Goal: Task Accomplishment & Management: Manage account settings

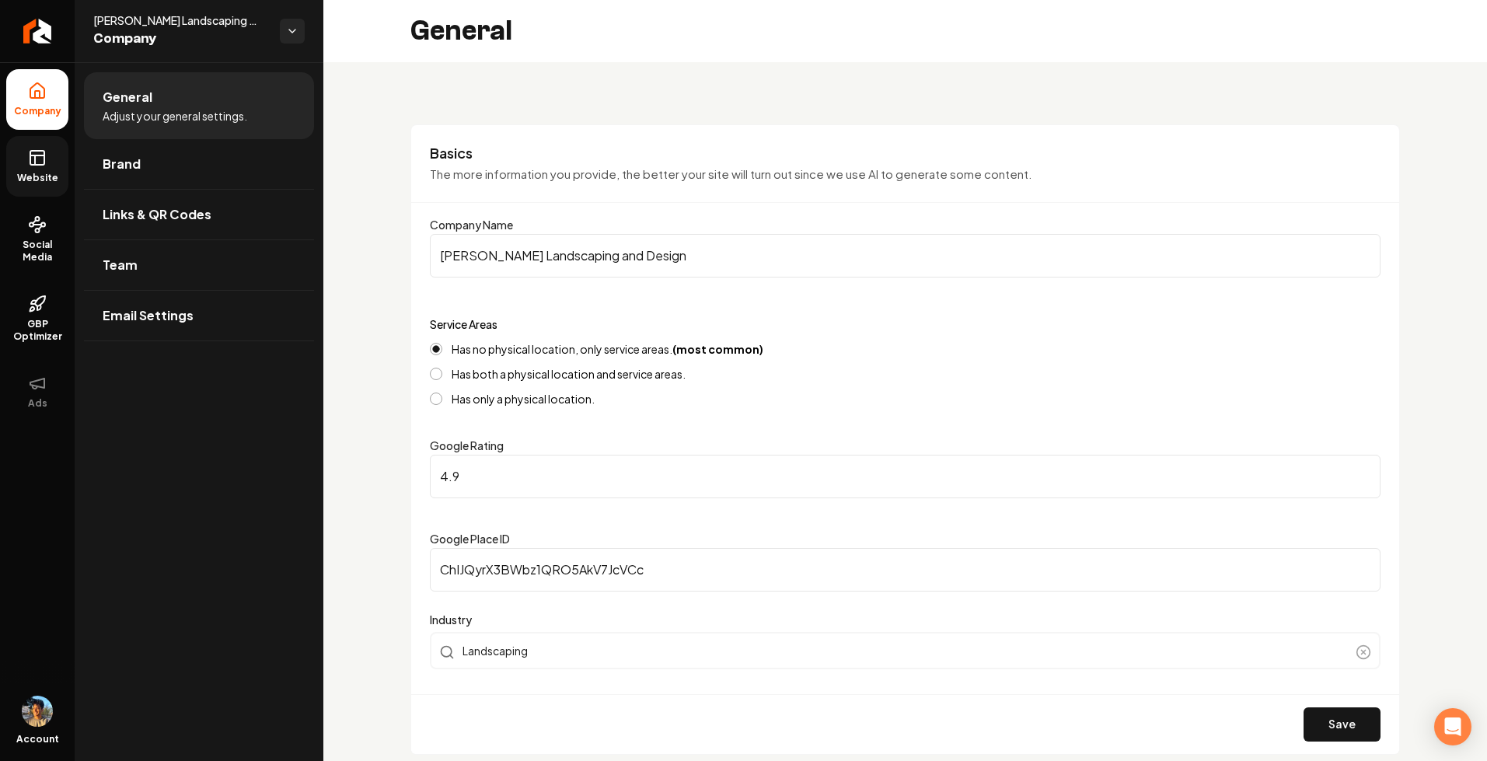
click at [51, 168] on link "Website" at bounding box center [37, 166] width 62 height 61
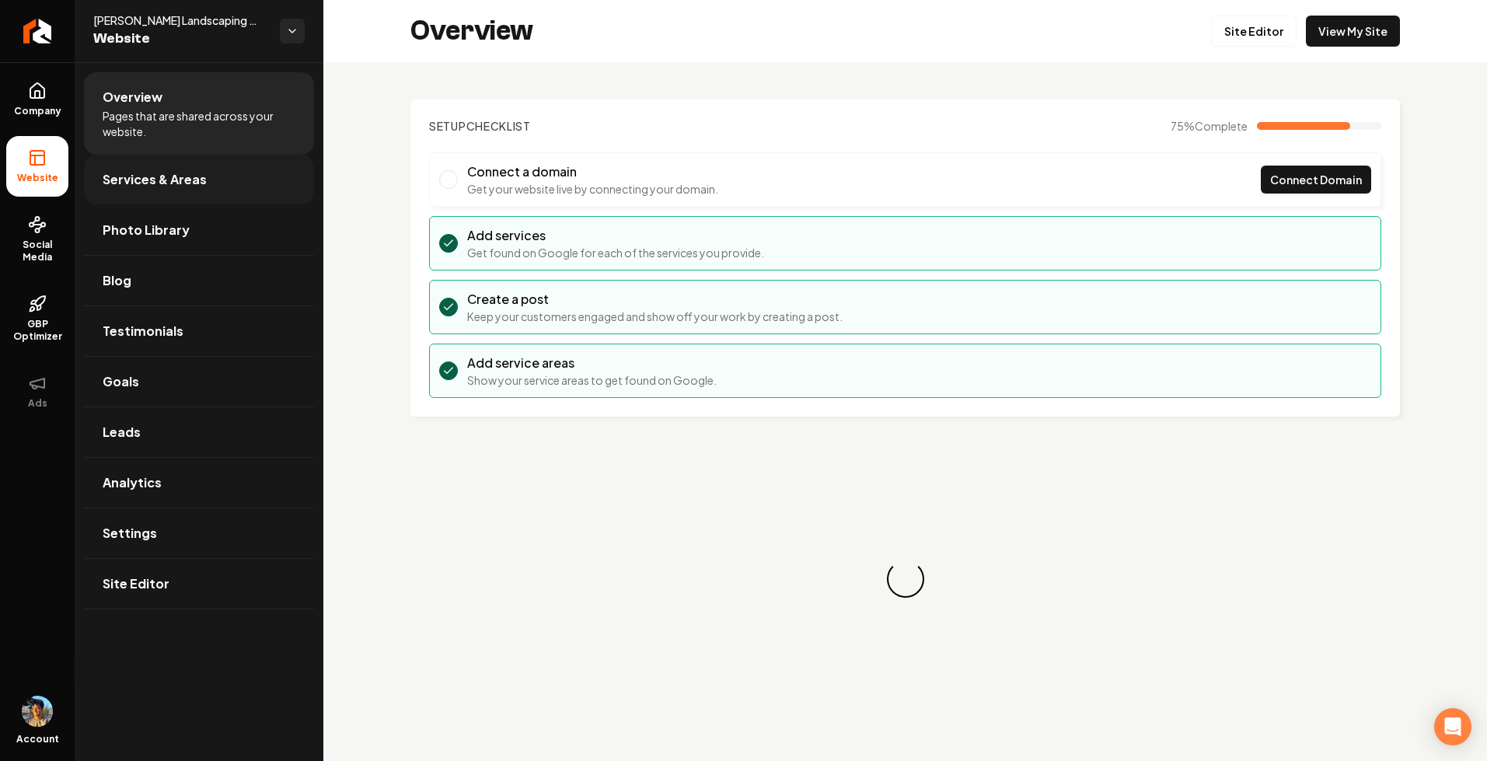
click at [250, 199] on link "Services & Areas" at bounding box center [199, 180] width 230 height 50
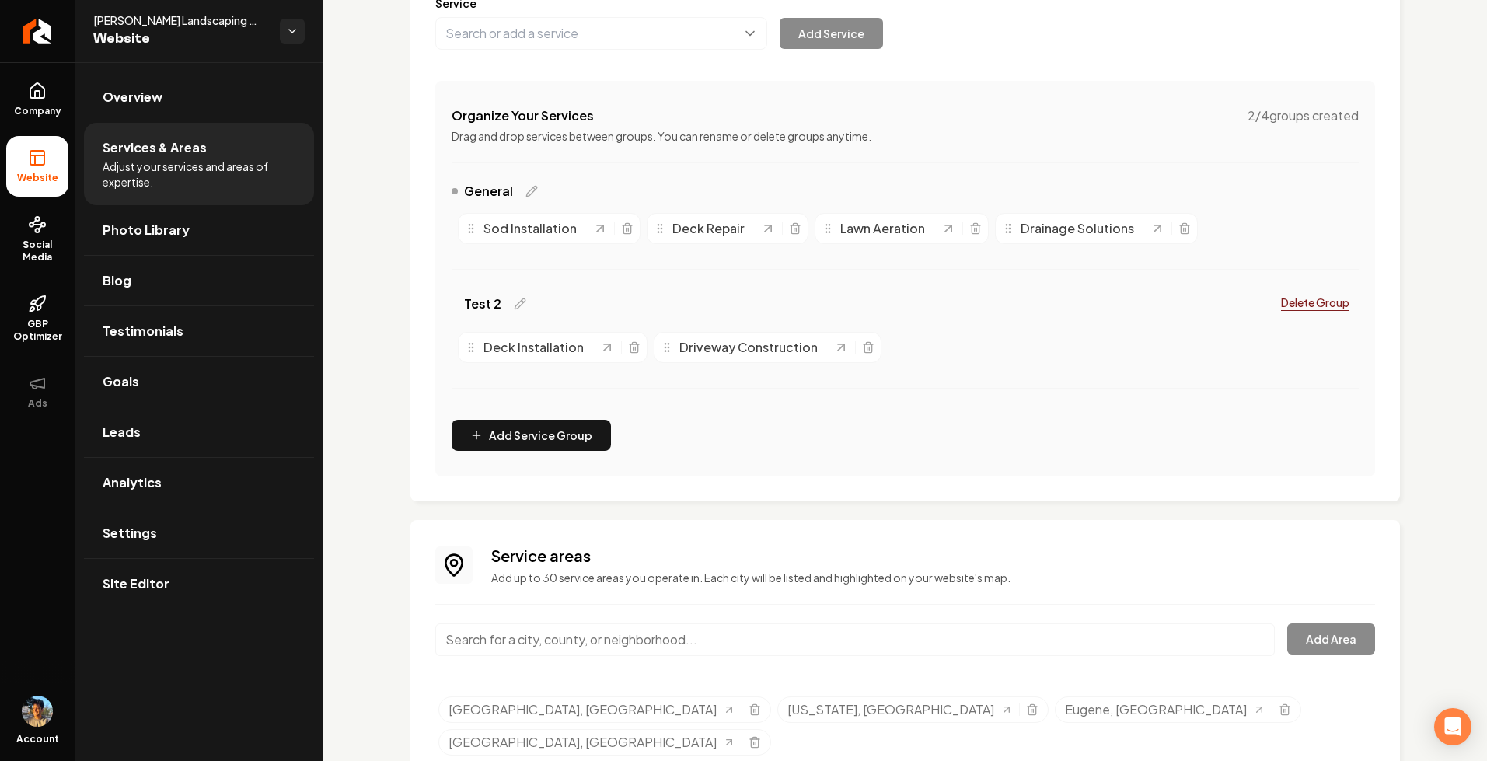
scroll to position [253, 0]
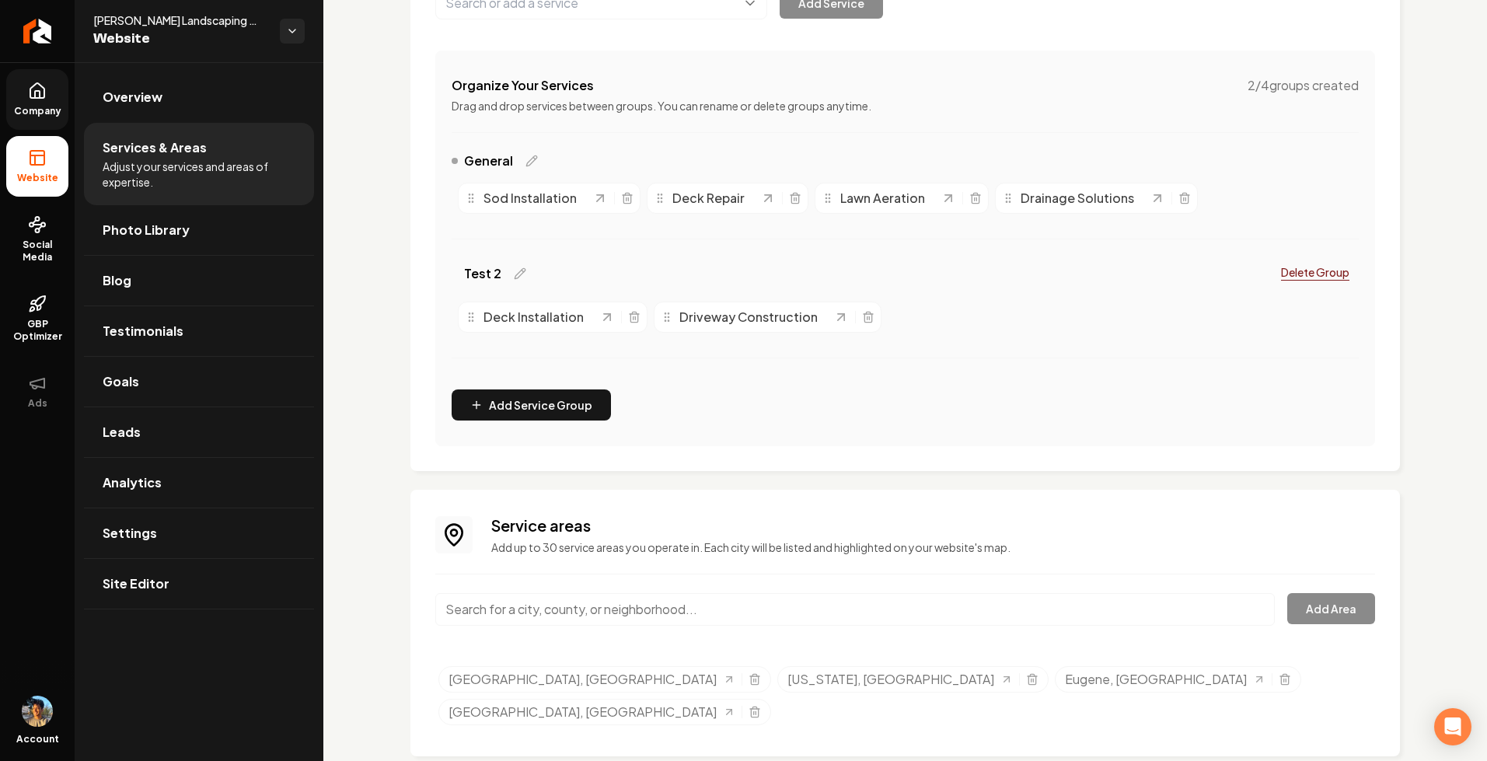
click at [40, 113] on span "Company" at bounding box center [38, 111] width 60 height 12
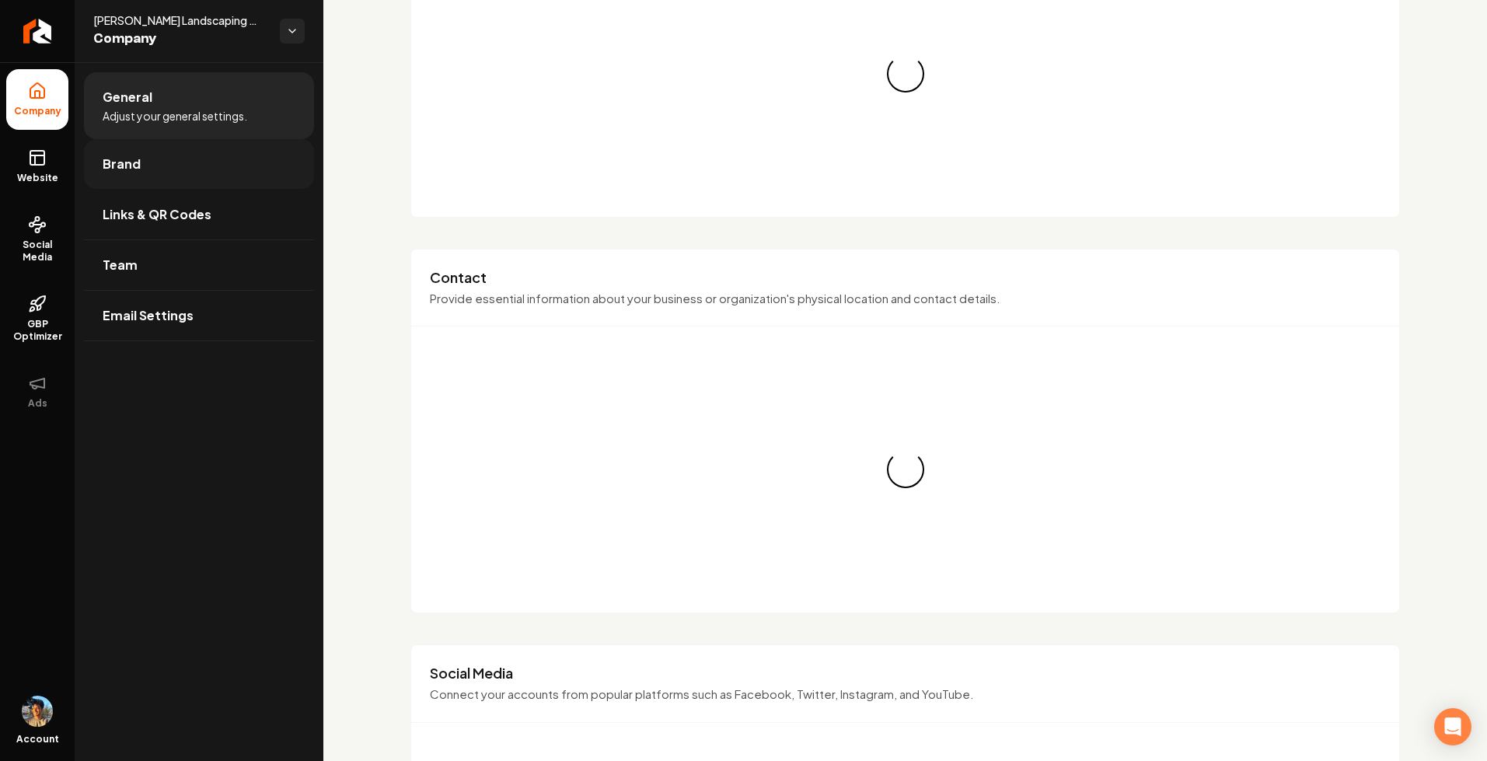
click at [187, 176] on link "Brand" at bounding box center [199, 164] width 230 height 50
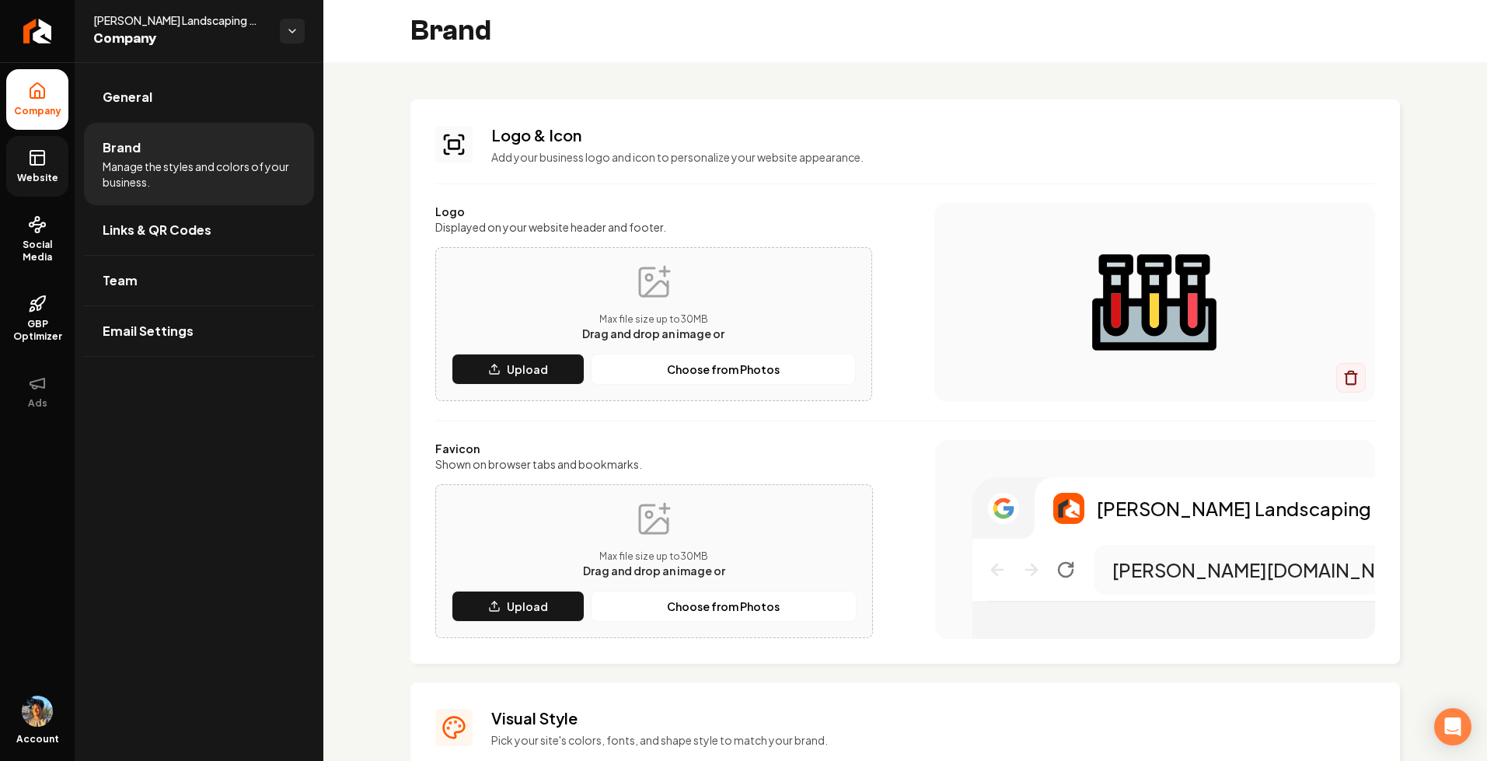
click at [46, 169] on link "Website" at bounding box center [37, 166] width 62 height 61
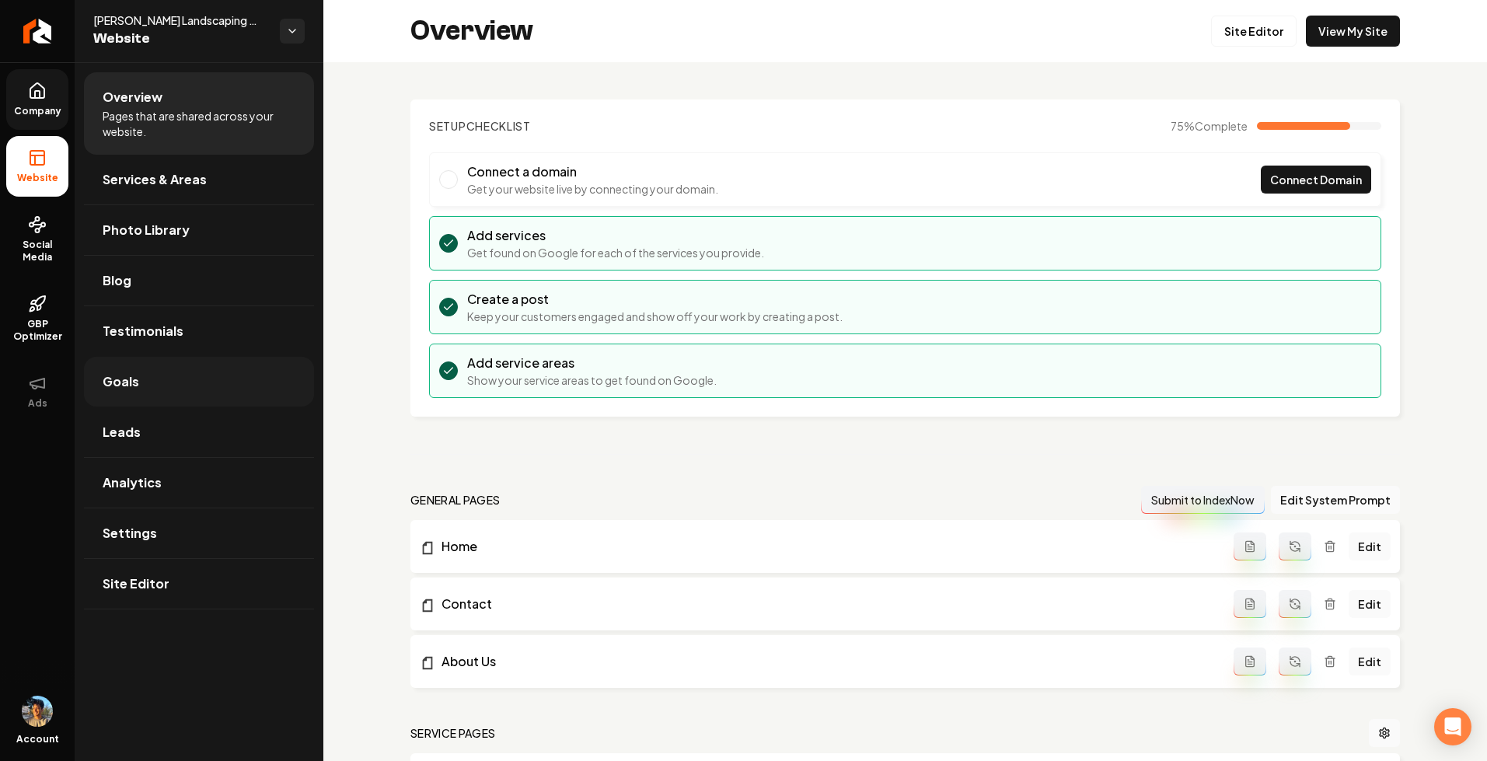
click at [170, 385] on link "Goals" at bounding box center [199, 382] width 230 height 50
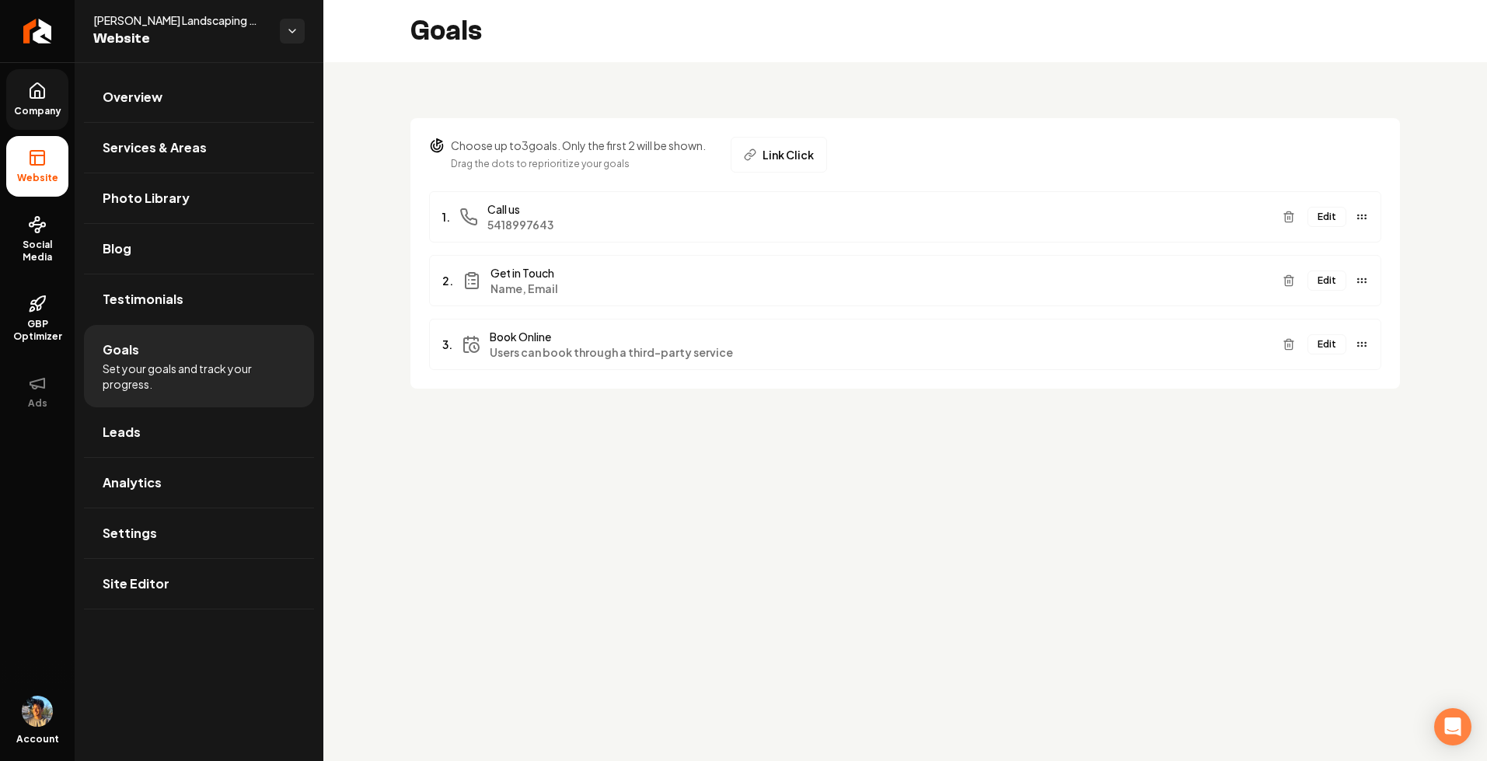
click at [1365, 281] on icon "Main content area" at bounding box center [1362, 280] width 12 height 12
click at [1295, 285] on icon "Main content area" at bounding box center [1289, 280] width 12 height 12
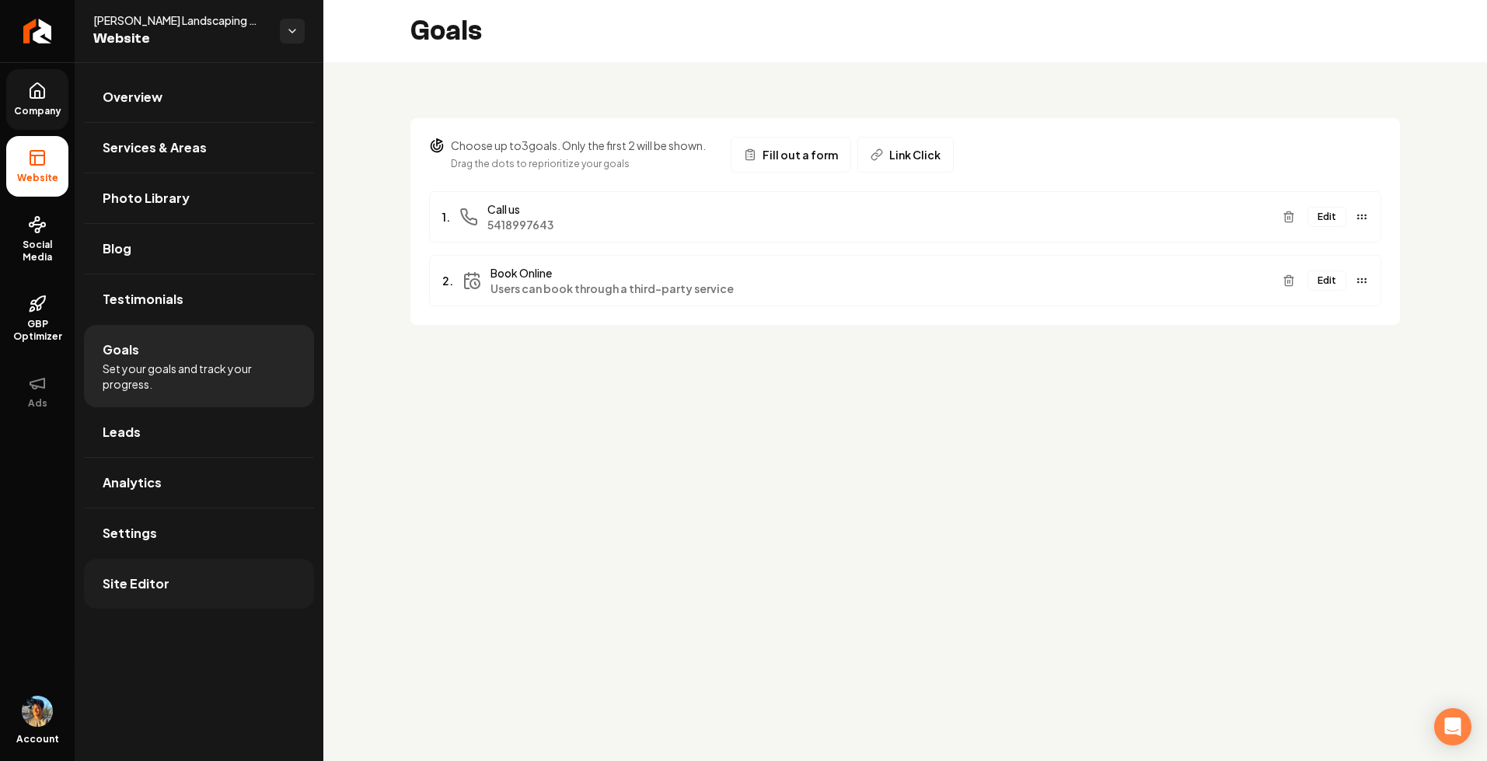
click at [142, 591] on span "Site Editor" at bounding box center [136, 584] width 67 height 19
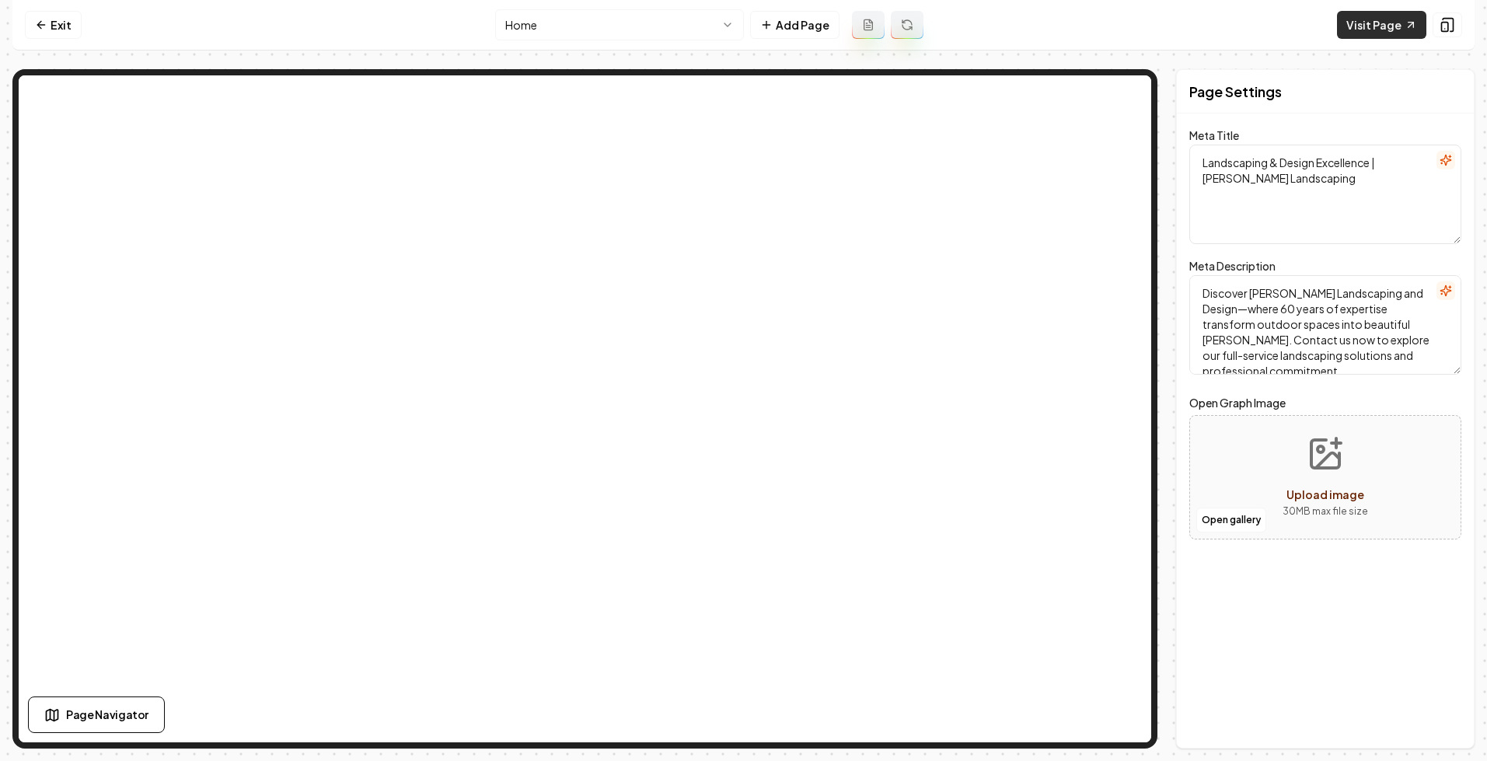
click at [1371, 24] on link "Visit Page" at bounding box center [1381, 25] width 89 height 28
click at [539, 33] on html "Computer Required This feature is only available on a computer. Please switch t…" at bounding box center [743, 380] width 1487 height 761
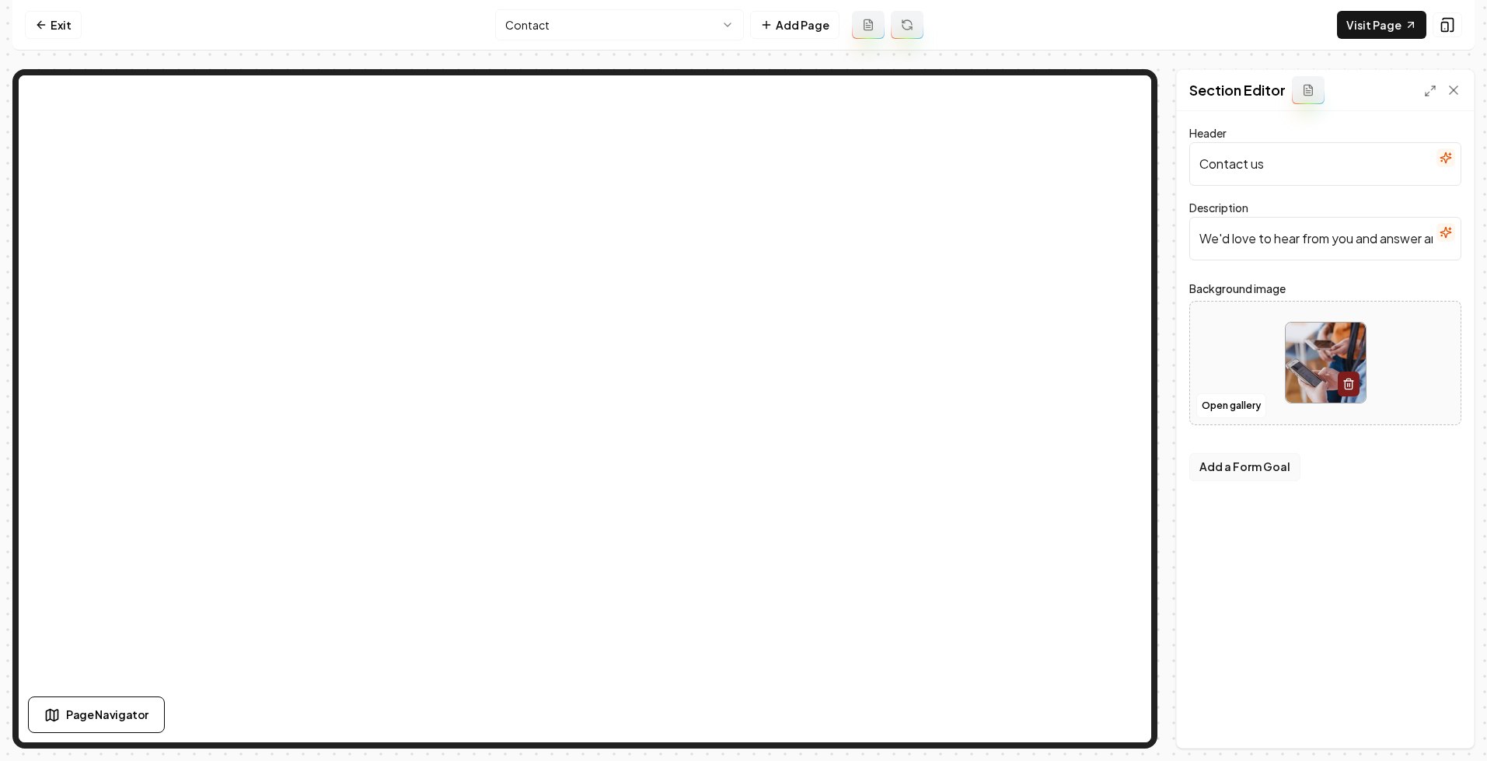
click at [1233, 468] on button "Add a Form Goal" at bounding box center [1245, 467] width 111 height 28
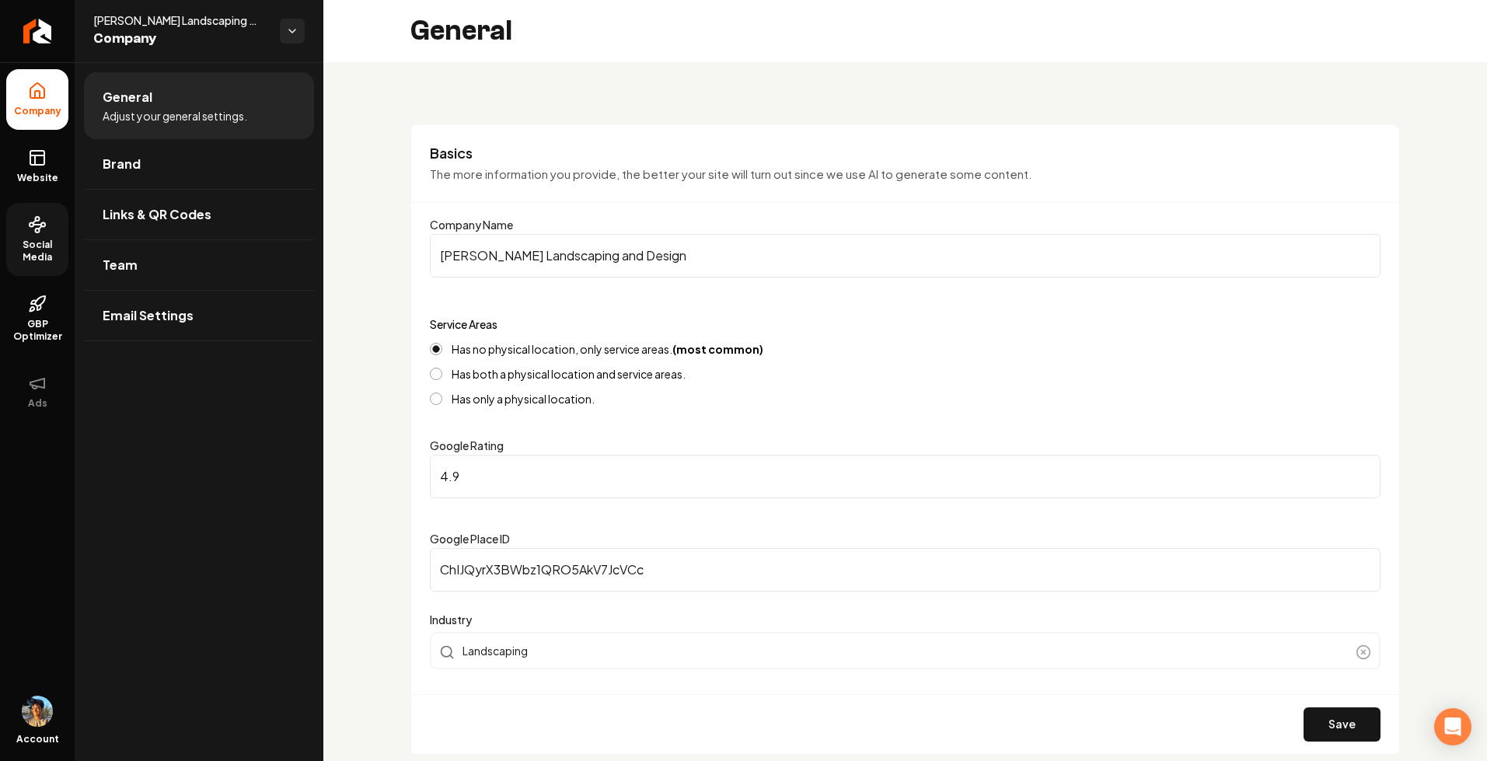
click at [39, 206] on link "Social Media" at bounding box center [37, 239] width 62 height 73
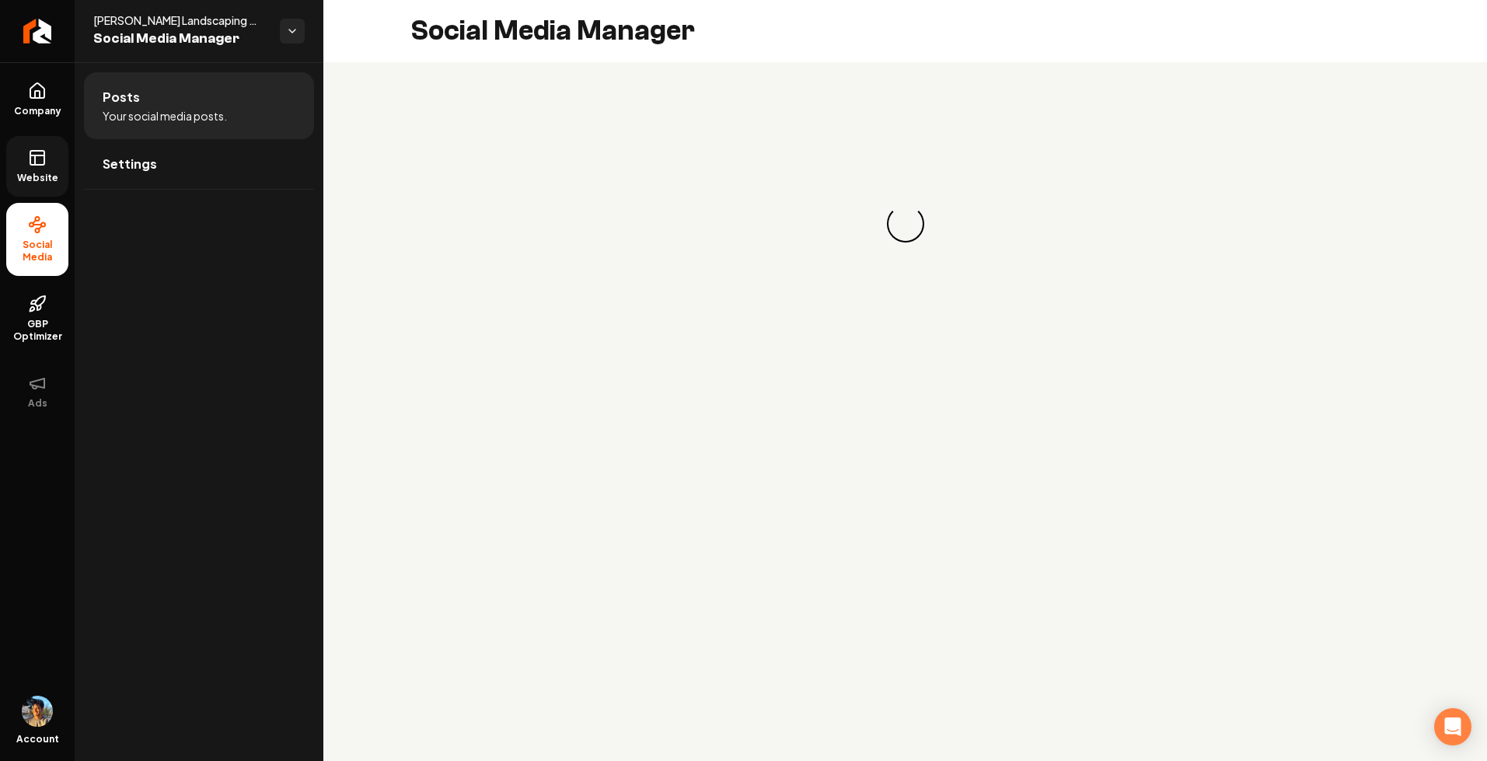
click at [37, 159] on icon at bounding box center [37, 157] width 19 height 19
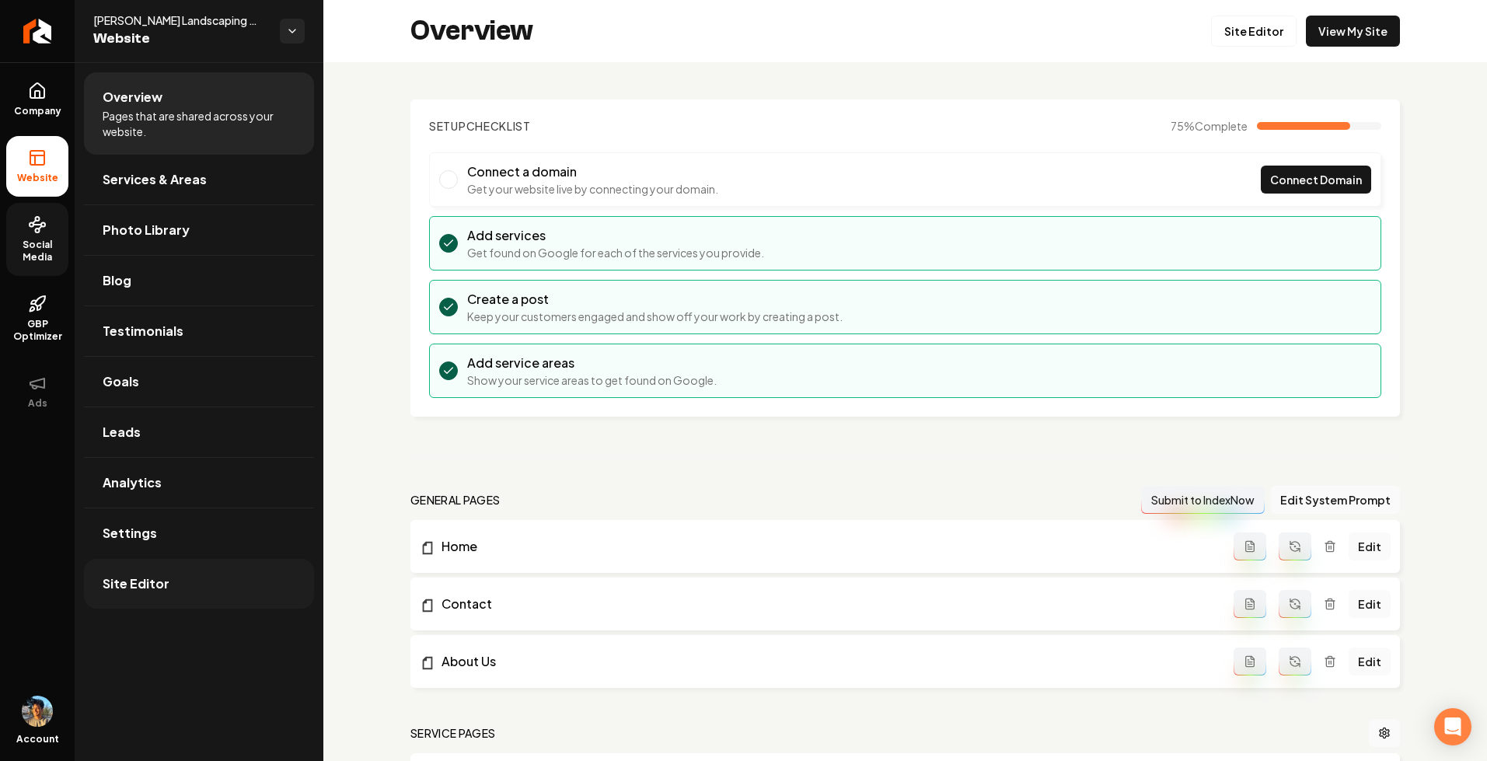
click at [177, 575] on link "Site Editor" at bounding box center [199, 584] width 230 height 50
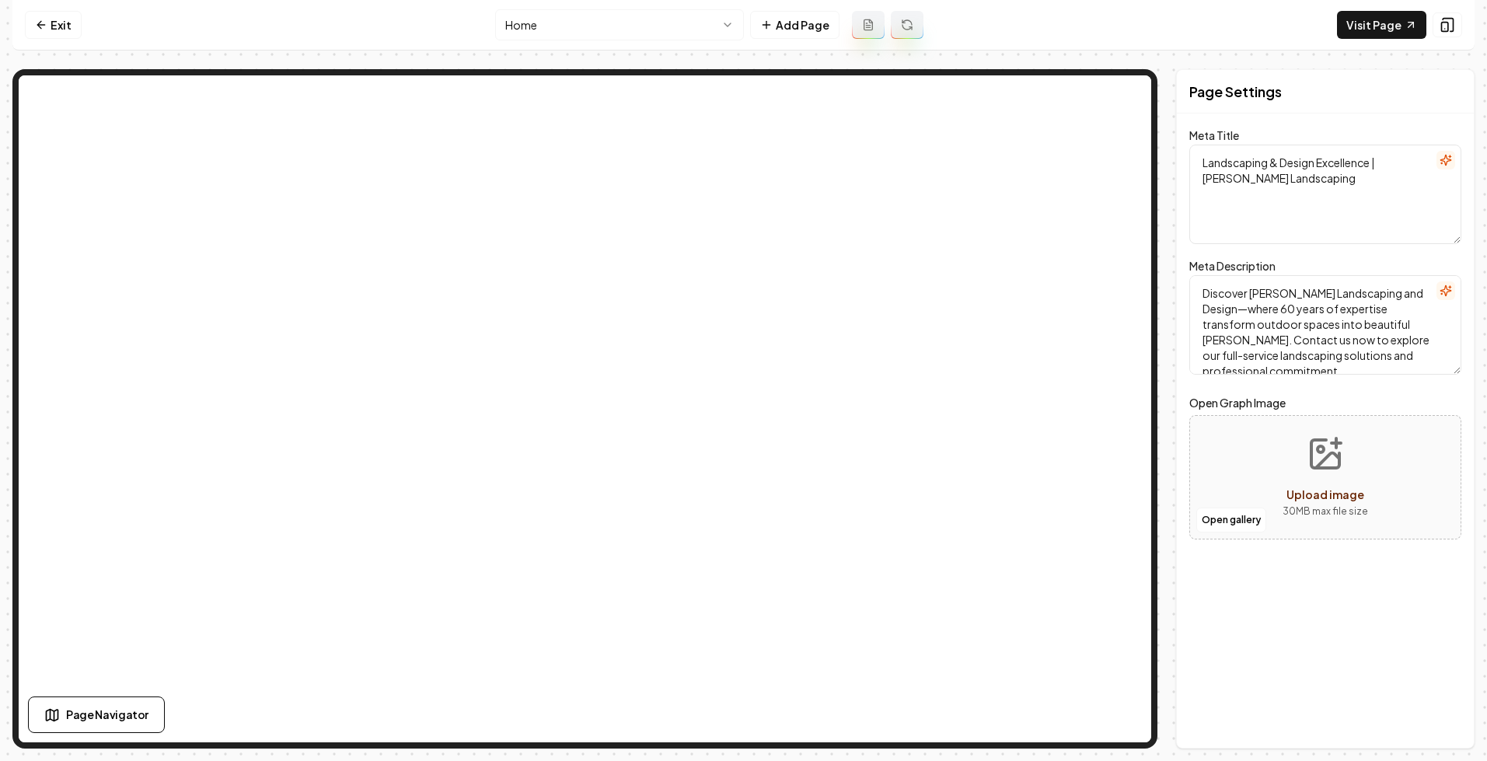
click at [694, 28] on html "Computer Required This feature is only available on a computer. Please switch t…" at bounding box center [743, 380] width 1487 height 761
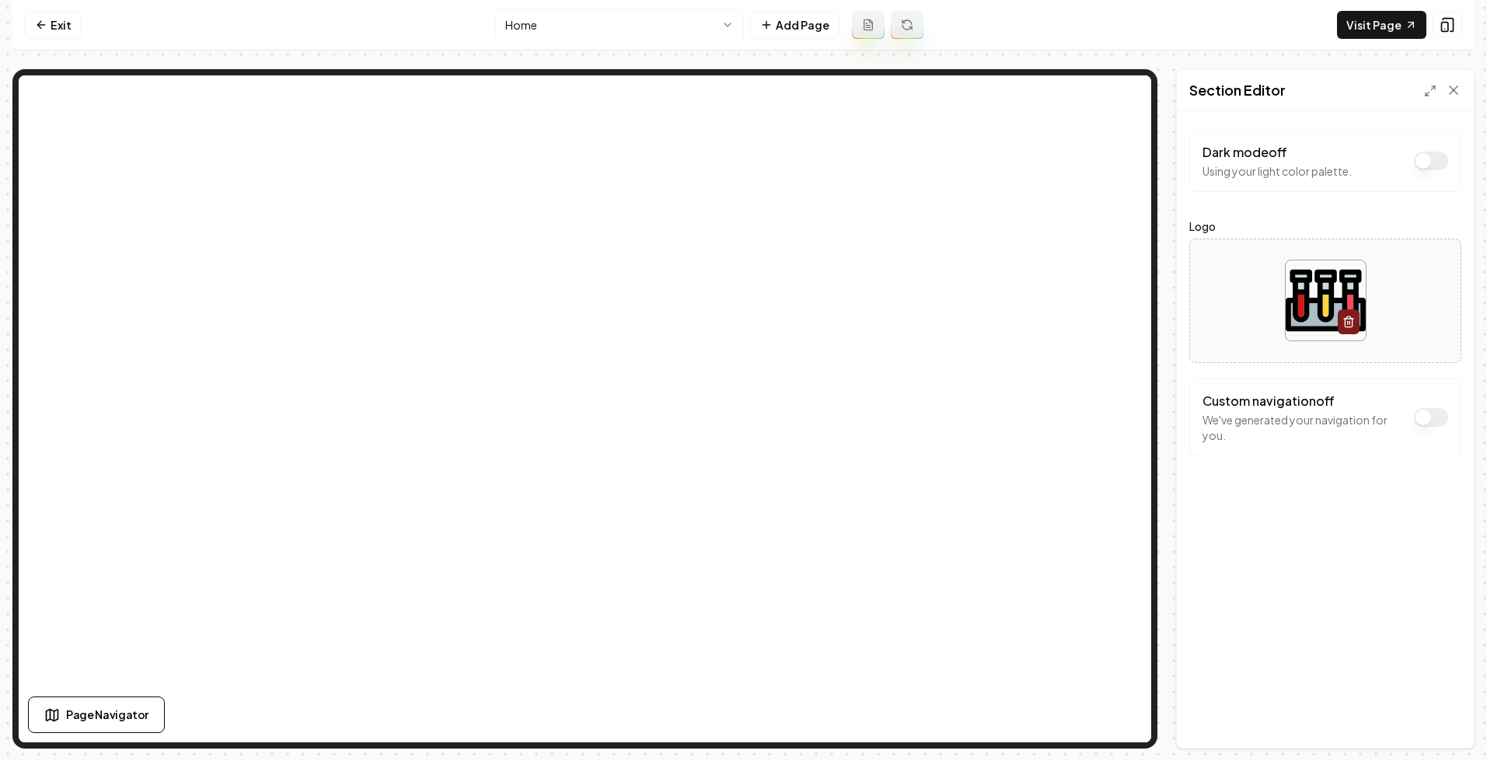
click at [637, 26] on html "Computer Required This feature is only available on a computer. Please switch t…" at bounding box center [743, 380] width 1487 height 761
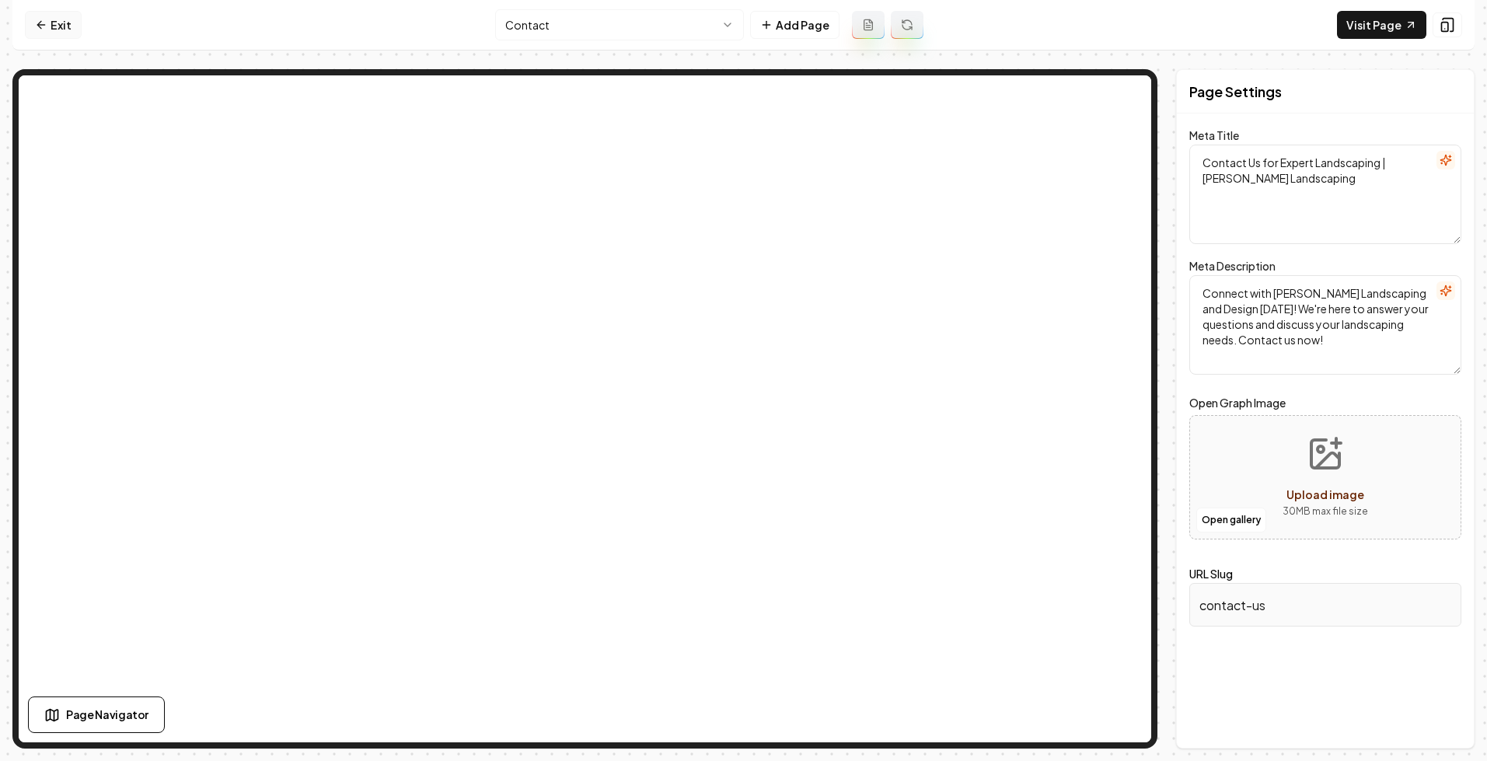
click at [39, 16] on link "Exit" at bounding box center [53, 25] width 57 height 28
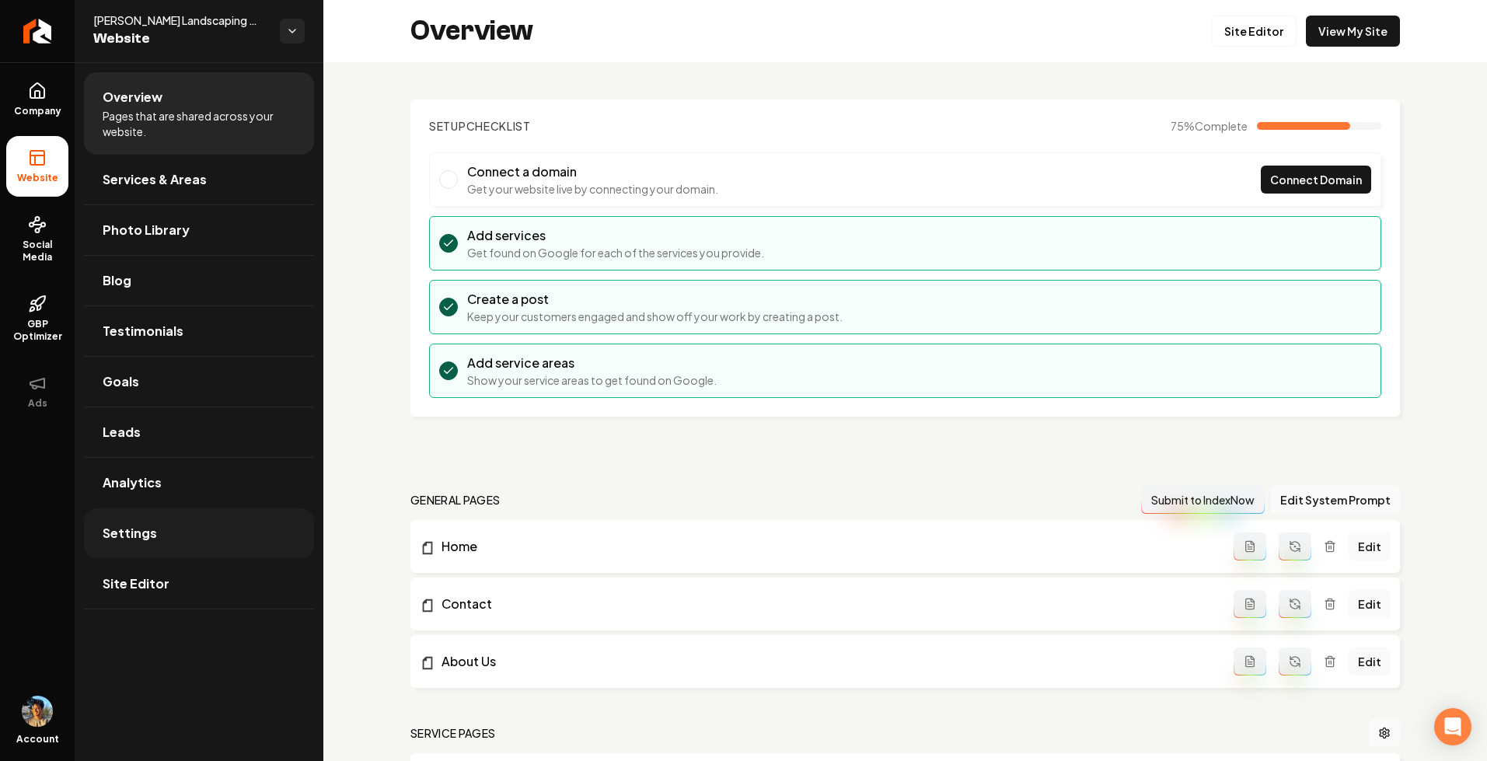
click at [161, 533] on link "Settings" at bounding box center [199, 533] width 230 height 50
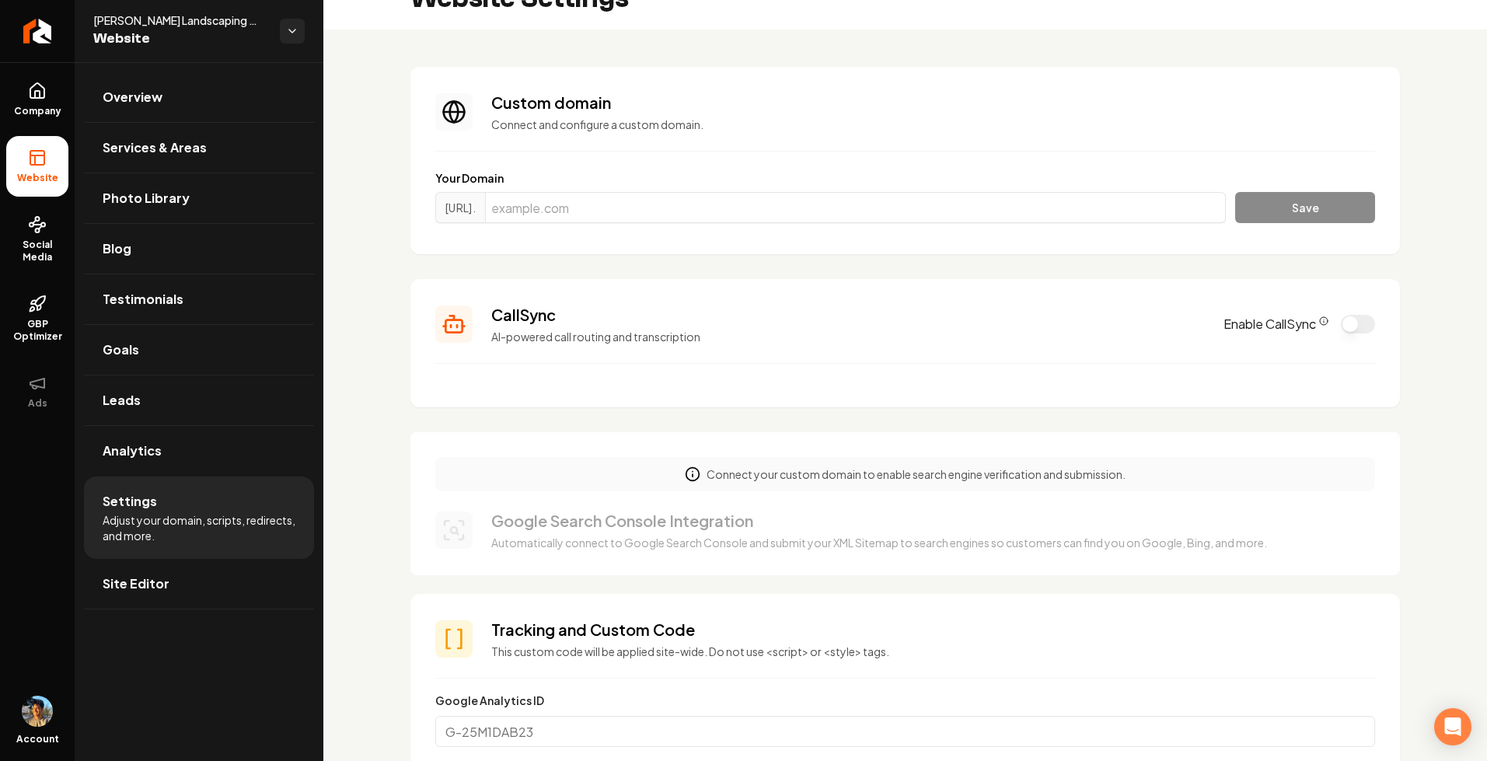
scroll to position [37, 0]
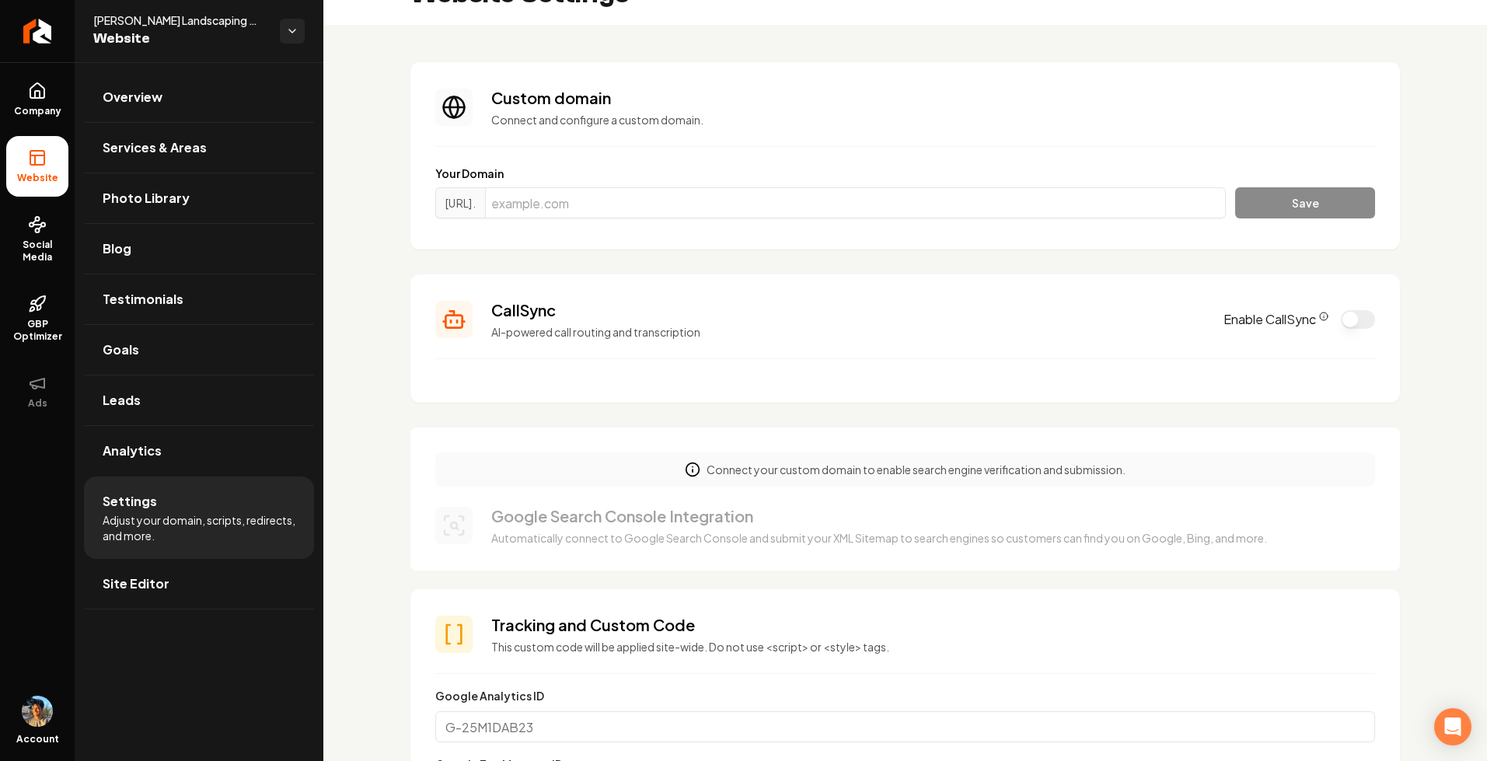
click at [1355, 320] on button "Enable CallSync" at bounding box center [1358, 319] width 34 height 19
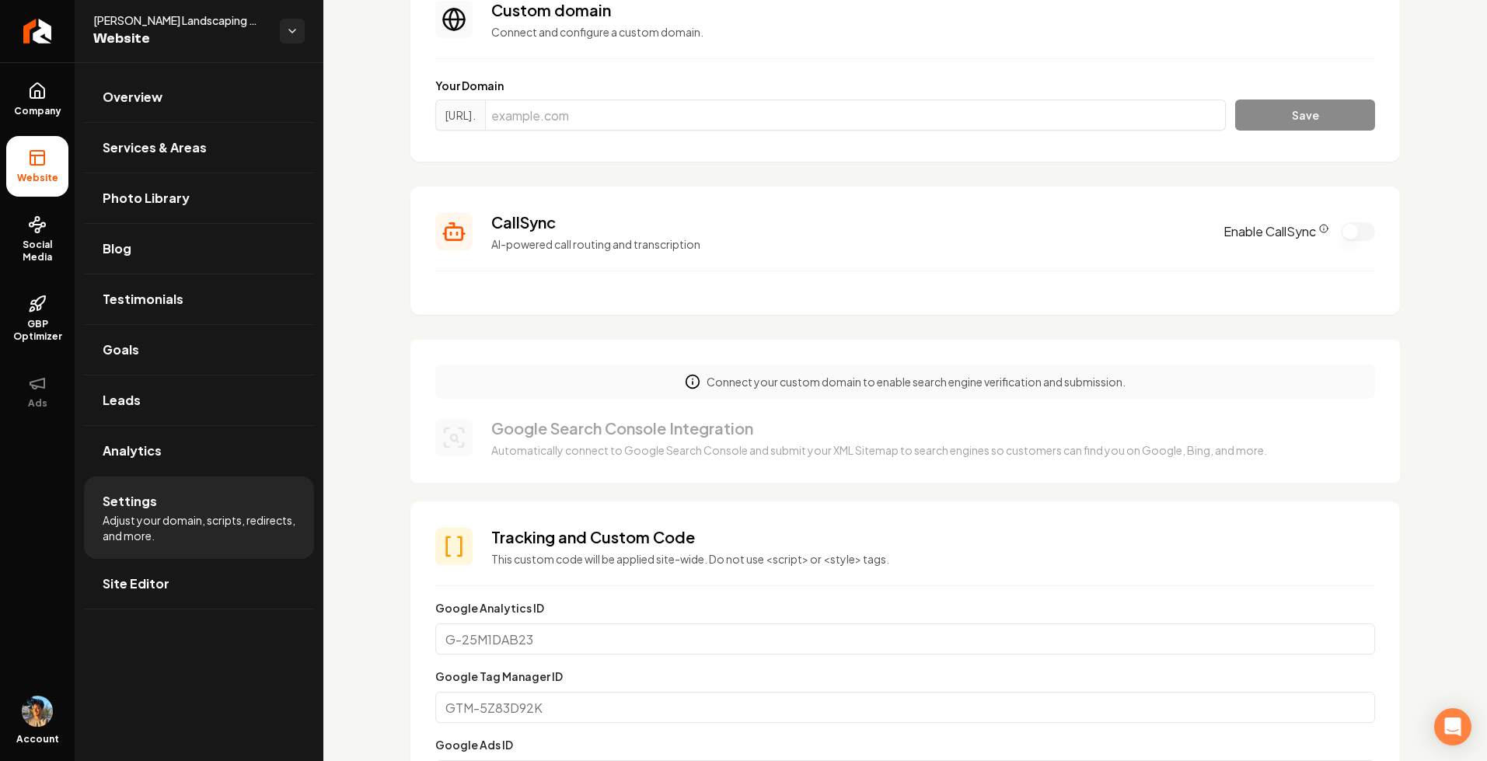
scroll to position [83, 0]
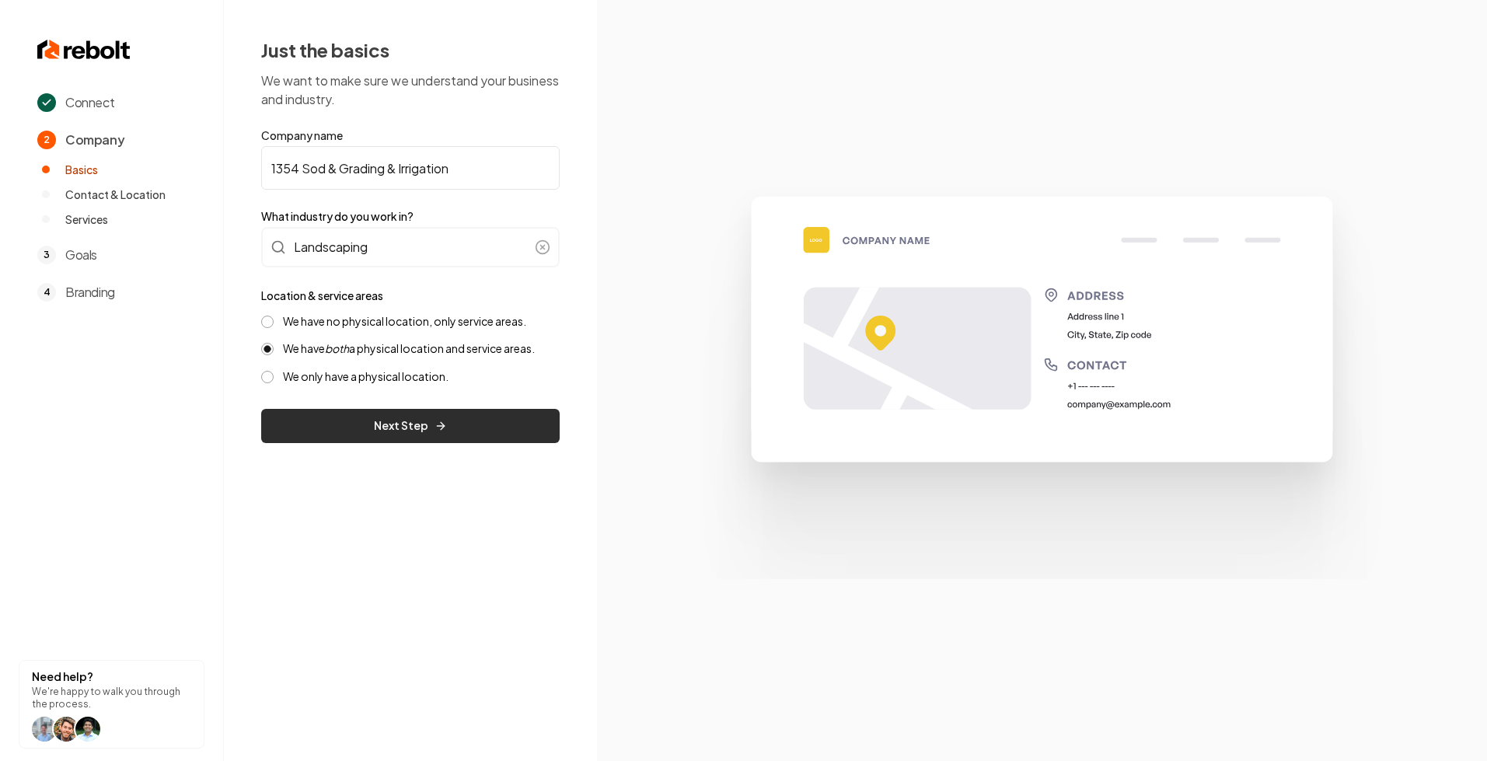
click at [346, 427] on button "Next Step" at bounding box center [410, 426] width 299 height 34
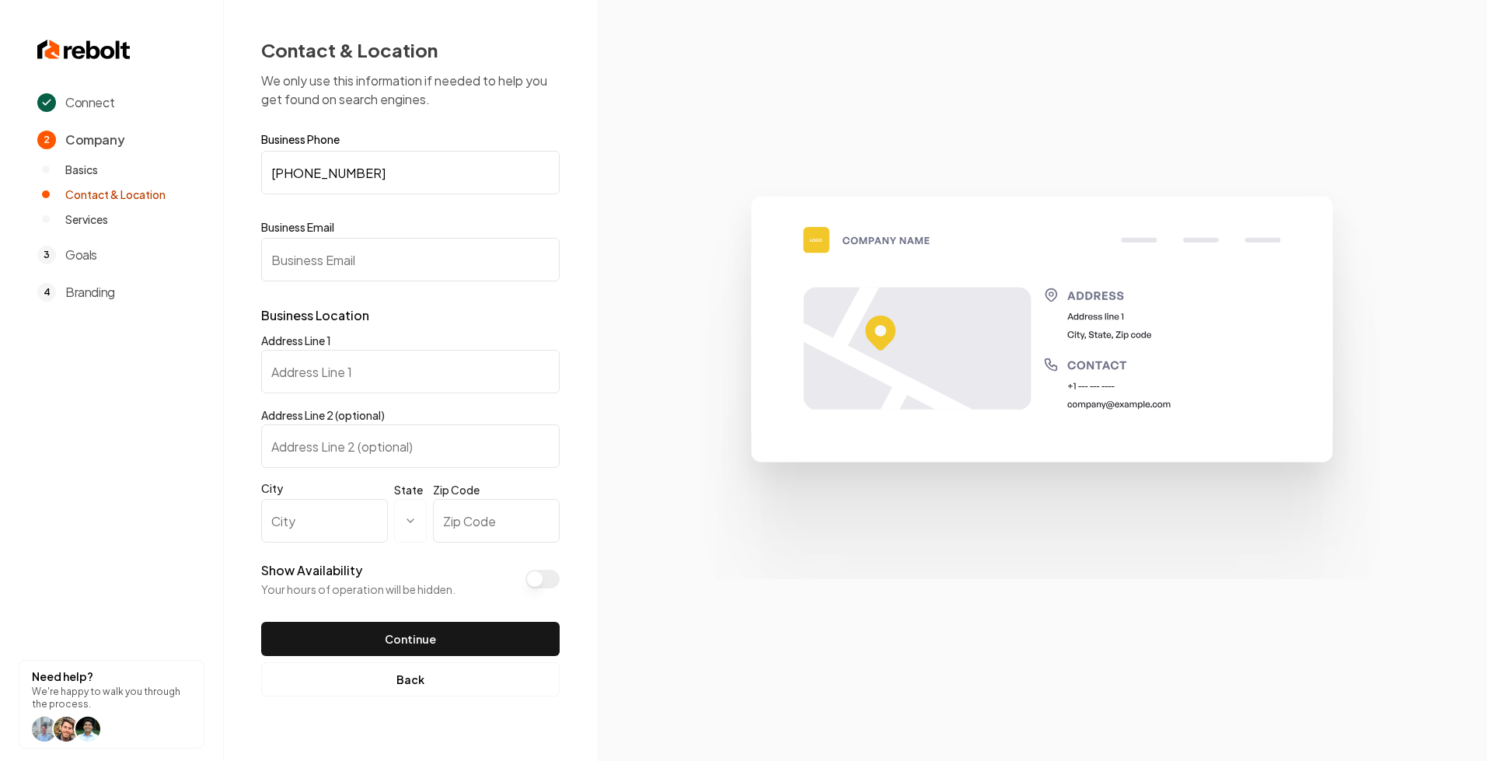
click at [378, 382] on input "Address Line 1" at bounding box center [410, 372] width 299 height 44
type input "test"
click at [366, 435] on input "Address Line 2 (optional)" at bounding box center [410, 447] width 299 height 44
click at [344, 546] on div "**********" at bounding box center [410, 524] width 299 height 75
click at [352, 535] on input "City" at bounding box center [324, 521] width 127 height 44
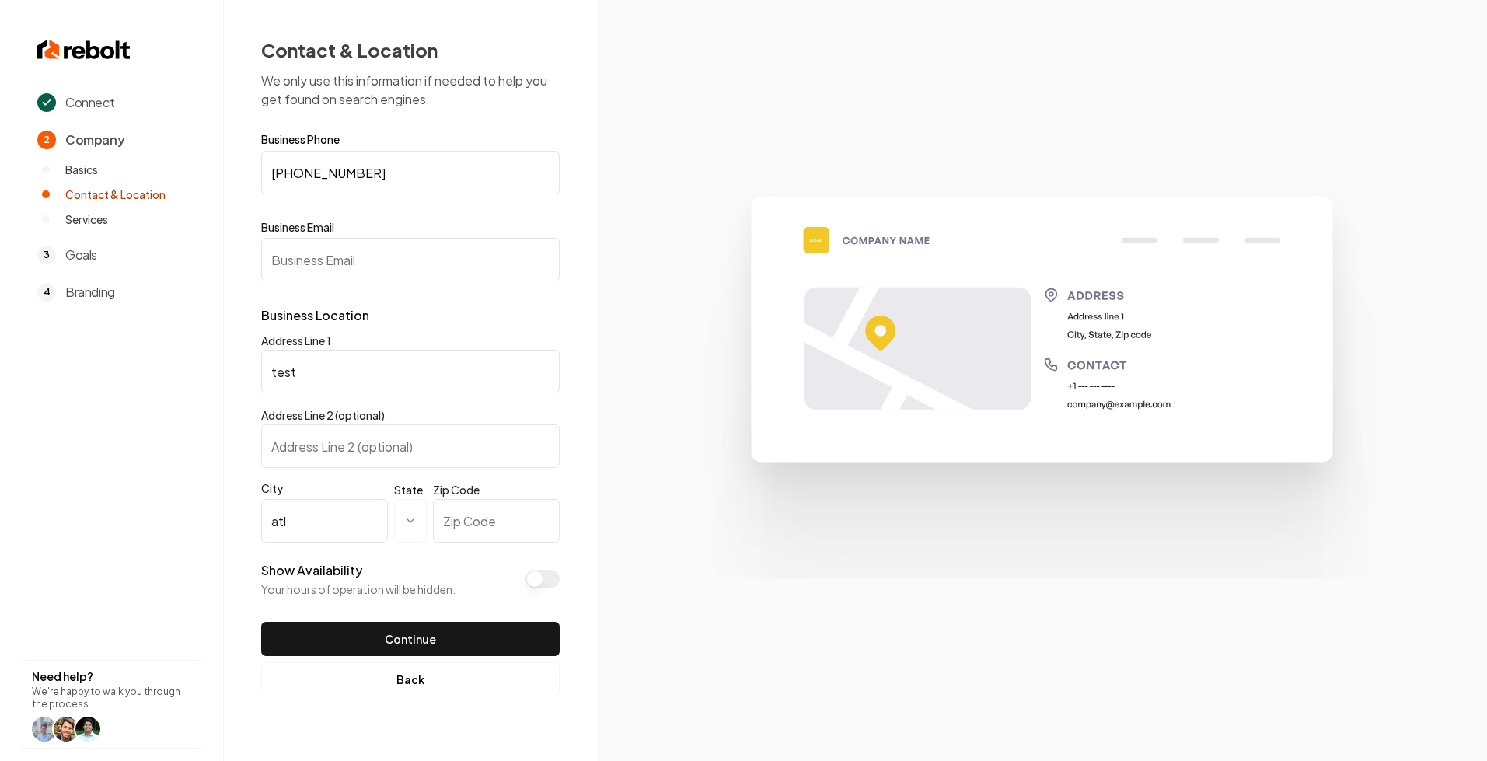
type input "atl"
click at [526, 534] on input "Zip Code" at bounding box center [496, 521] width 127 height 44
type input "30303"
click at [407, 526] on html "**********" at bounding box center [743, 380] width 1487 height 761
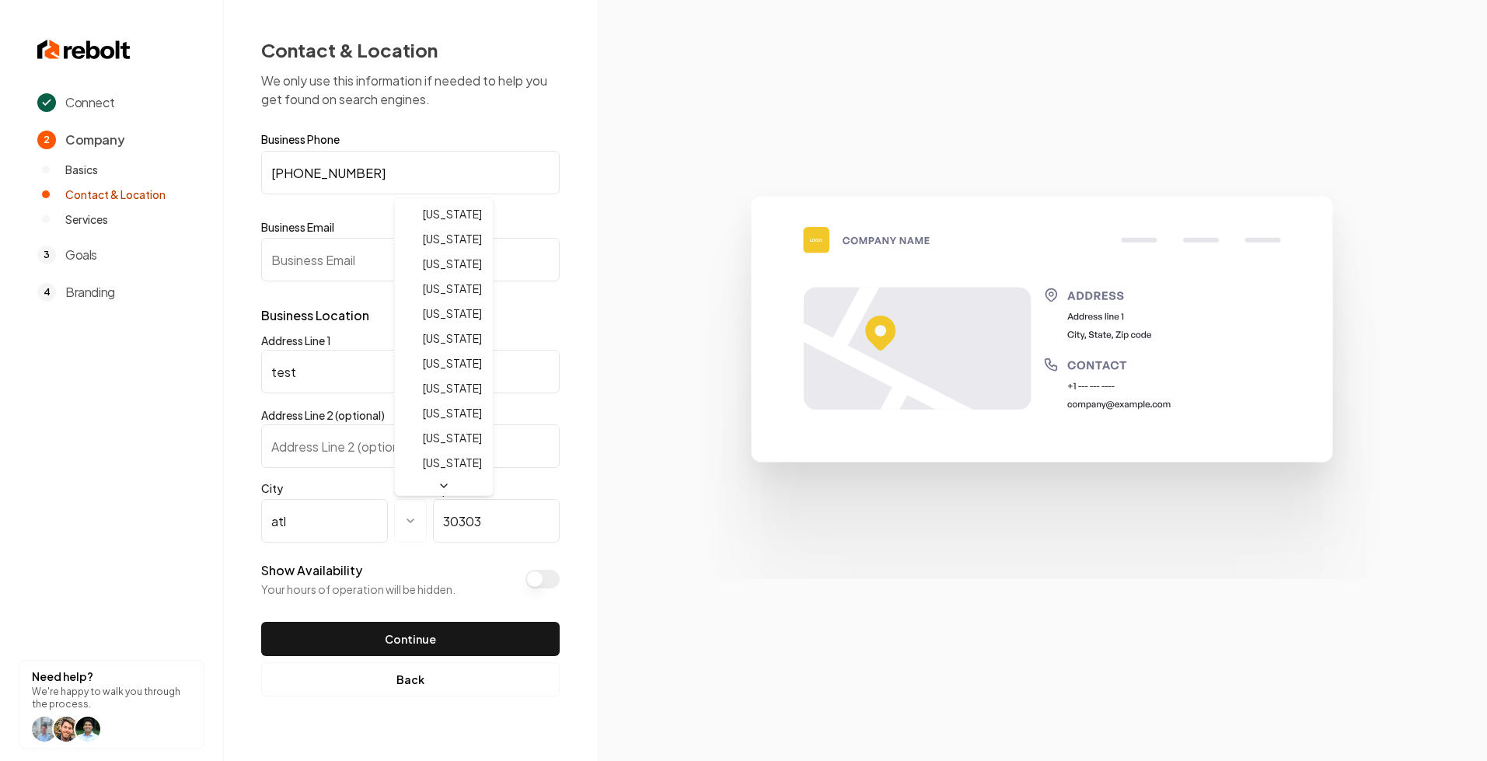
select select "**"
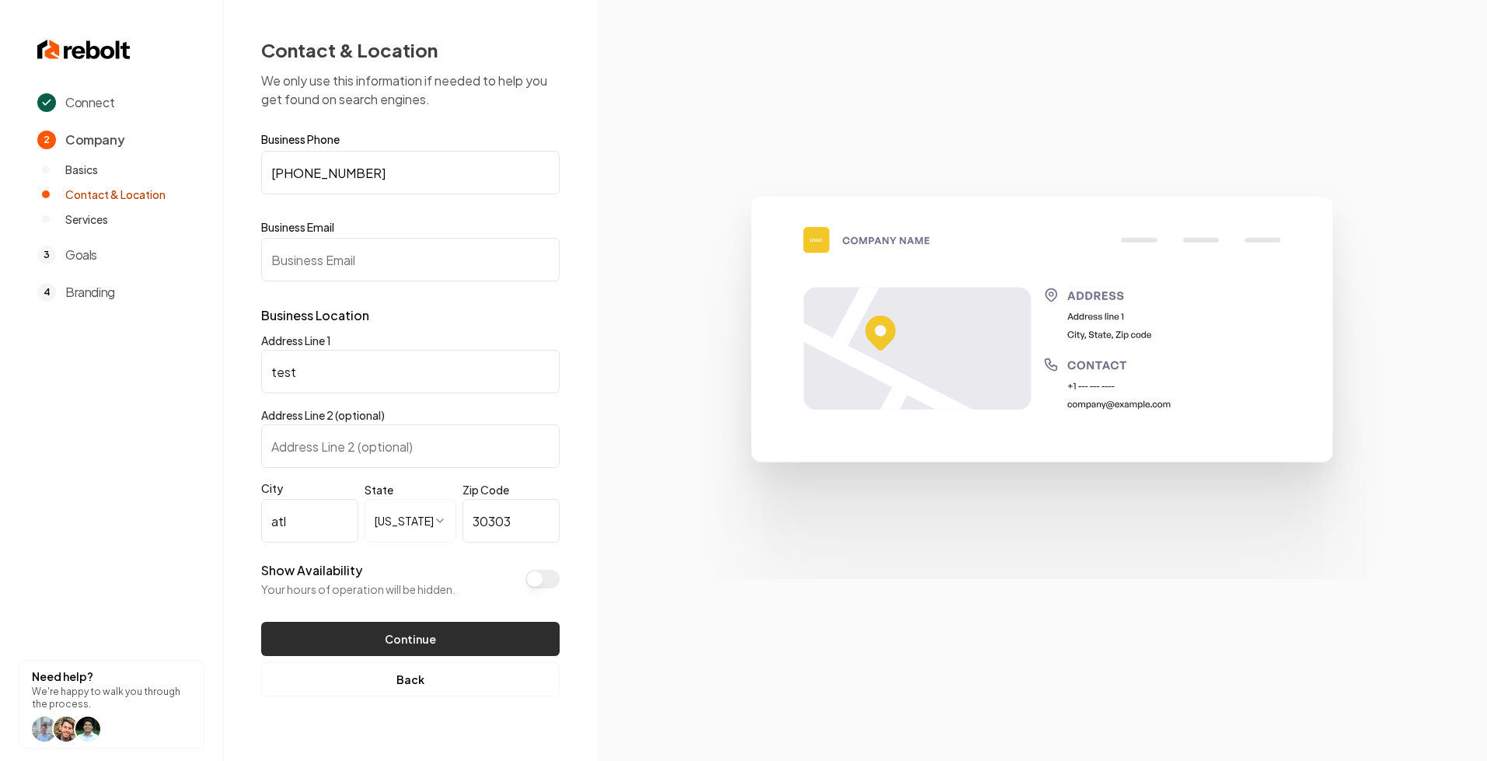
click at [351, 639] on button "Continue" at bounding box center [410, 639] width 299 height 34
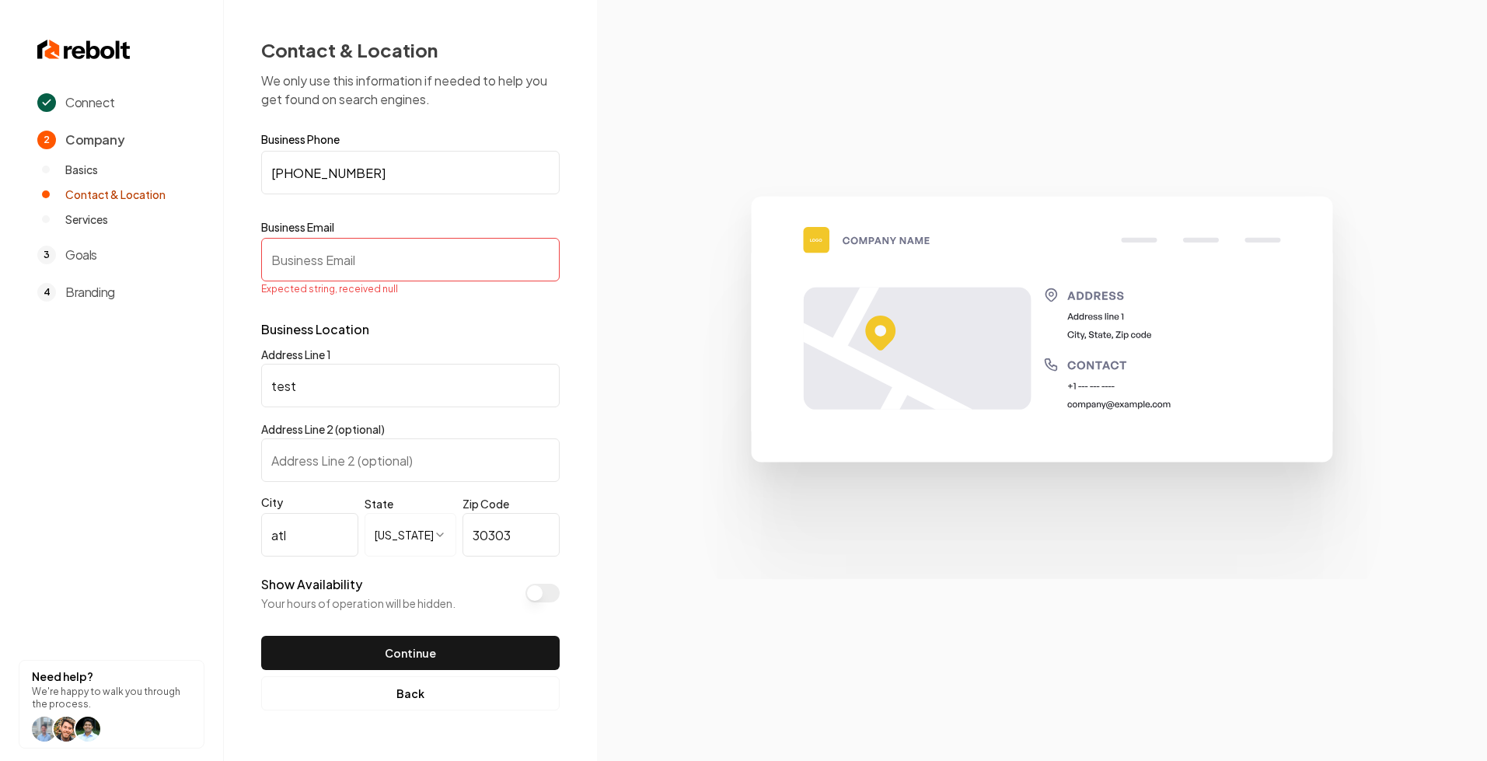
click at [355, 241] on input "Business Email" at bounding box center [410, 260] width 299 height 44
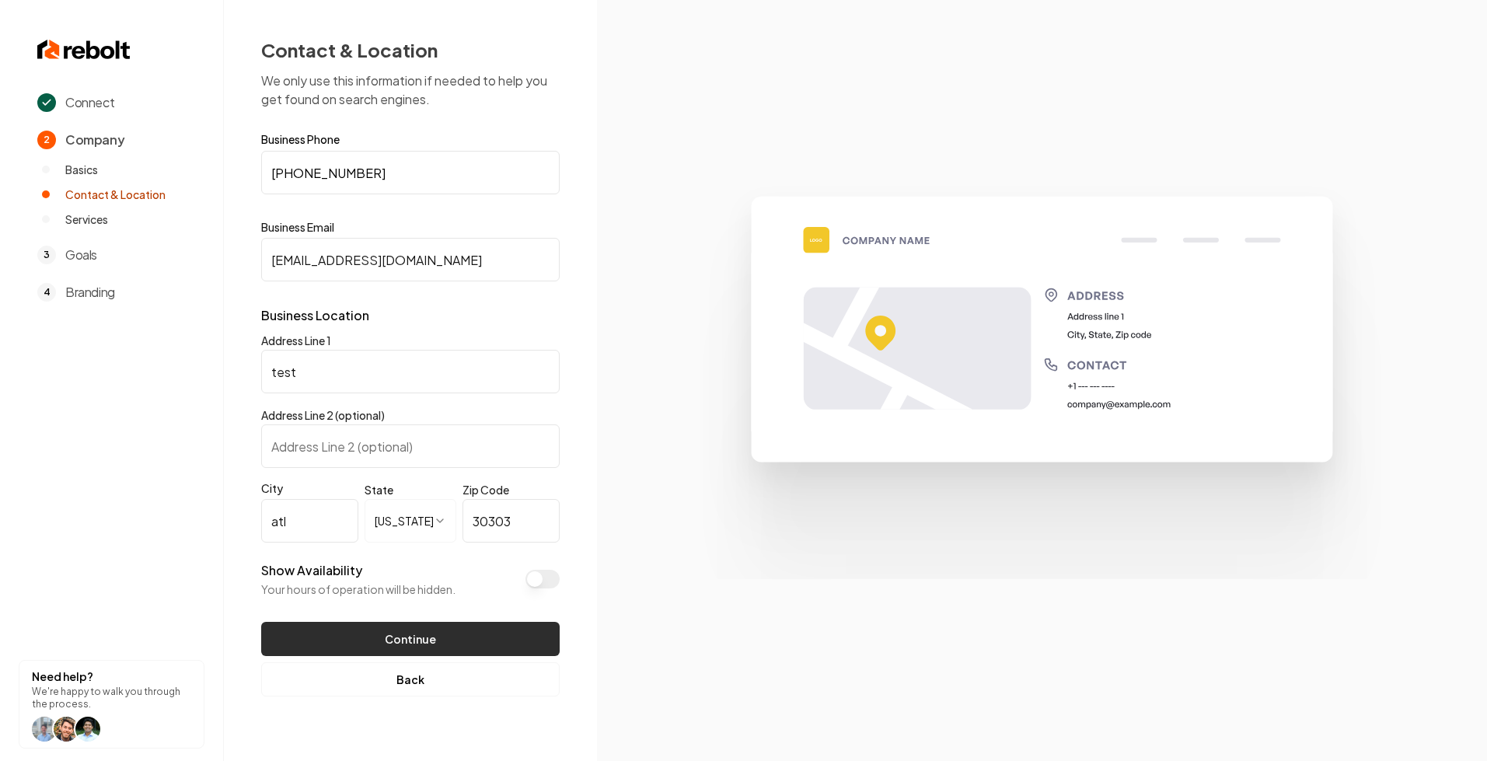
type input "test@email.com"
click at [418, 627] on button "Continue" at bounding box center [410, 639] width 299 height 34
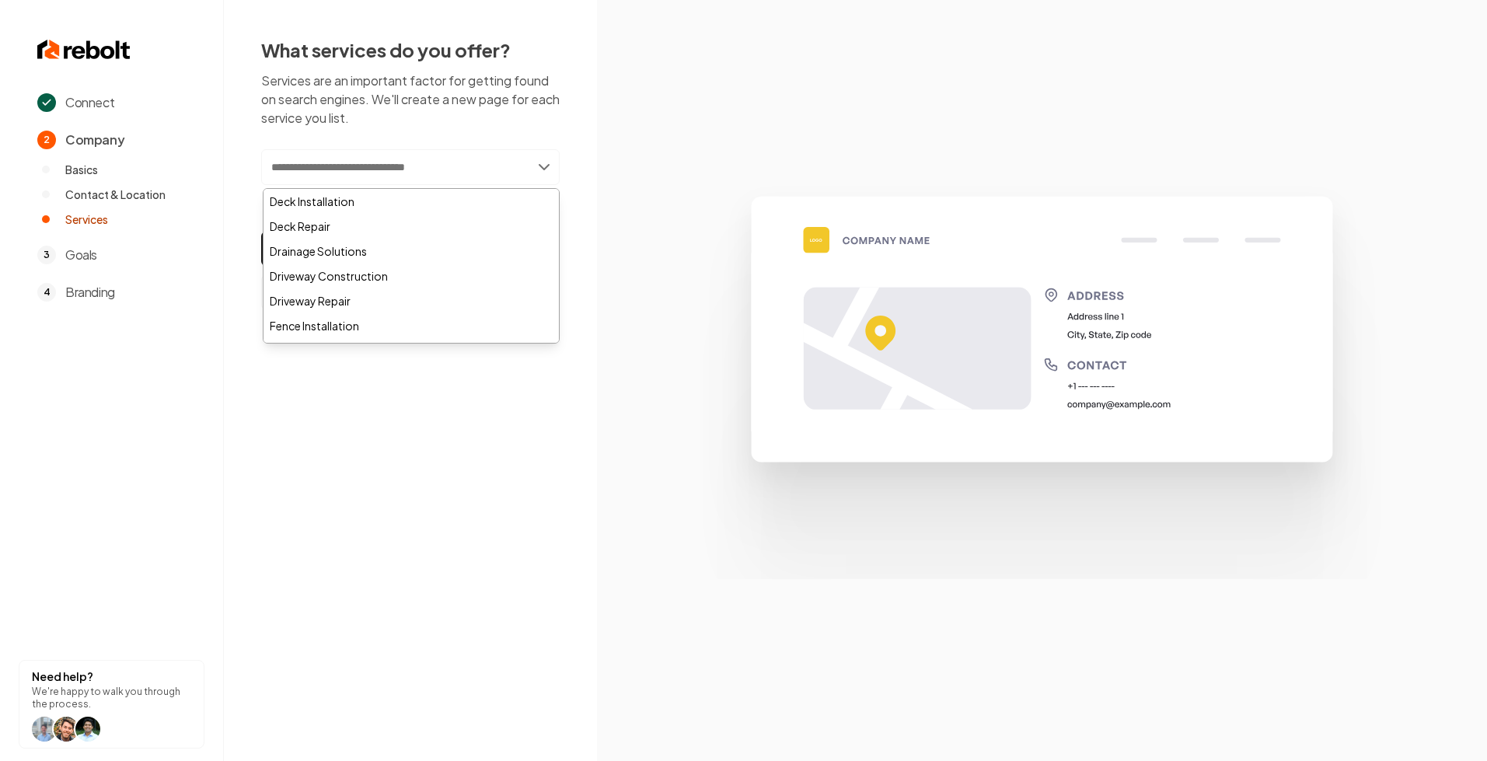
click at [380, 176] on input "text" at bounding box center [410, 167] width 299 height 36
click at [380, 234] on div "Deck Repair" at bounding box center [411, 226] width 295 height 25
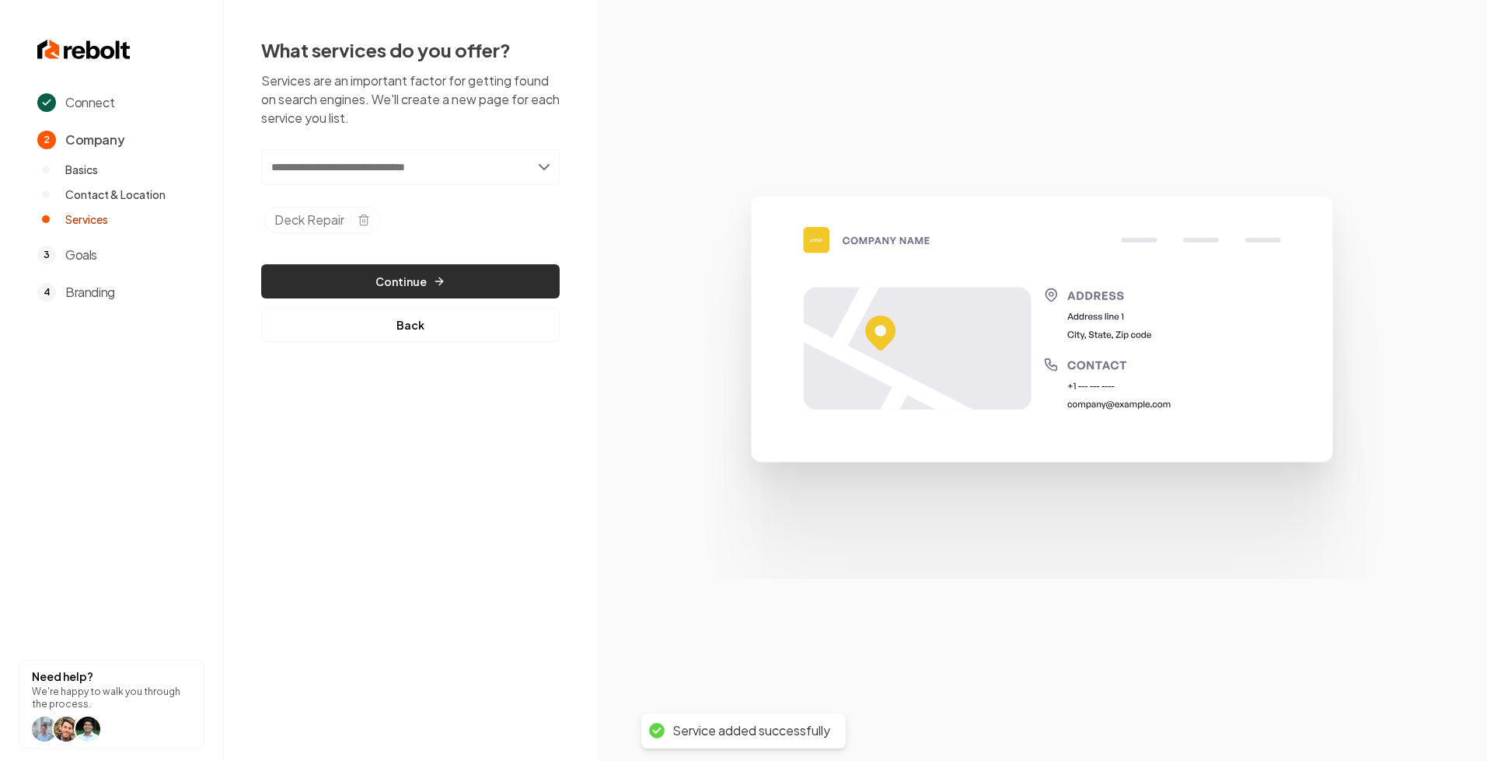
click at [462, 277] on button "Continue" at bounding box center [410, 281] width 299 height 34
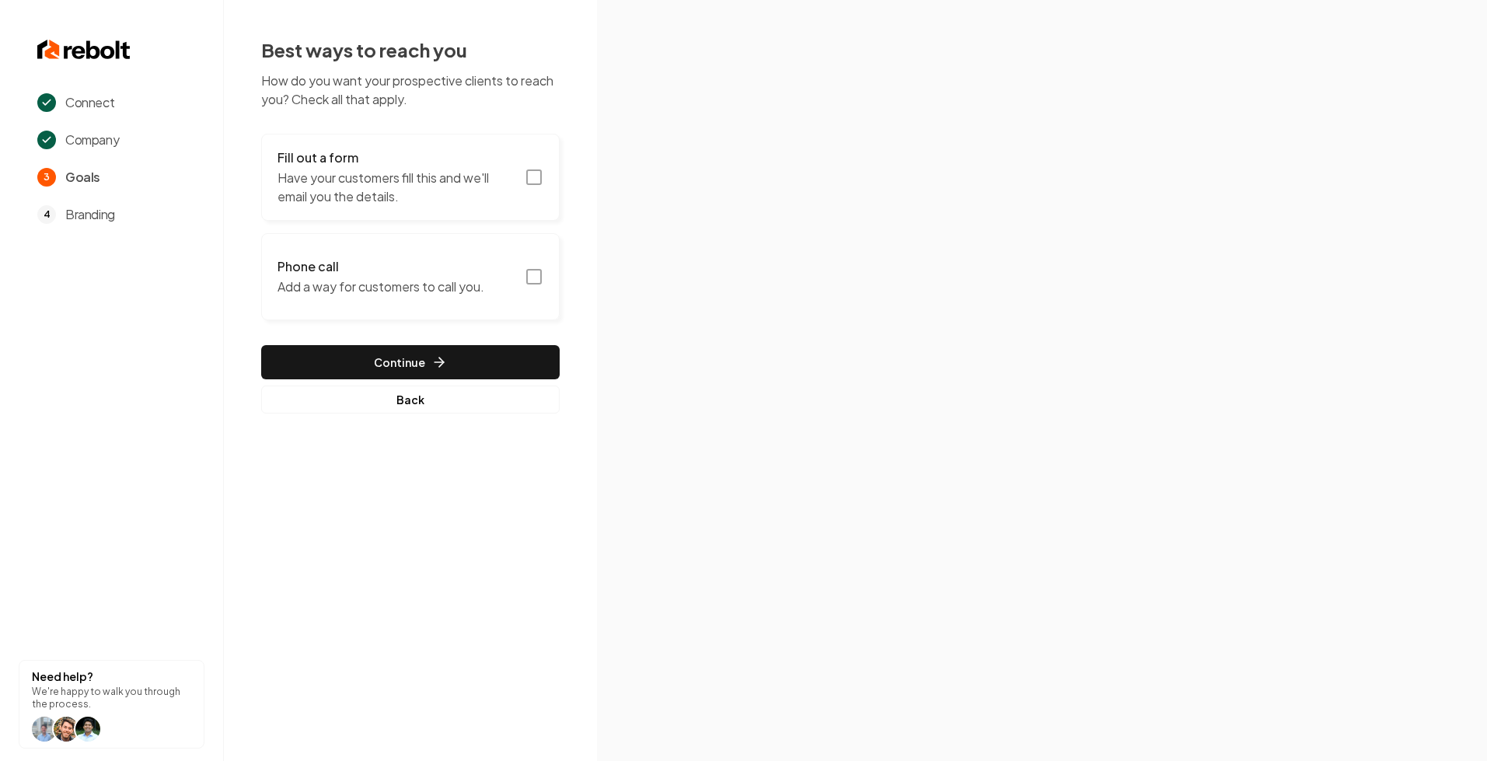
click at [418, 256] on button "Phone call Add a way for customers to call you." at bounding box center [410, 276] width 299 height 87
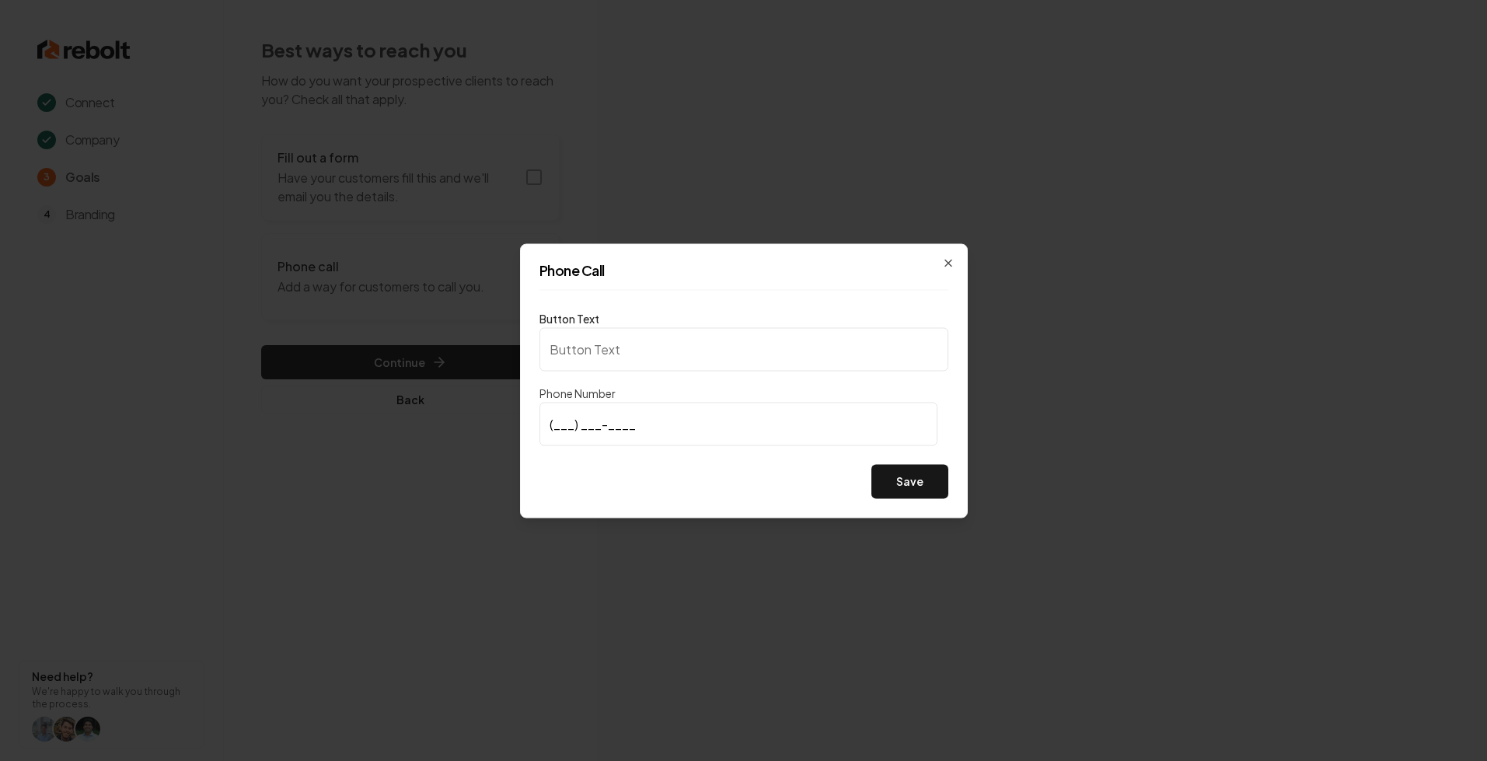
type input "Call us"
click at [685, 435] on input "(470) 553-0011" at bounding box center [739, 424] width 398 height 44
type input "(123) 456-7890"
click at [920, 479] on button "Save" at bounding box center [910, 481] width 77 height 34
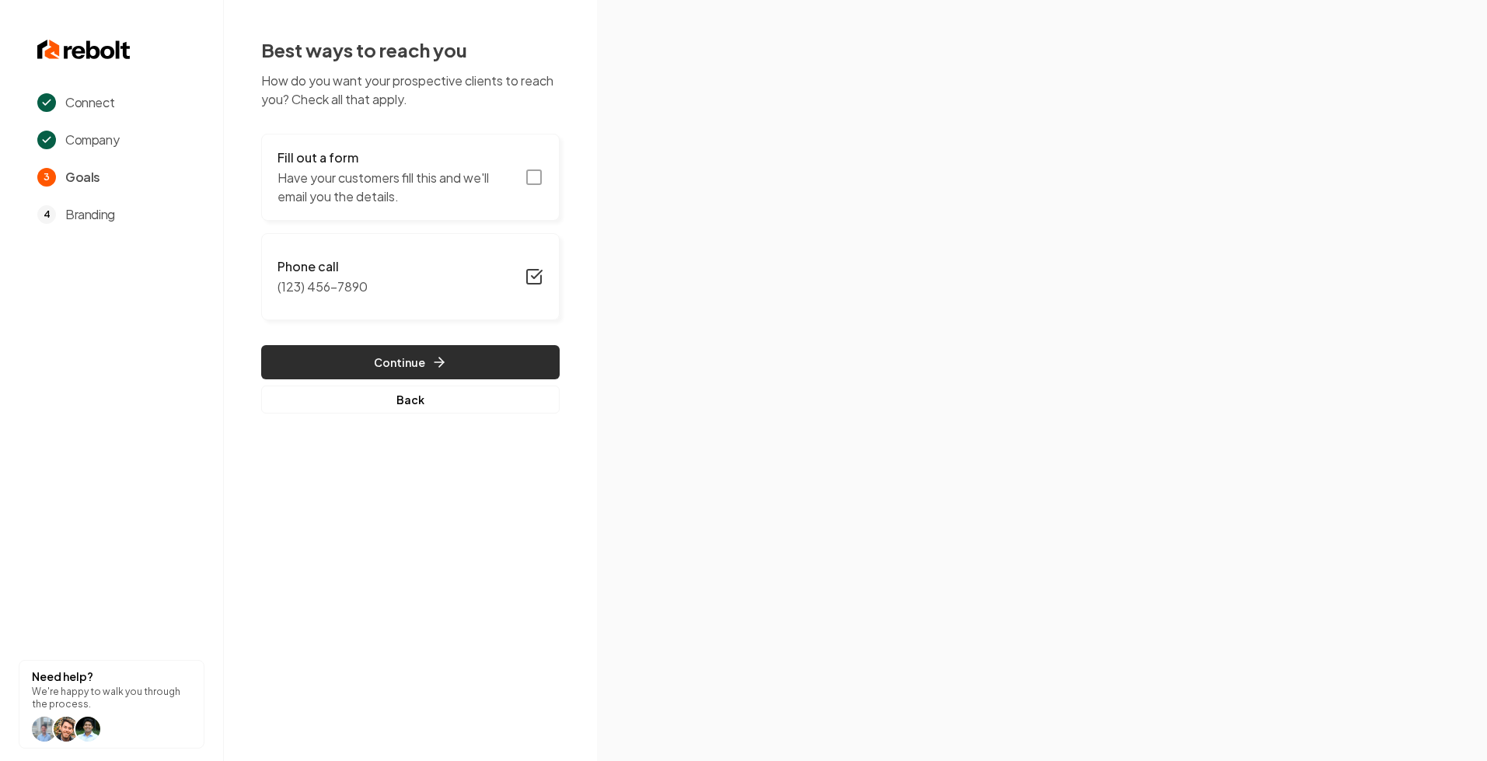
click at [399, 354] on button "Continue" at bounding box center [410, 362] width 299 height 34
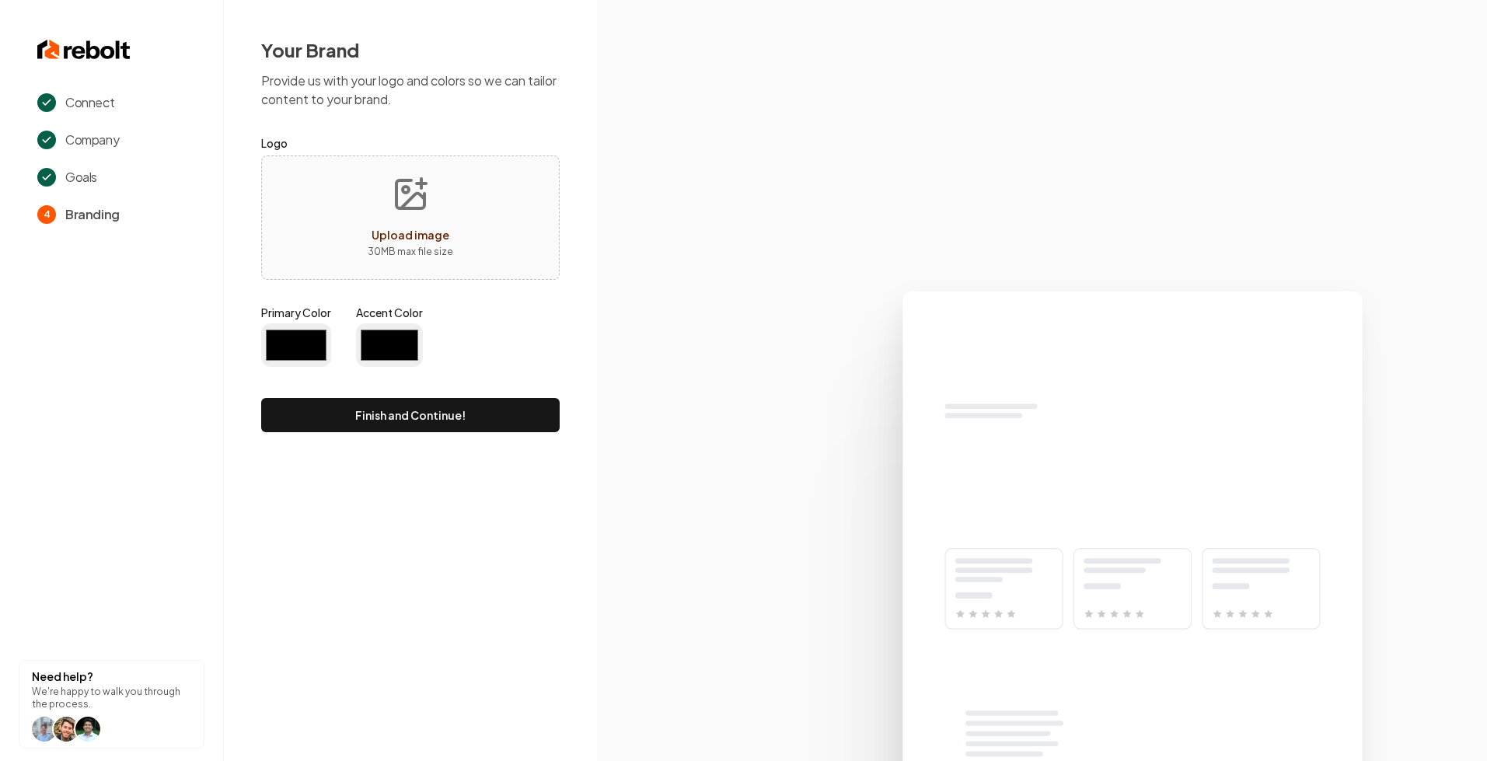
type input "#194d33"
type input "#70be00"
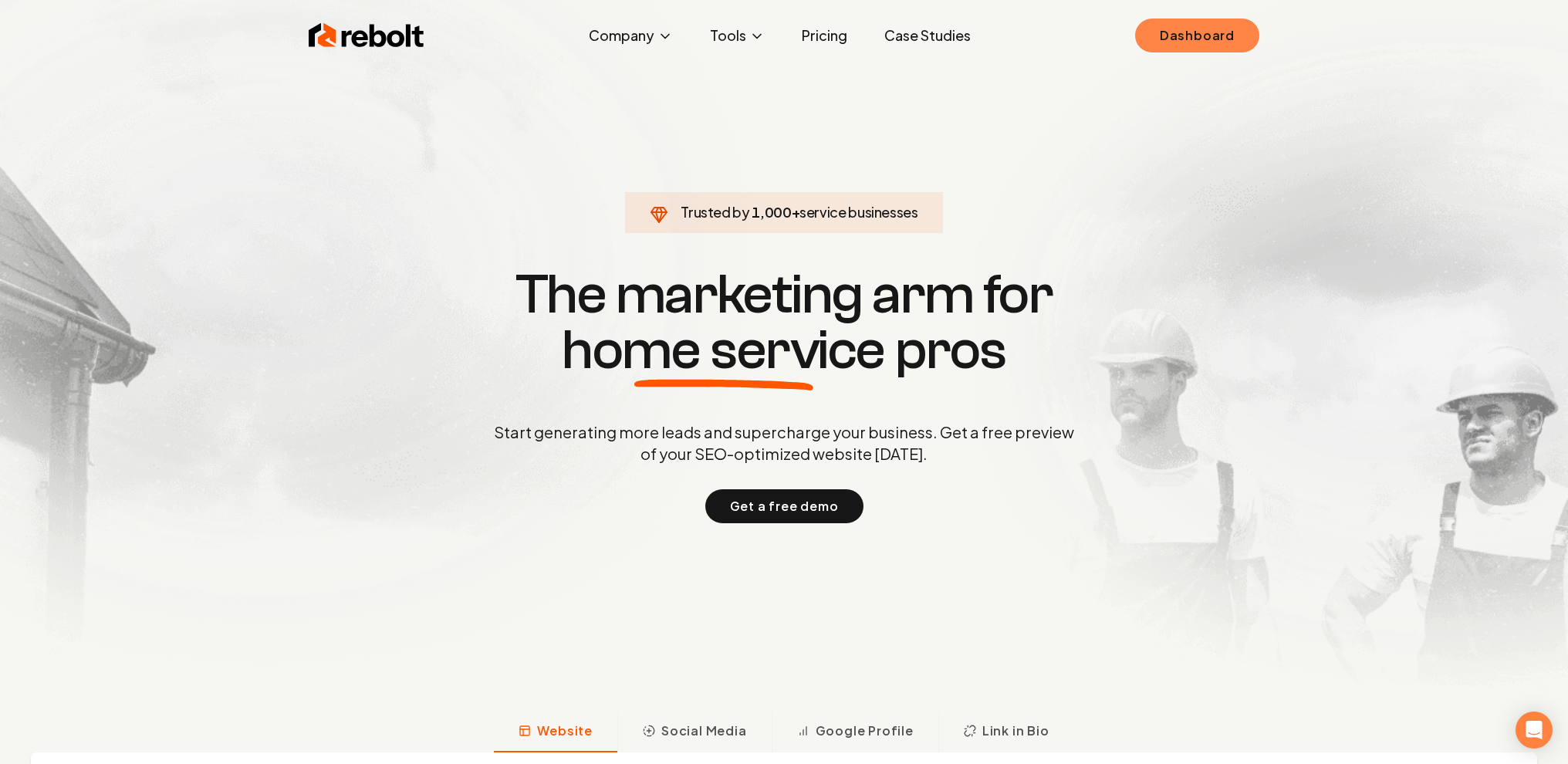
click at [1219, 43] on link "Dashboard" at bounding box center [1197, 36] width 124 height 34
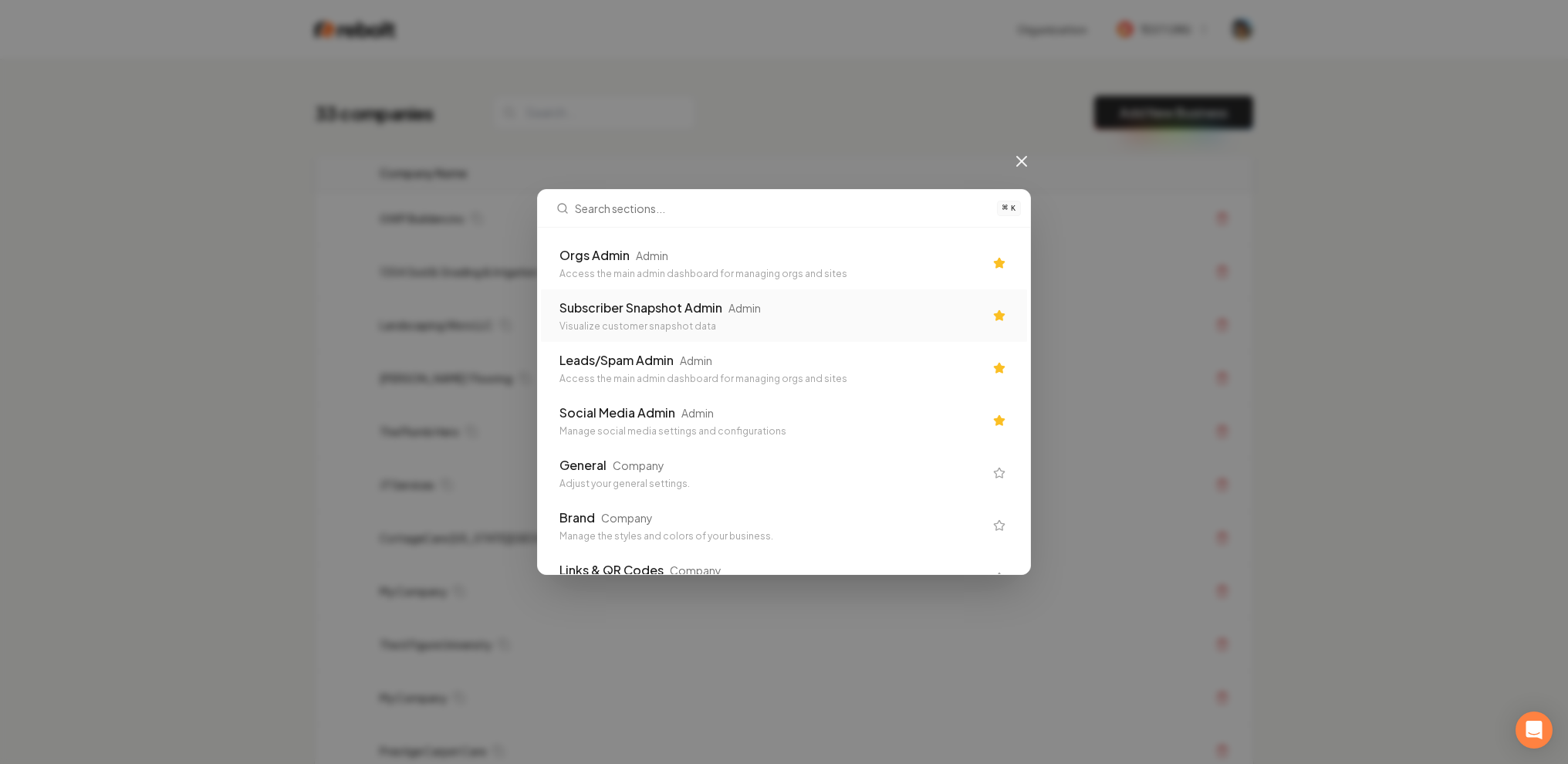
click at [727, 274] on div "Access the main admin dashboard for managing orgs and sites" at bounding box center [772, 274] width 425 height 12
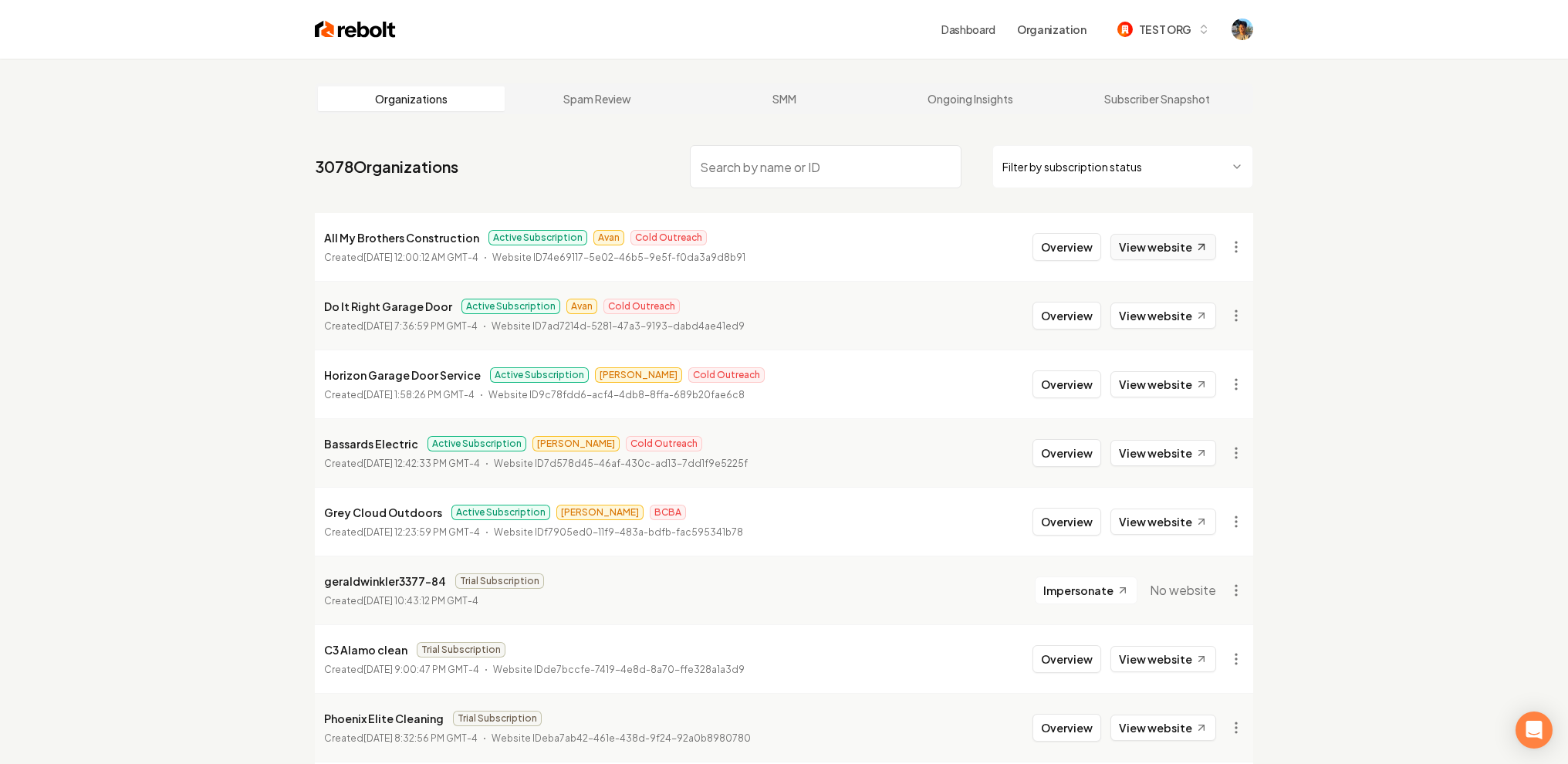
click at [1170, 248] on link "View website" at bounding box center [1163, 247] width 106 height 26
click at [1153, 316] on link "View website" at bounding box center [1163, 316] width 106 height 26
click at [1177, 455] on link "View website" at bounding box center [1163, 452] width 106 height 26
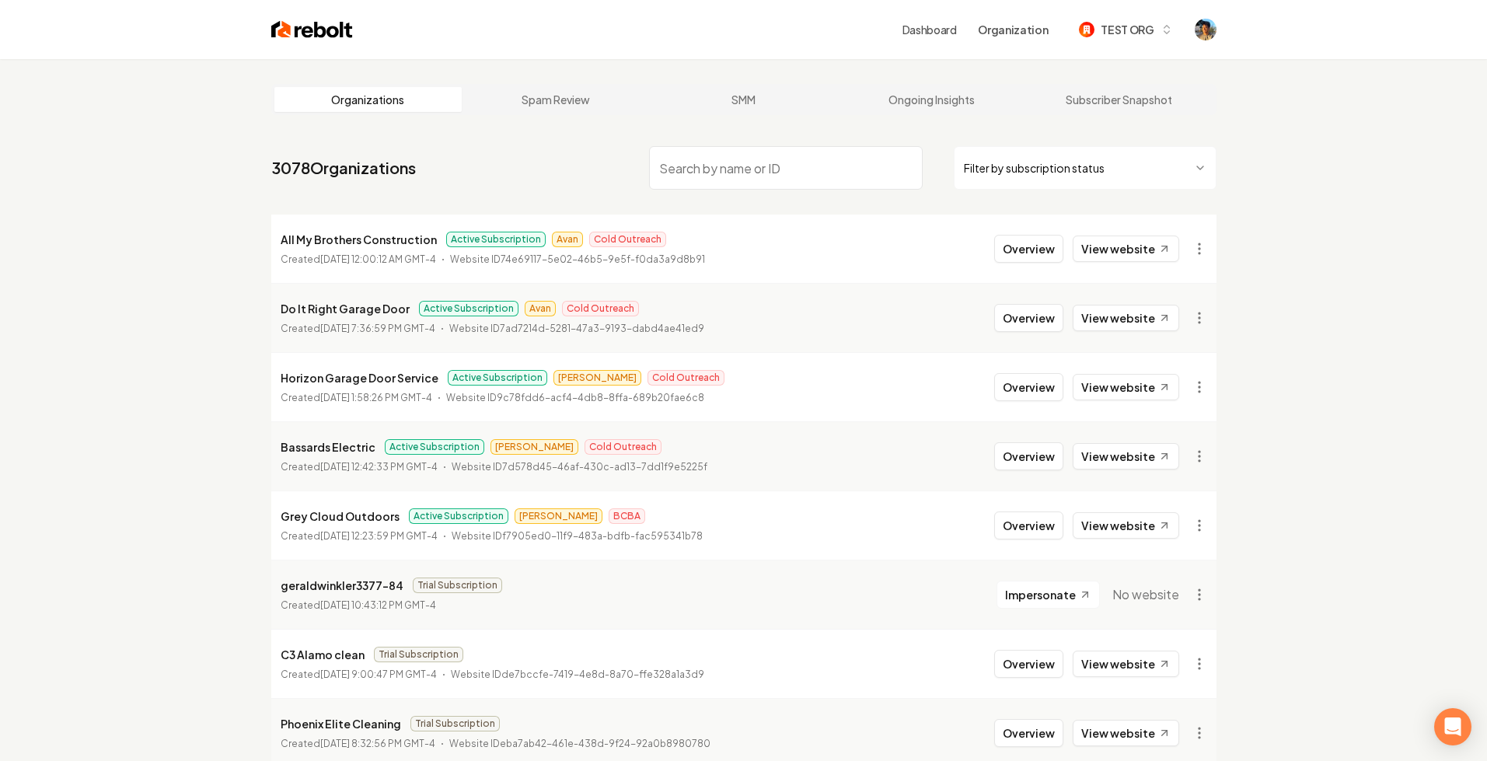
click at [1204, 48] on div "Dashboard Organization TEST ORG" at bounding box center [743, 29] width 995 height 59
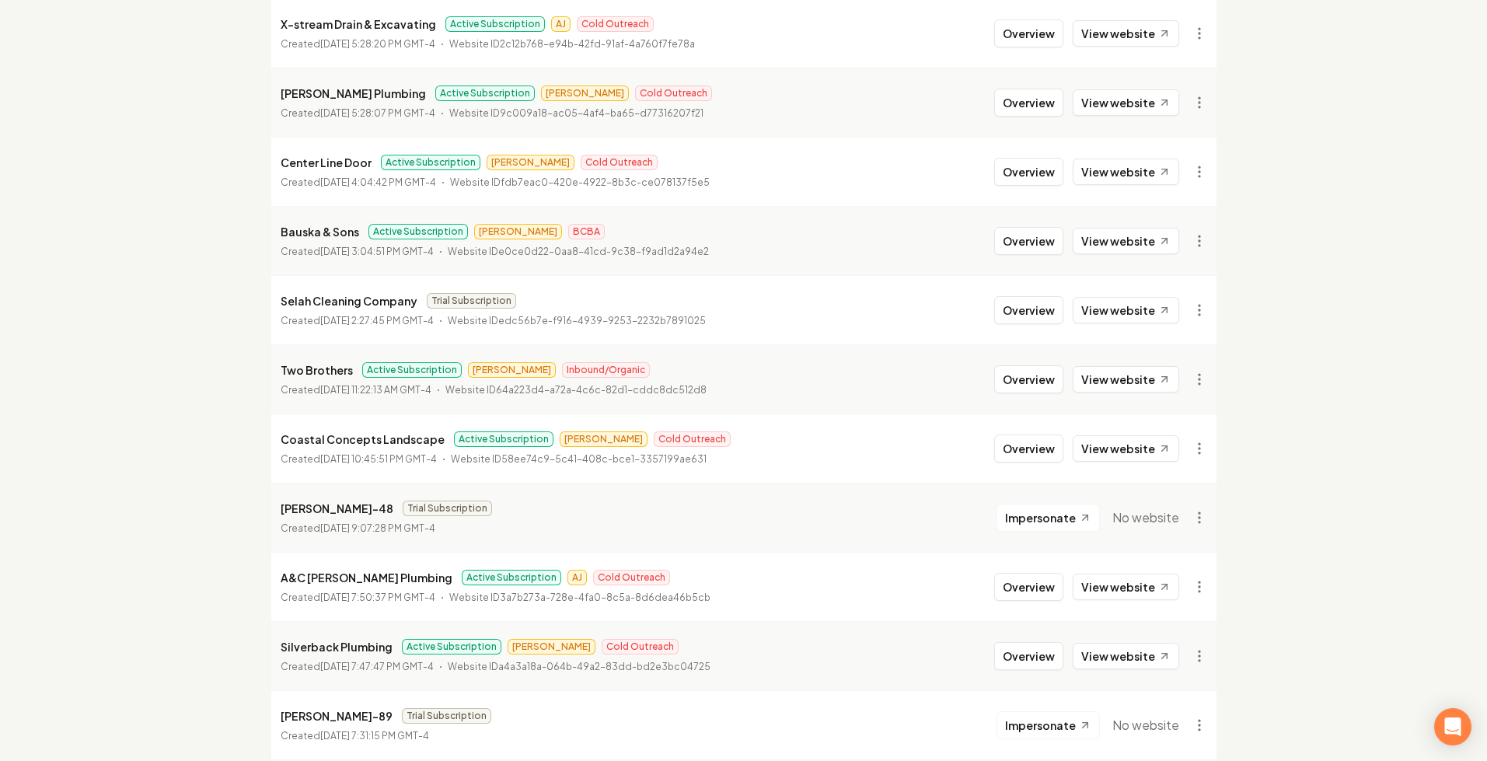
scroll to position [770, 0]
click at [1141, 375] on link "View website" at bounding box center [1126, 378] width 107 height 26
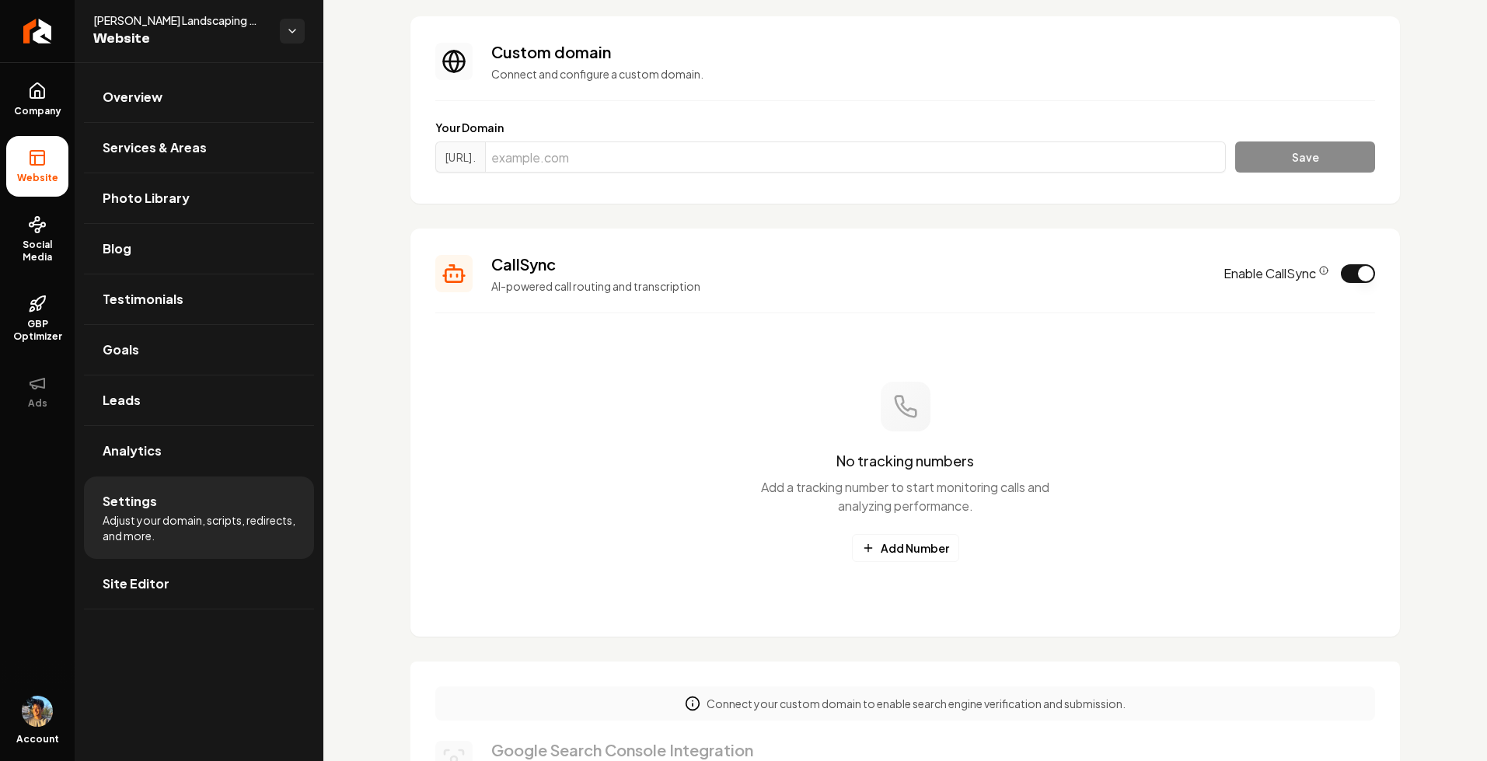
scroll to position [84, 0]
click at [1357, 268] on button "Enable CallSync" at bounding box center [1358, 273] width 34 height 19
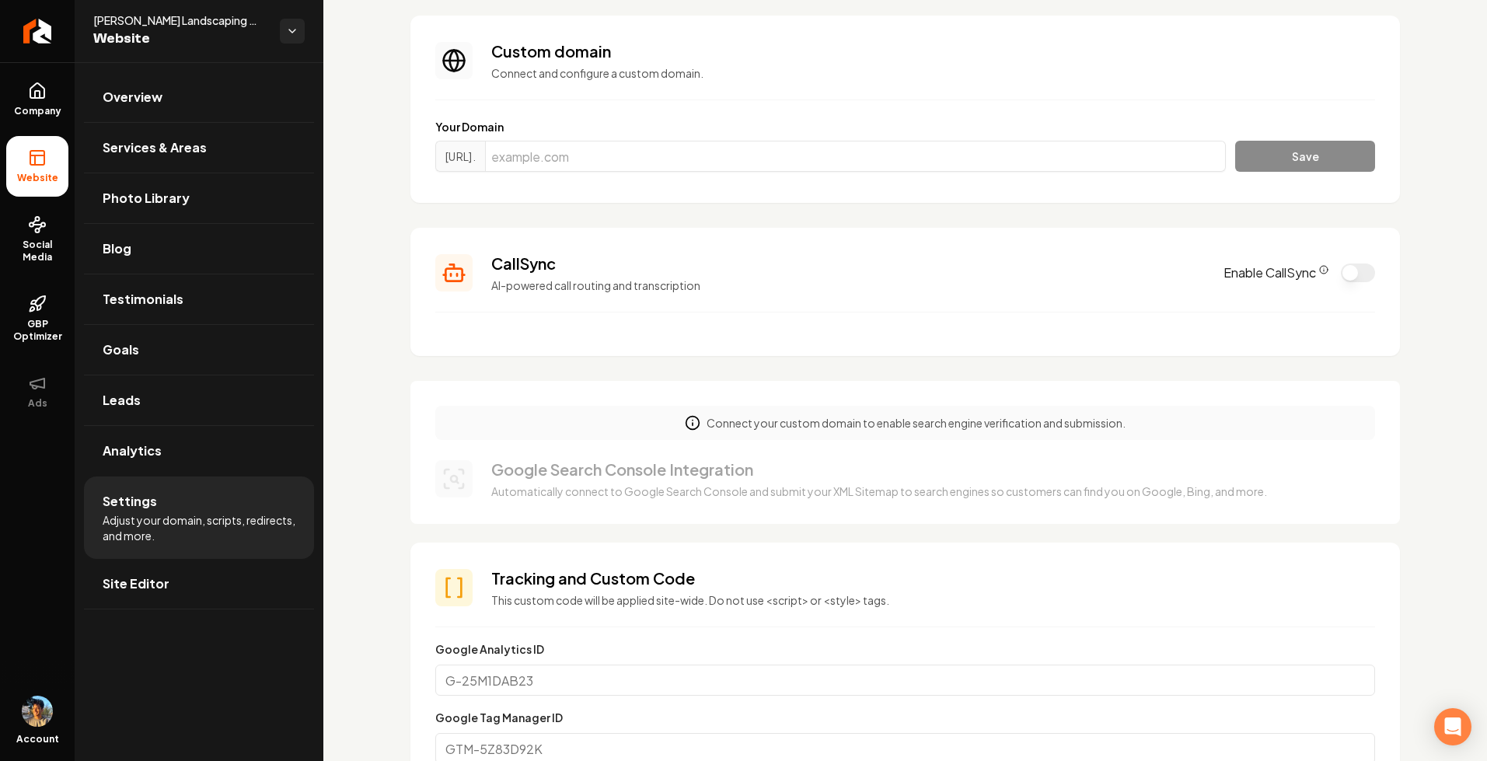
click at [1361, 277] on button "Enable CallSync" at bounding box center [1358, 273] width 34 height 19
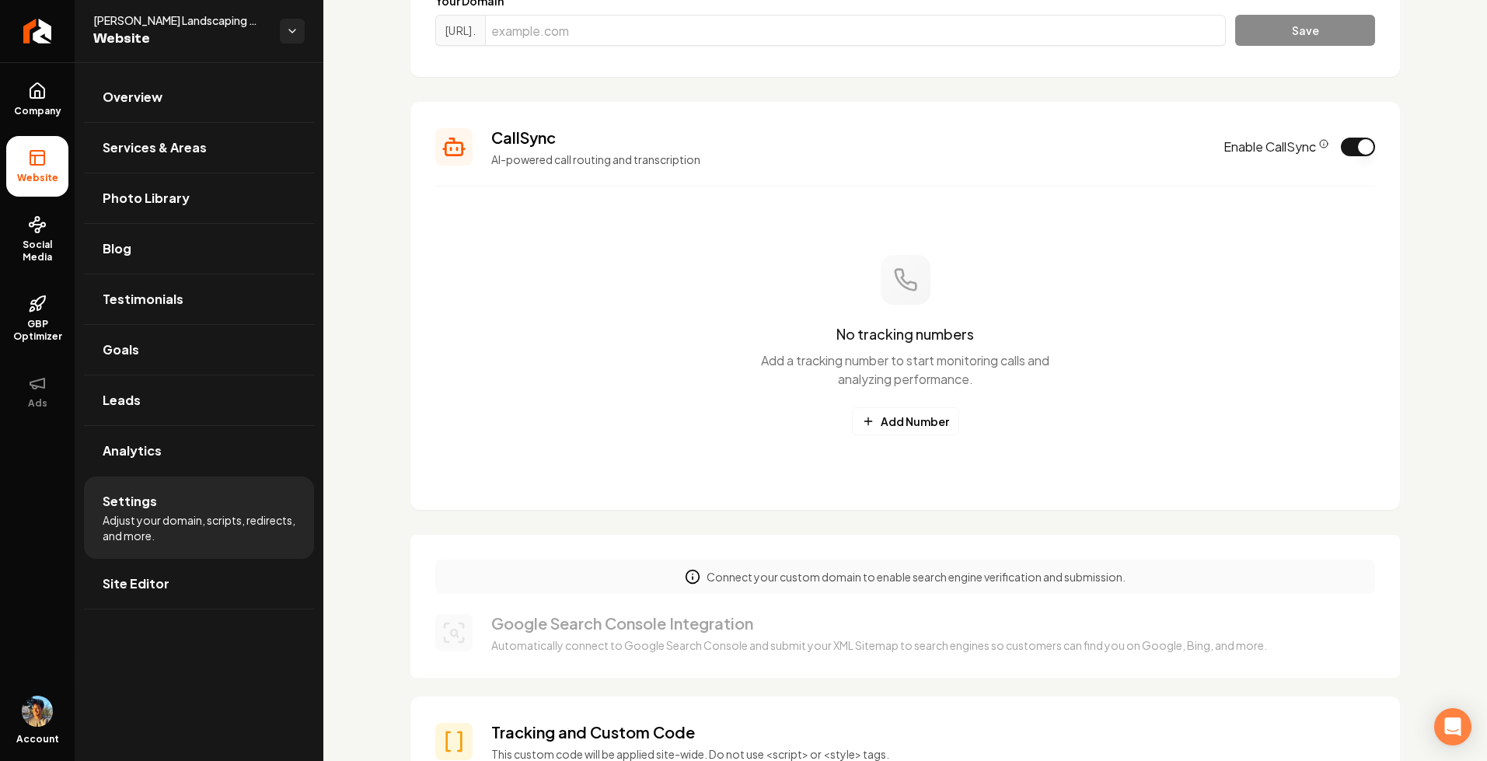
scroll to position [214, 0]
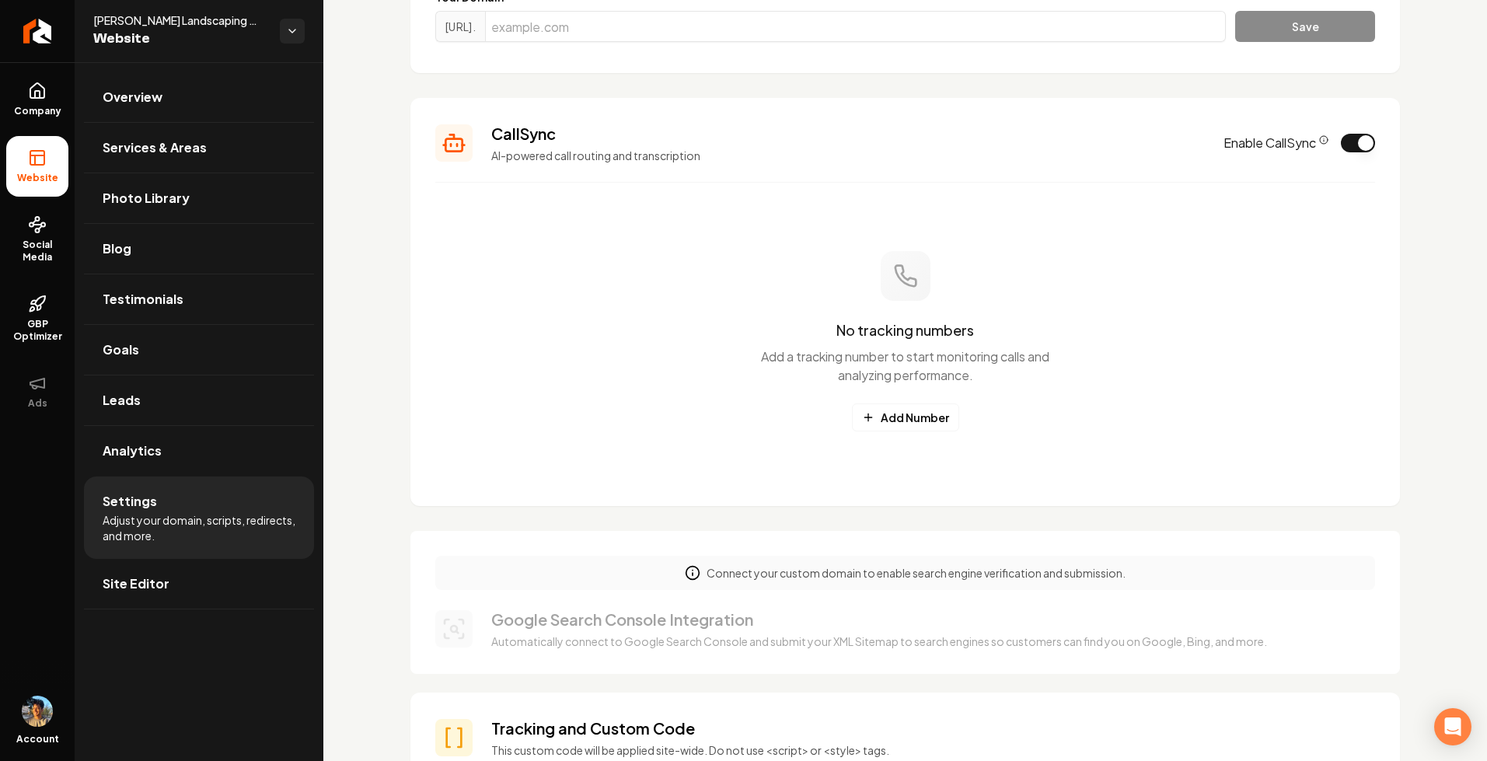
click at [1324, 139] on icon "CallSync Info" at bounding box center [1323, 139] width 9 height 9
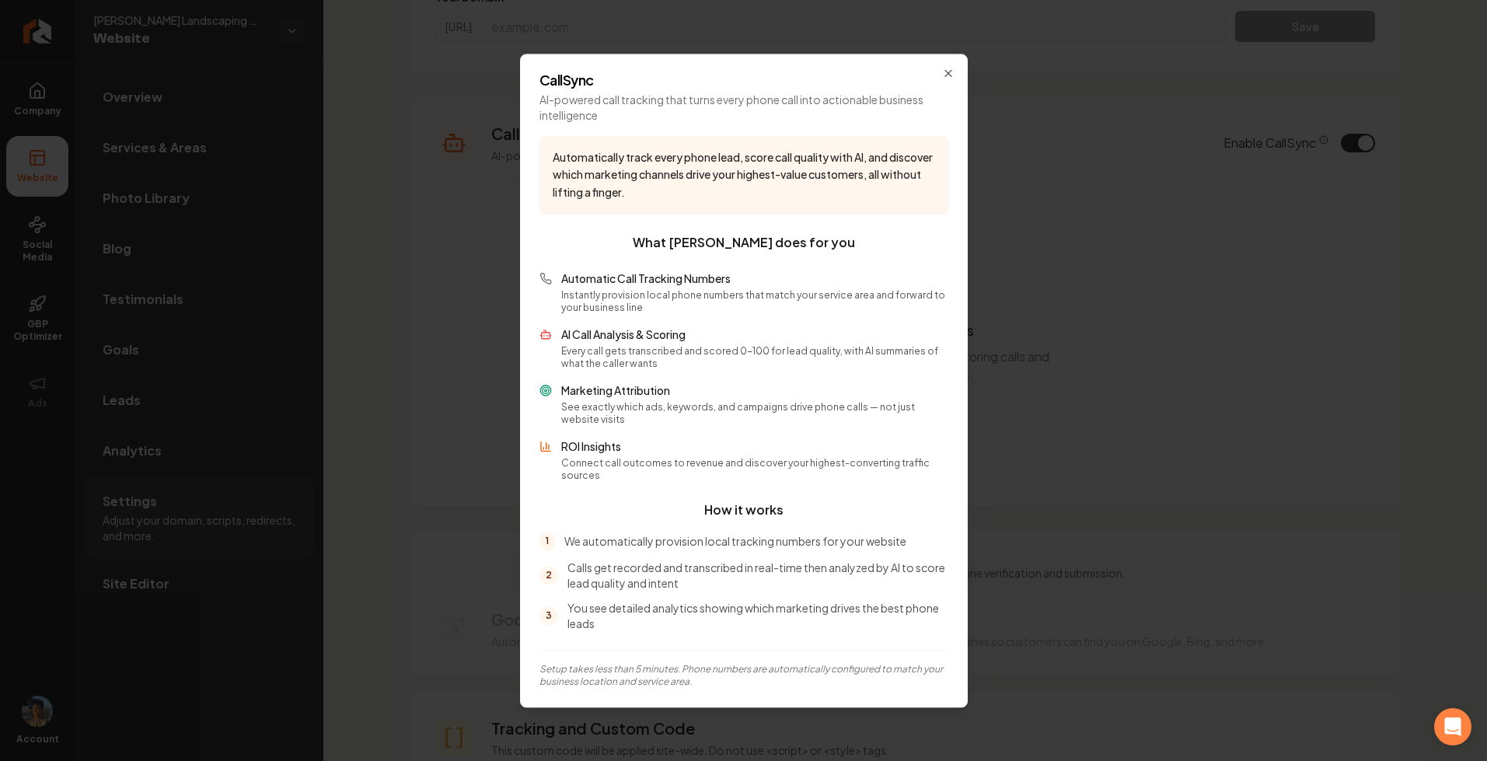
click at [642, 167] on p "Automatically track every phone lead, score call quality with AI, and discover …" at bounding box center [744, 174] width 383 height 53
click at [947, 76] on icon "button" at bounding box center [948, 73] width 6 height 6
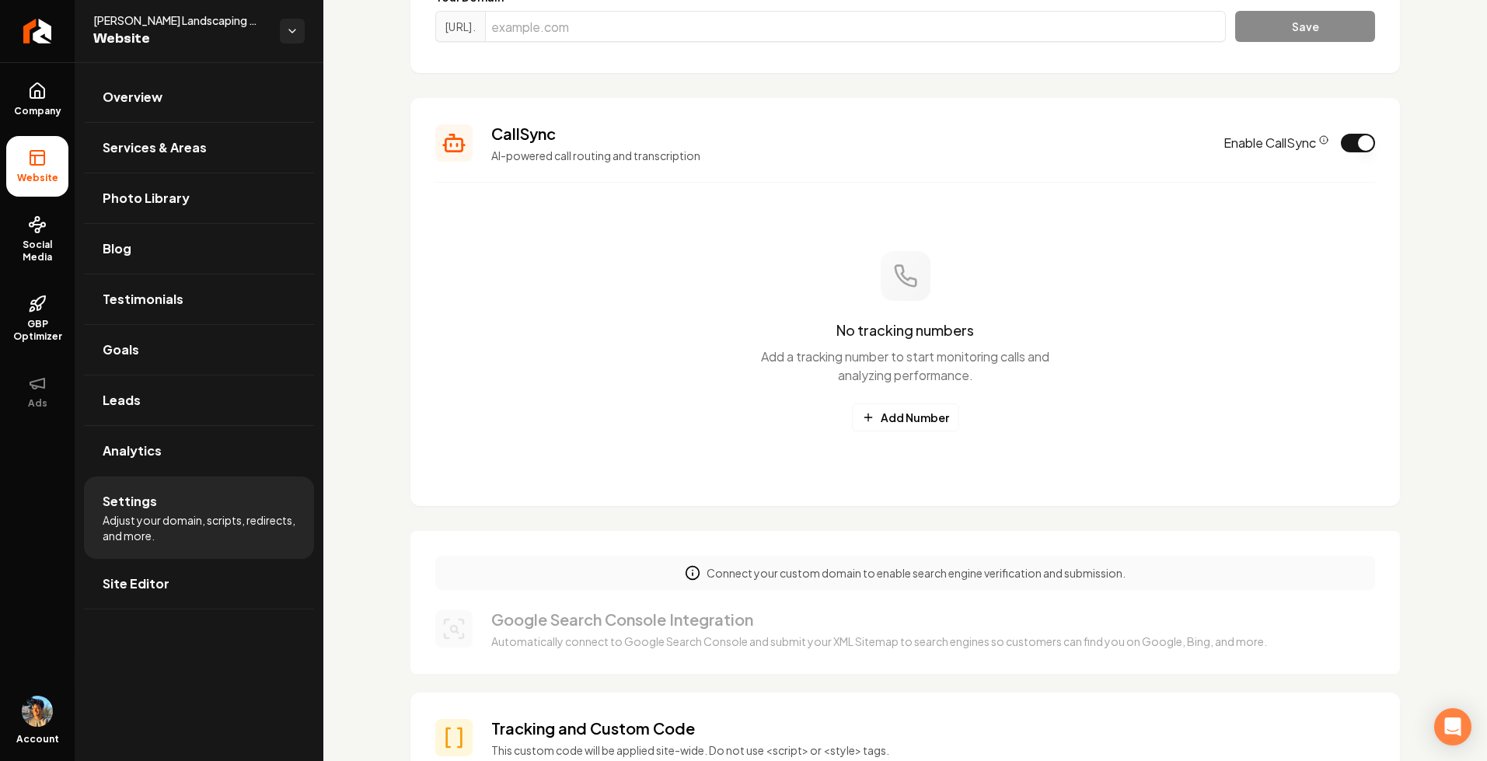
click at [1363, 146] on button "Enable CallSync" at bounding box center [1358, 143] width 34 height 19
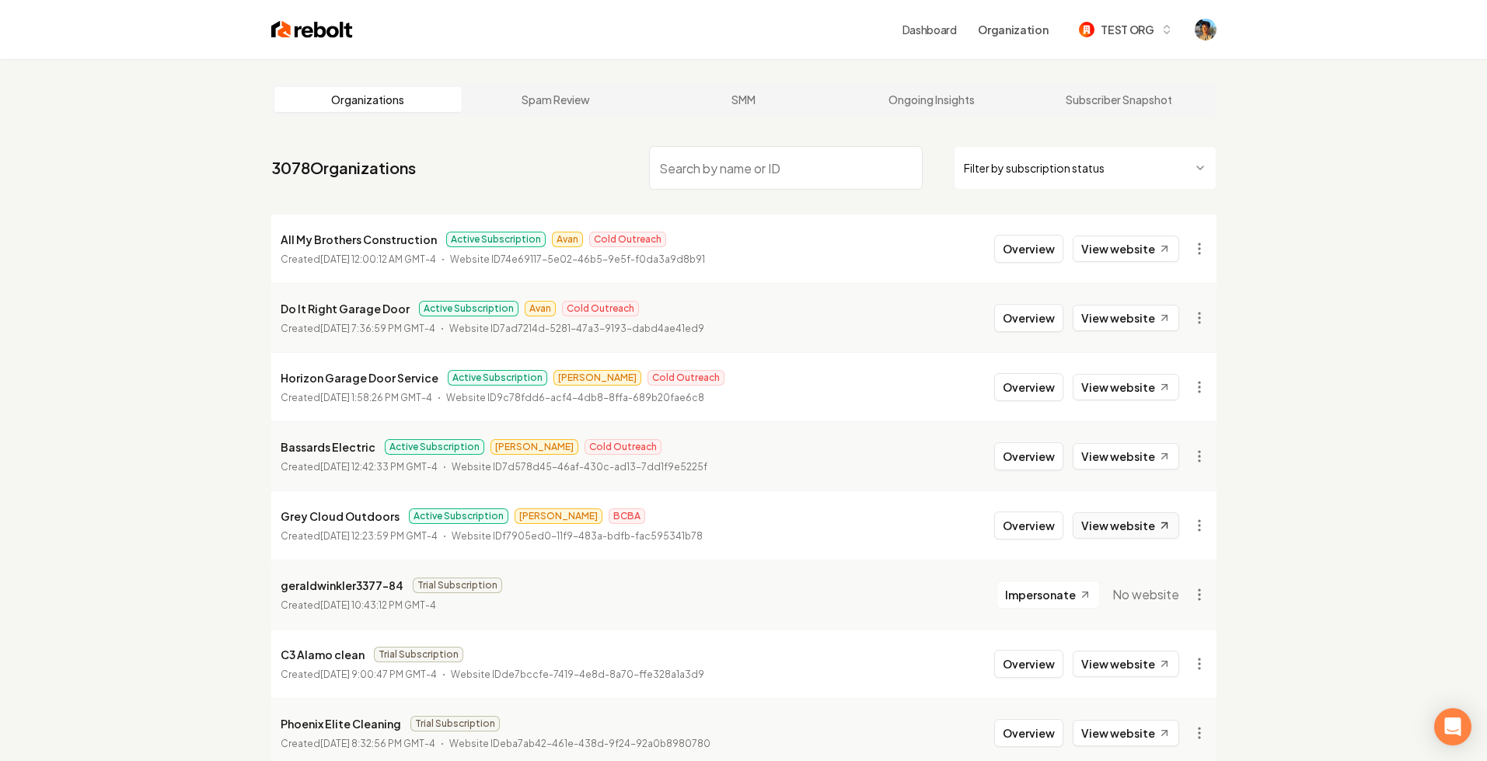
click at [1120, 528] on link "View website" at bounding box center [1126, 525] width 107 height 26
click at [949, 37] on div "Dashboard Organization TEST ORG" at bounding box center [1043, 30] width 280 height 28
click at [942, 25] on link "Dashboard" at bounding box center [930, 30] width 54 height 16
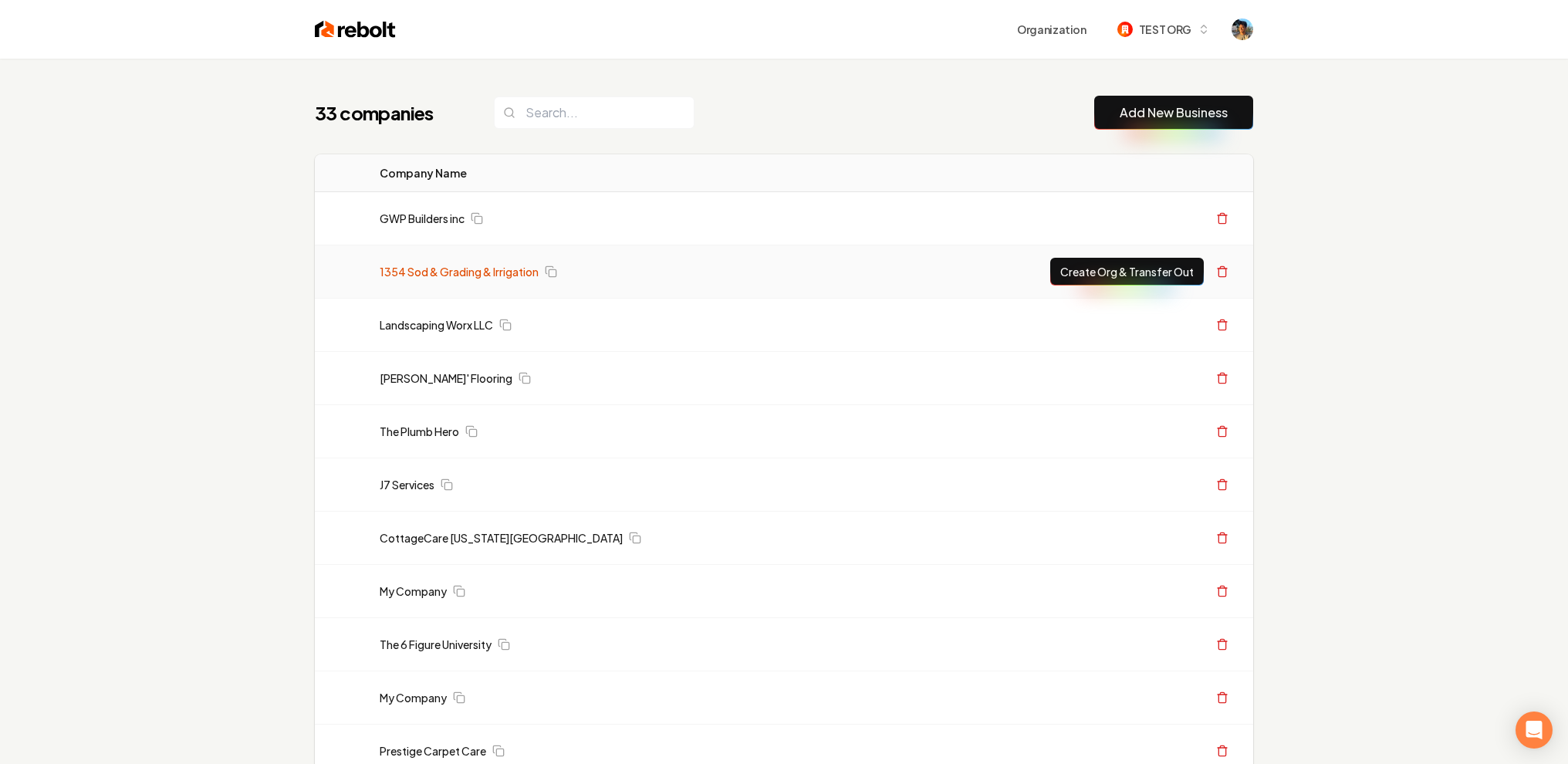
click at [476, 270] on link "1354 Sod & Grading & Irrigation" at bounding box center [459, 272] width 159 height 16
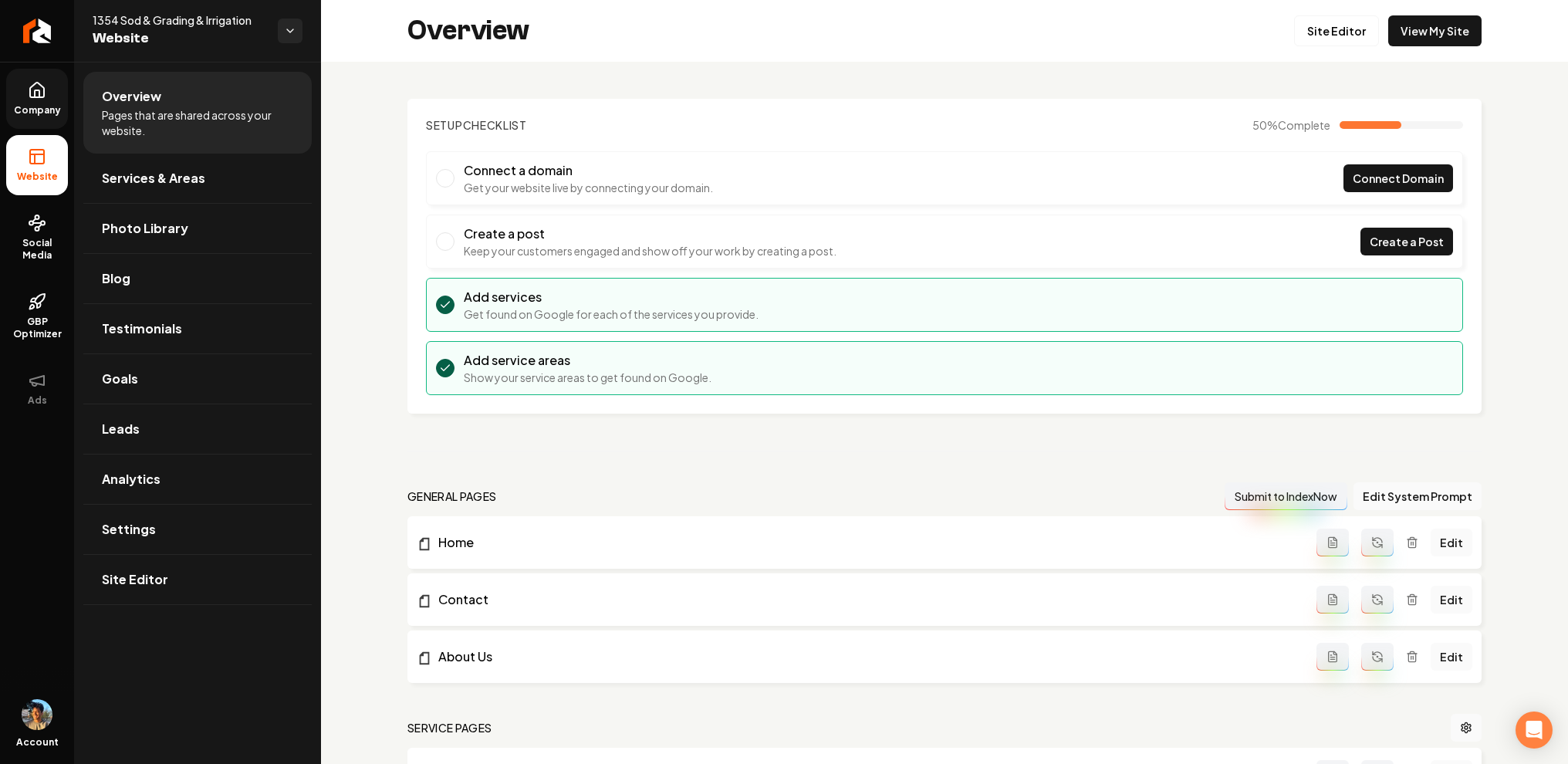
click at [35, 108] on span "Company" at bounding box center [38, 110] width 60 height 12
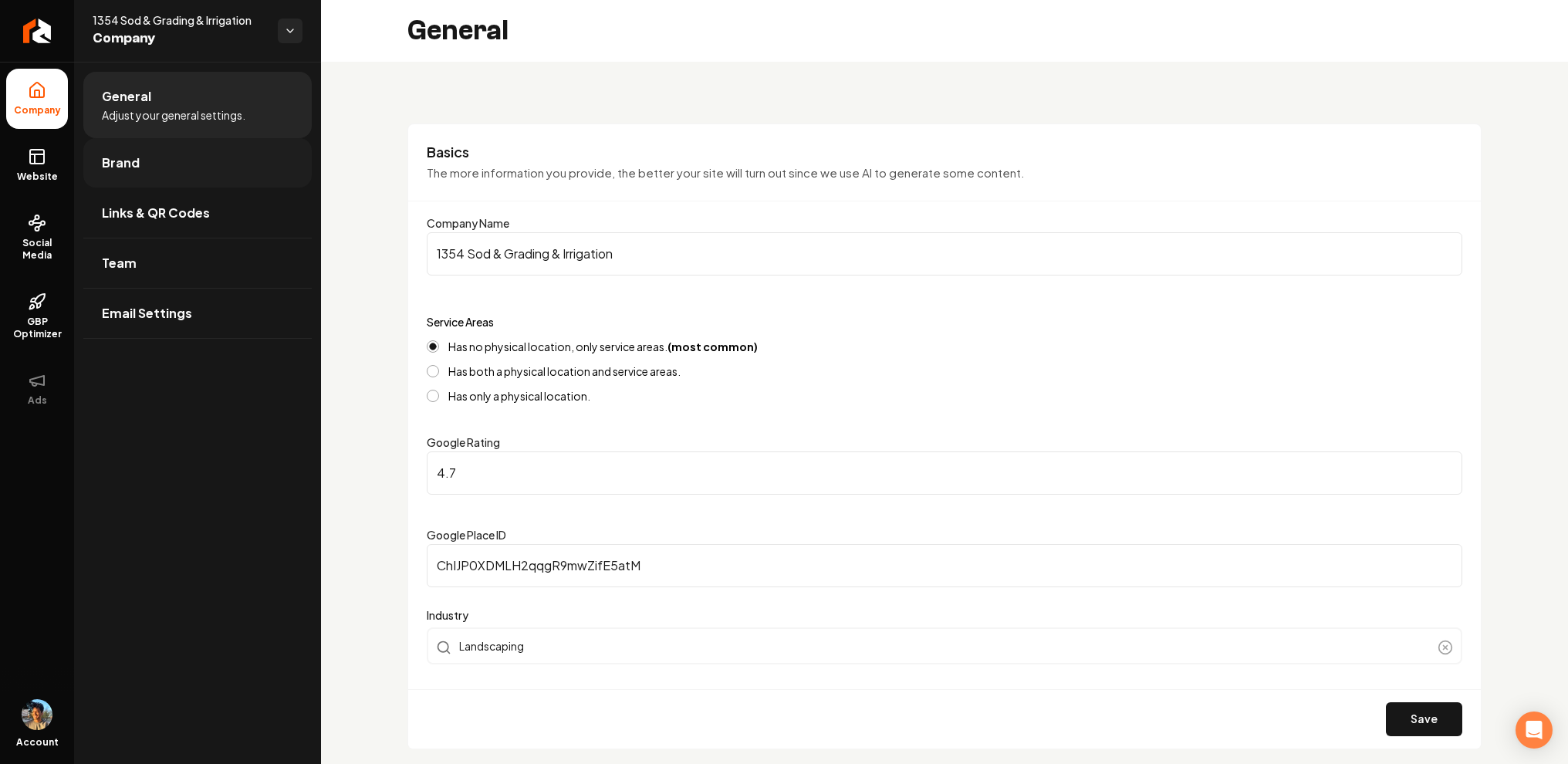
click at [136, 170] on span "Brand" at bounding box center [121, 163] width 38 height 19
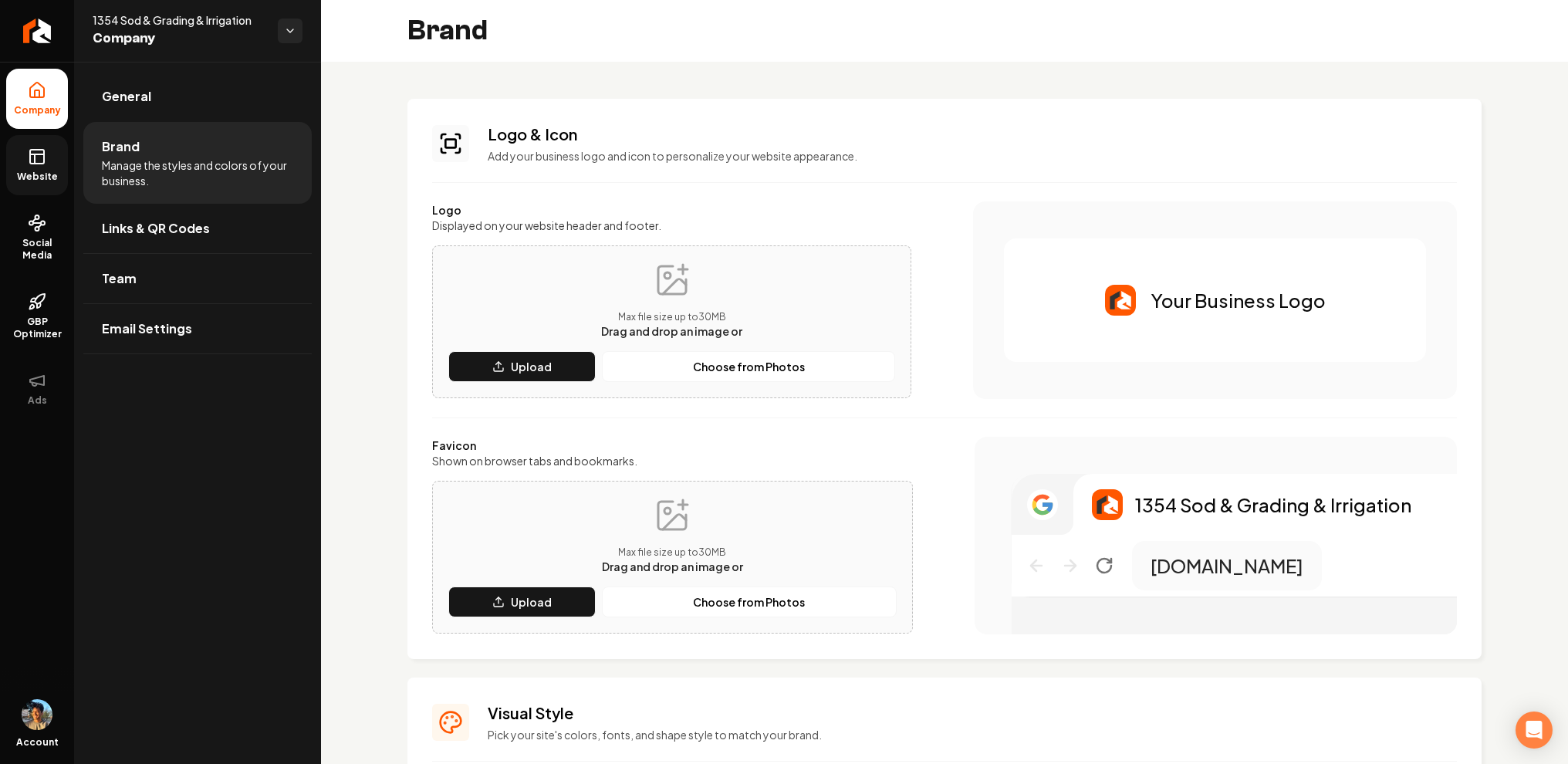
click at [43, 165] on icon at bounding box center [37, 156] width 19 height 19
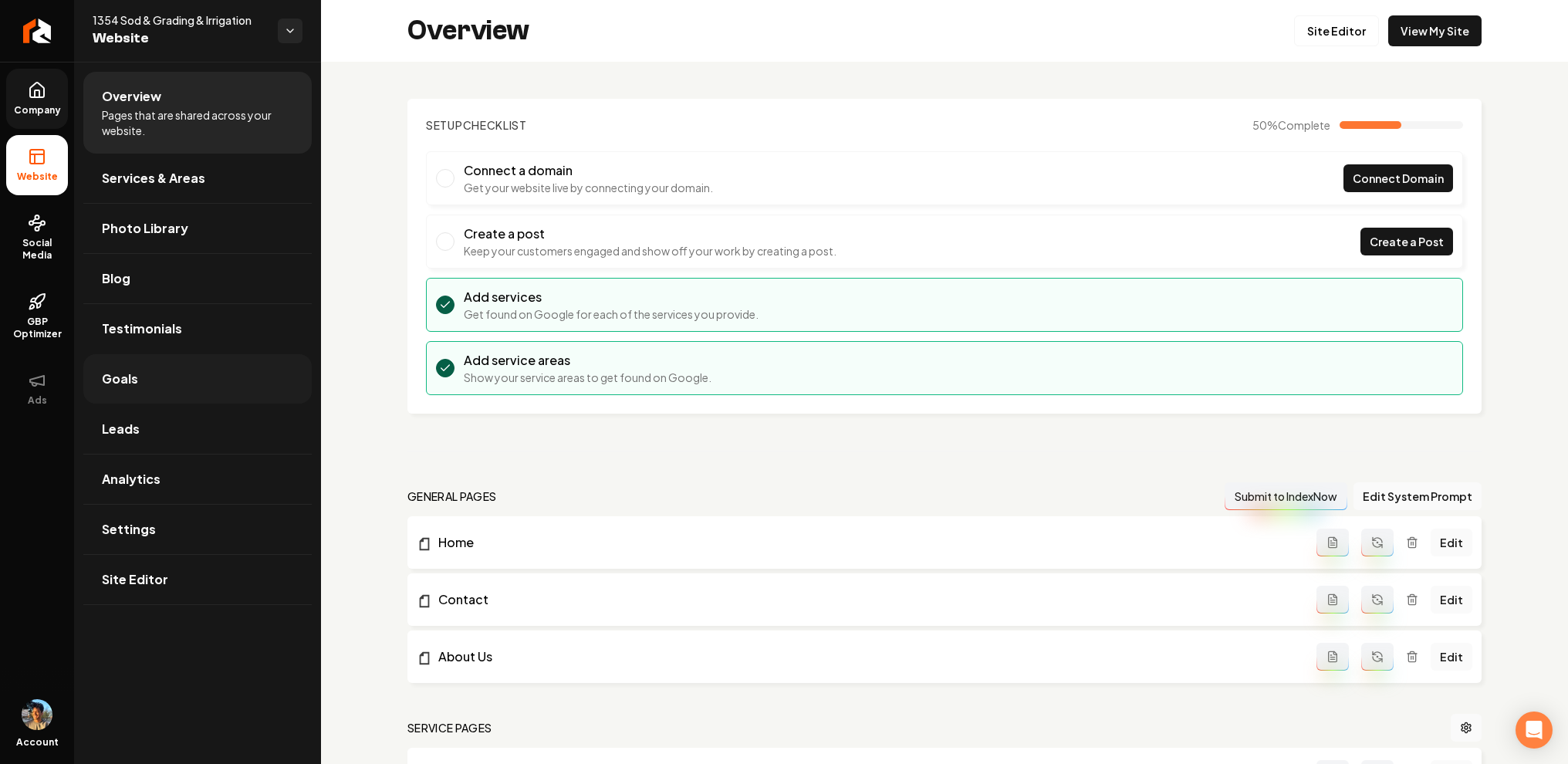
click at [162, 387] on link "Goals" at bounding box center [197, 379] width 228 height 50
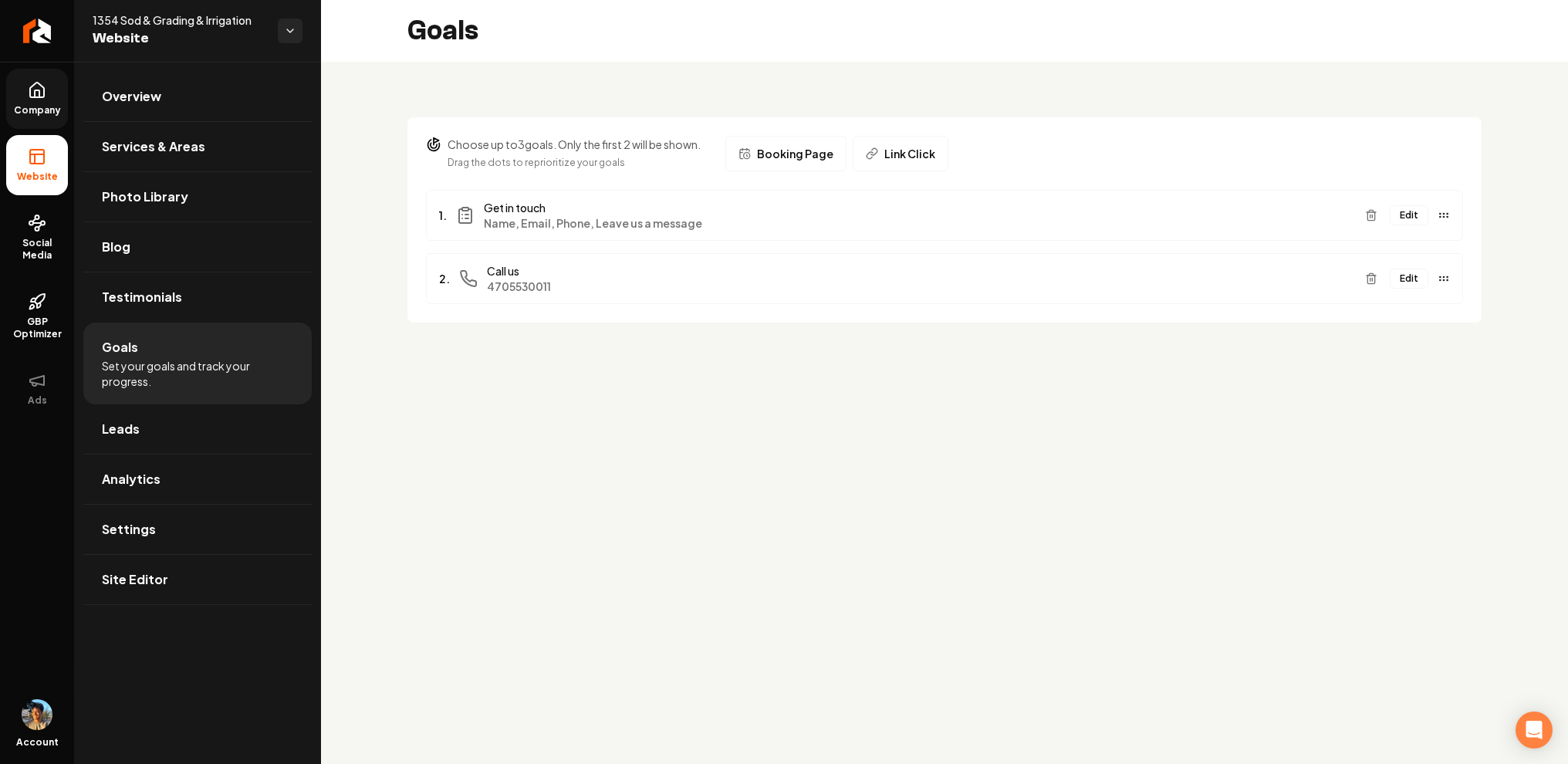
click at [802, 145] on button "Booking Page" at bounding box center [786, 154] width 121 height 36
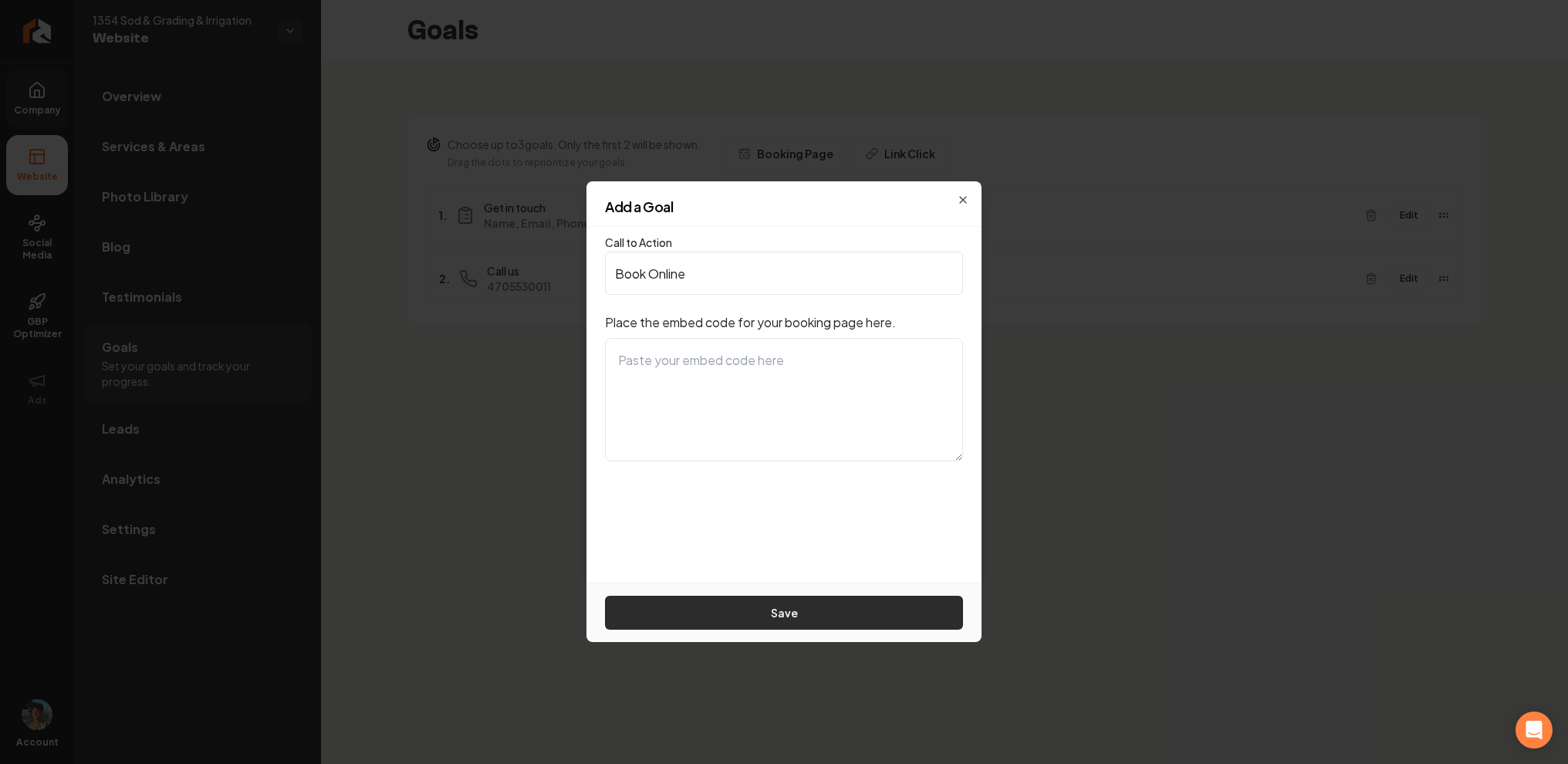
click at [803, 616] on button "Save" at bounding box center [784, 612] width 358 height 34
click at [801, 428] on textarea "To enrich screen reader interactions, please activate Accessibility in Grammarl…" at bounding box center [784, 400] width 358 height 123
type textarea "kug"
click at [843, 609] on button "Save" at bounding box center [784, 612] width 358 height 34
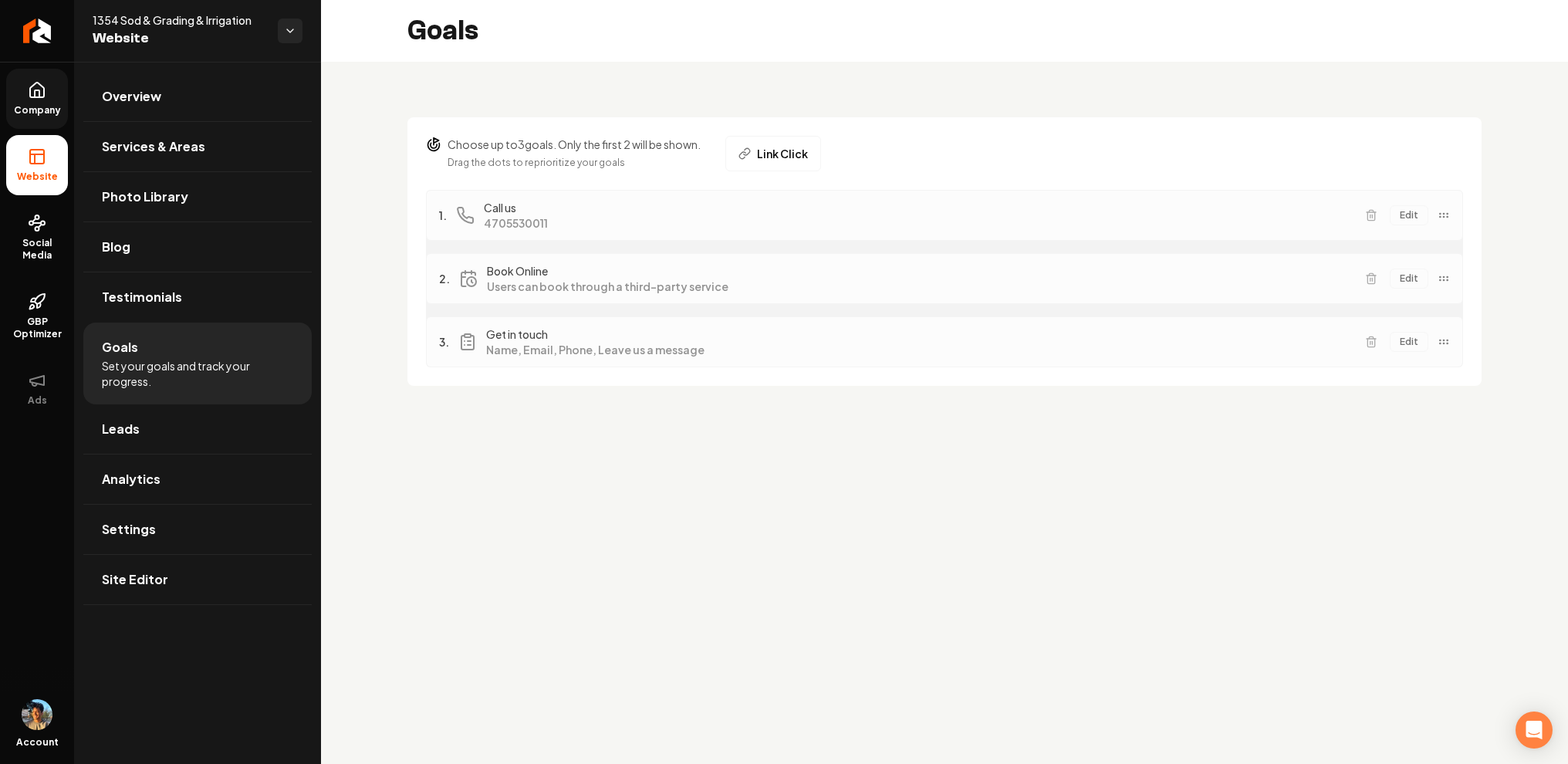
click at [789, 471] on main "Goals Choose up to 3 goals. Only the first 2 will be shown. Drag the dots to re…" at bounding box center [944, 382] width 1246 height 764
click at [1370, 278] on icon "Main content area" at bounding box center [1371, 278] width 12 height 12
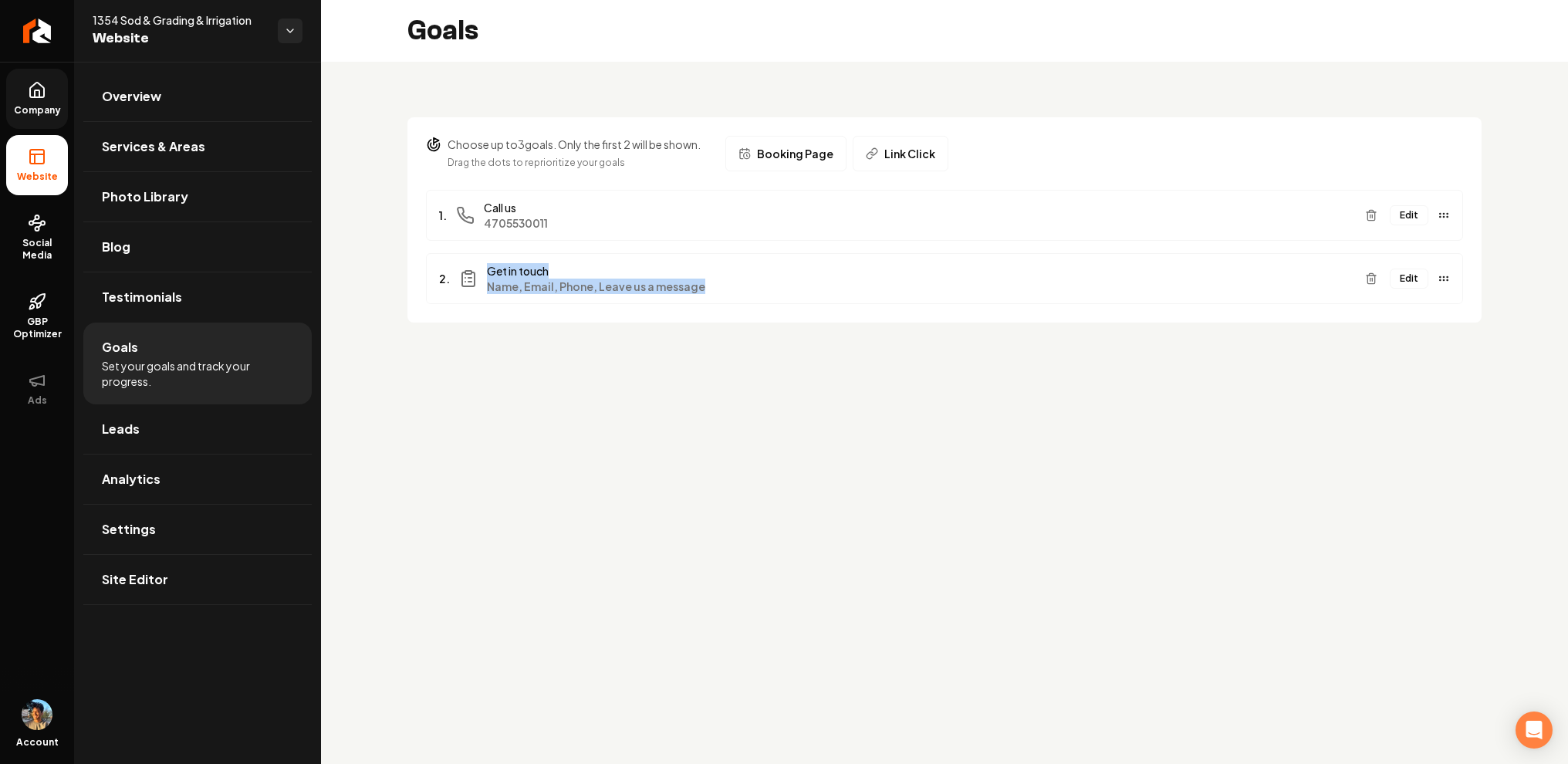
drag, startPoint x: 480, startPoint y: 278, endPoint x: 760, endPoint y: 309, distance: 281.7
click at [760, 309] on section "Choose up to 3 goals. Only the first 2 will be shown. Drag the dots to repriori…" at bounding box center [945, 219] width 1074 height 205
click at [728, 394] on main "Goals Choose up to 3 goals. Only the first 2 will be shown. Drag the dots to re…" at bounding box center [944, 382] width 1246 height 764
drag, startPoint x: 533, startPoint y: 269, endPoint x: 713, endPoint y: 311, distance: 184.8
click at [713, 311] on section "Choose up to 3 goals. Only the first 2 will be shown. Drag the dots to repriori…" at bounding box center [945, 219] width 1074 height 205
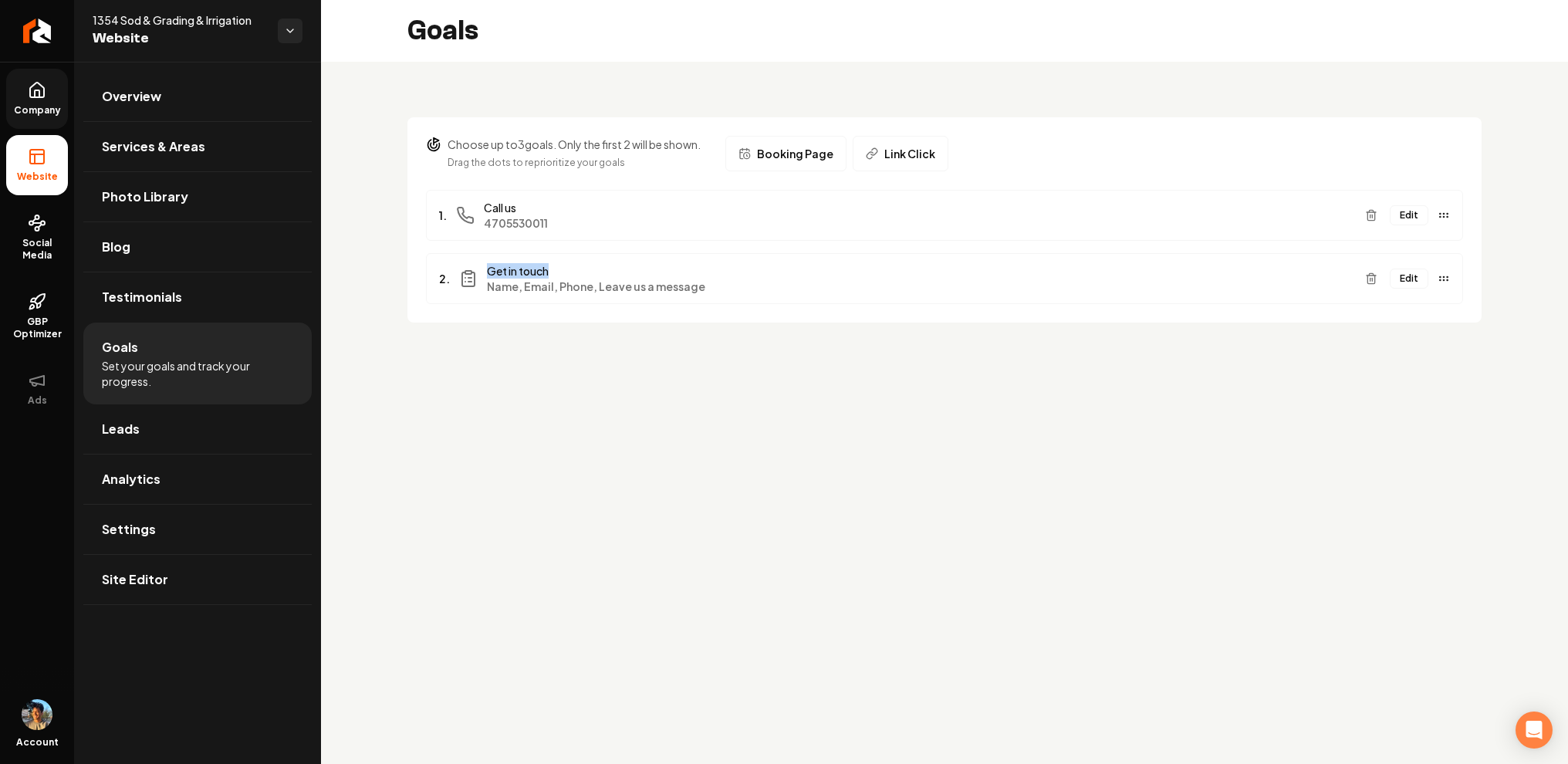
drag, startPoint x: 487, startPoint y: 265, endPoint x: 797, endPoint y: 265, distance: 310.0
click at [797, 265] on span "Get in touch" at bounding box center [920, 271] width 865 height 16
click at [567, 397] on main "Goals Choose up to 3 goals. Only the first 2 will be shown. Drag the dots to re…" at bounding box center [944, 382] width 1246 height 764
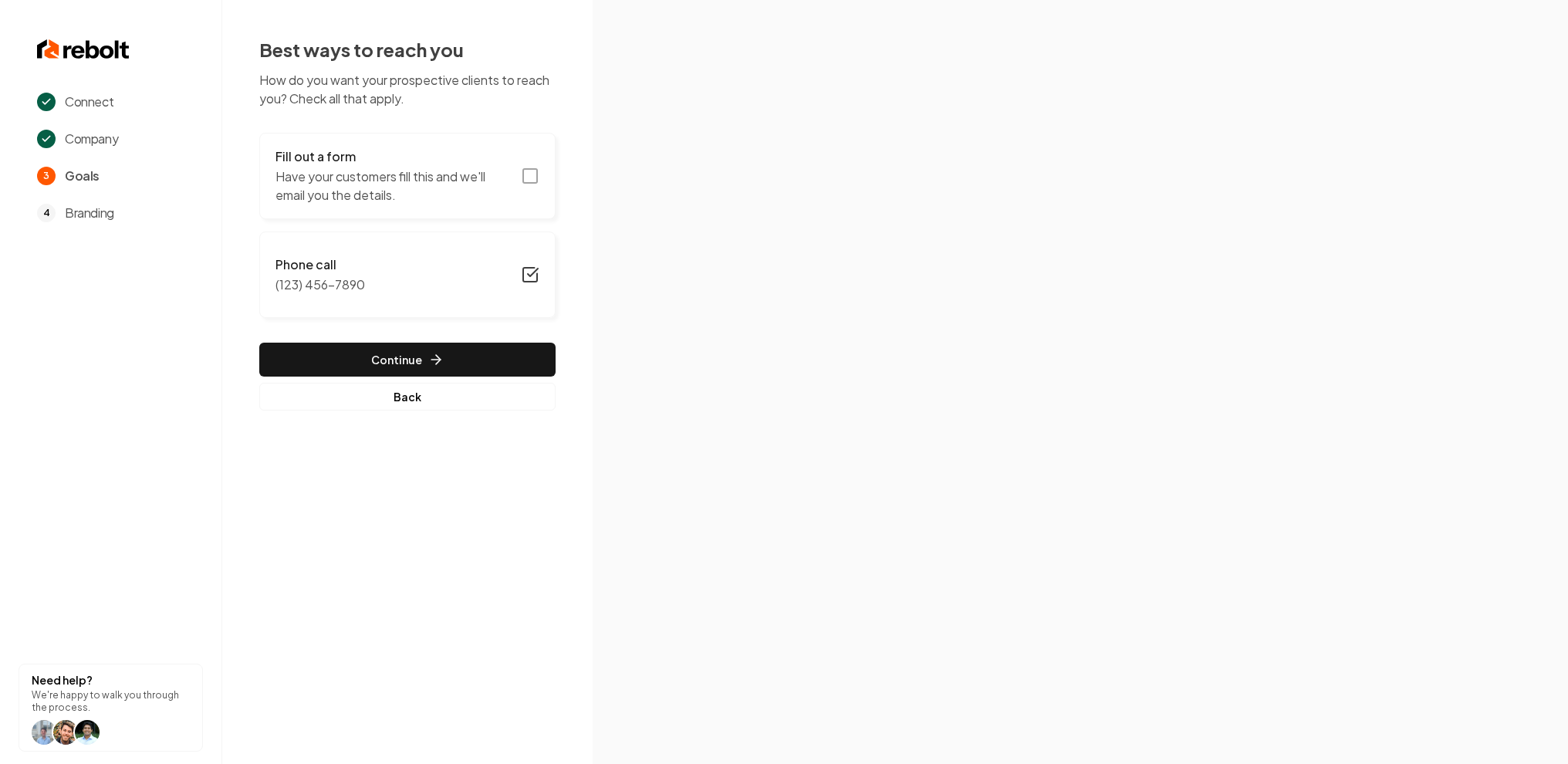
click at [530, 279] on icon "button" at bounding box center [530, 274] width 19 height 19
click at [409, 366] on button "Continue" at bounding box center [407, 359] width 297 height 34
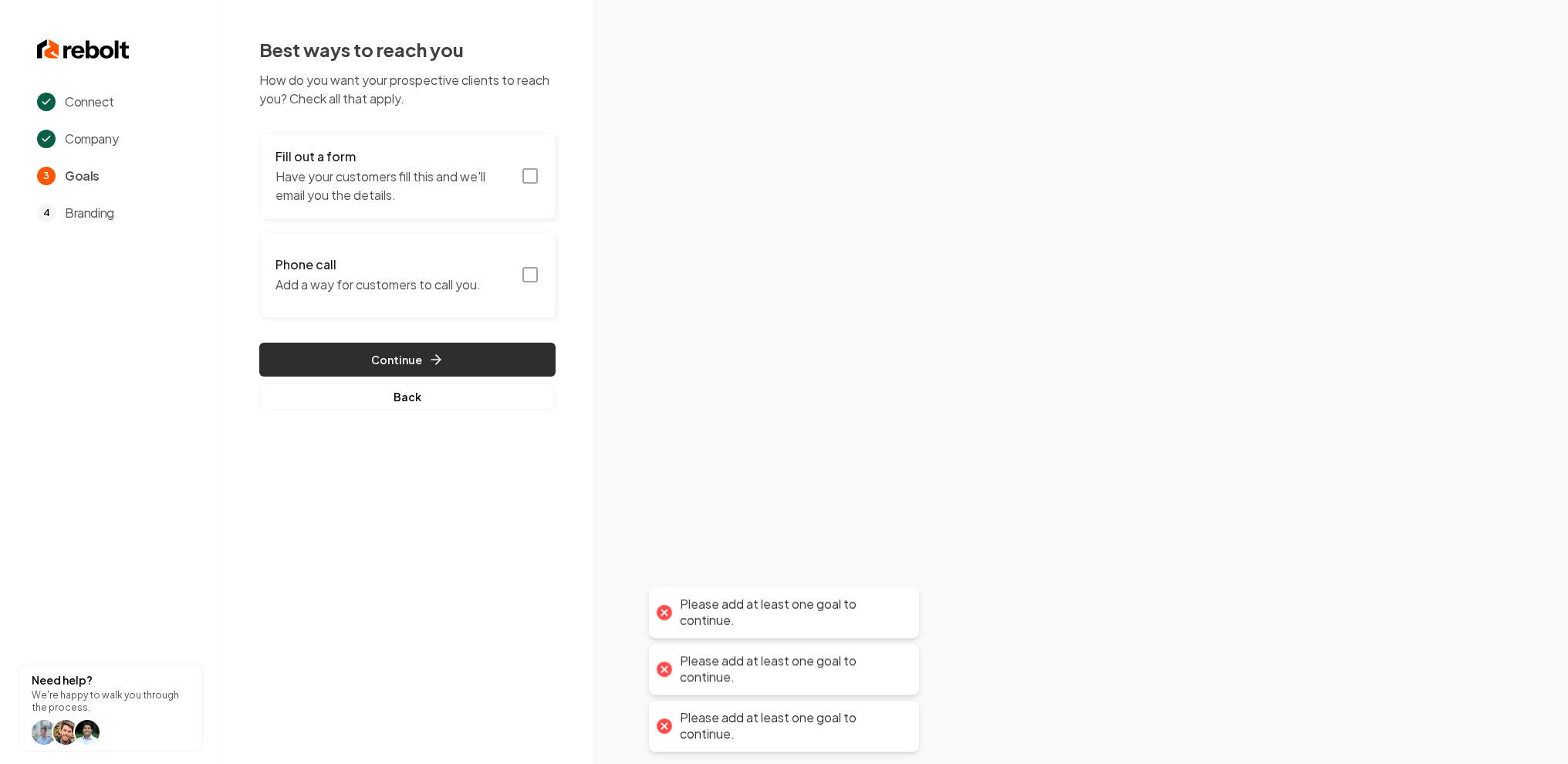
click at [409, 366] on button "Continue" at bounding box center [407, 359] width 297 height 34
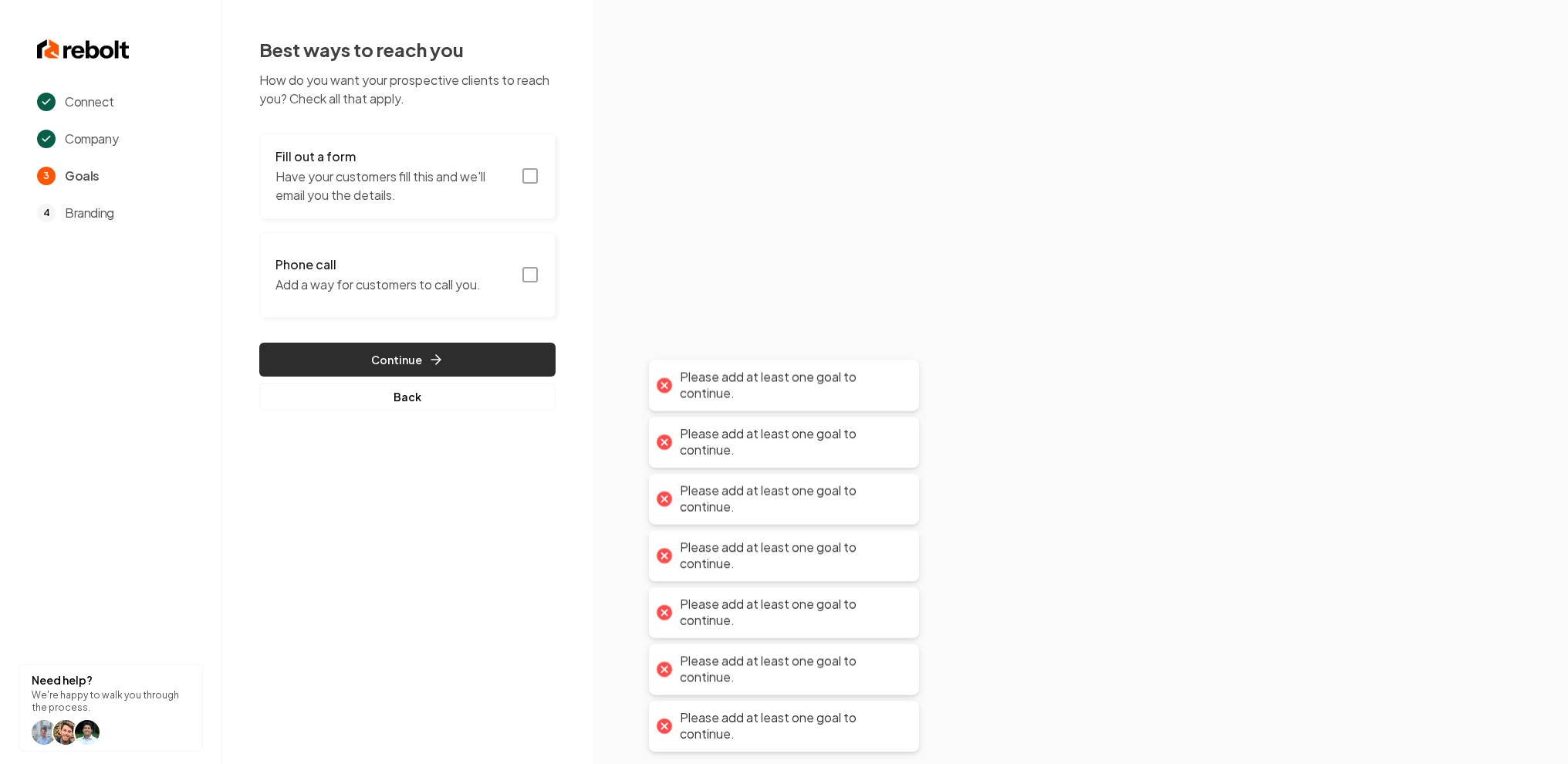
click at [409, 366] on button "Continue" at bounding box center [407, 359] width 297 height 34
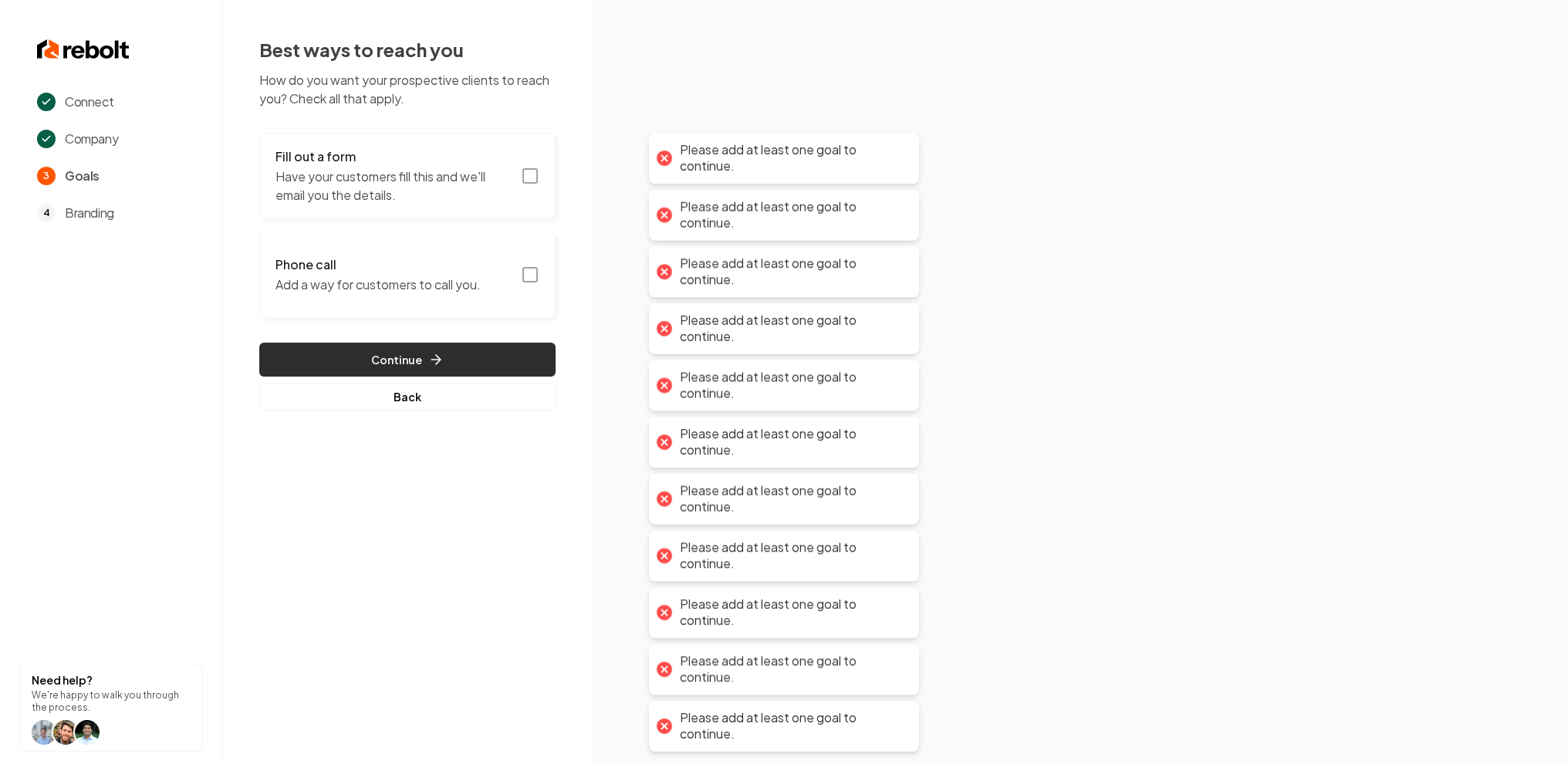
click at [409, 366] on button "Continue" at bounding box center [407, 359] width 297 height 34
click at [409, 364] on button "Continue" at bounding box center [407, 359] width 297 height 34
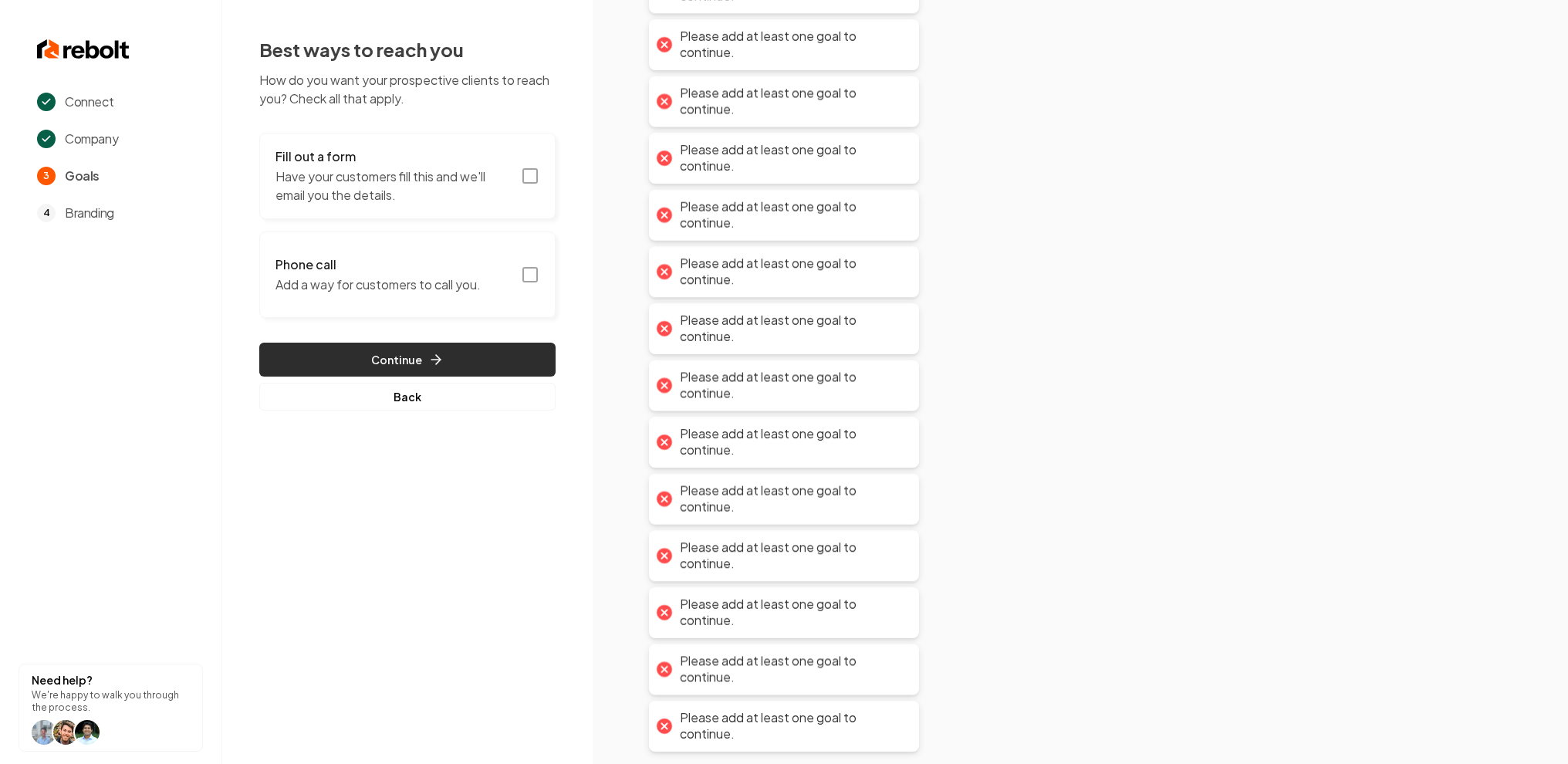
click at [409, 364] on button "Continue" at bounding box center [407, 359] width 297 height 34
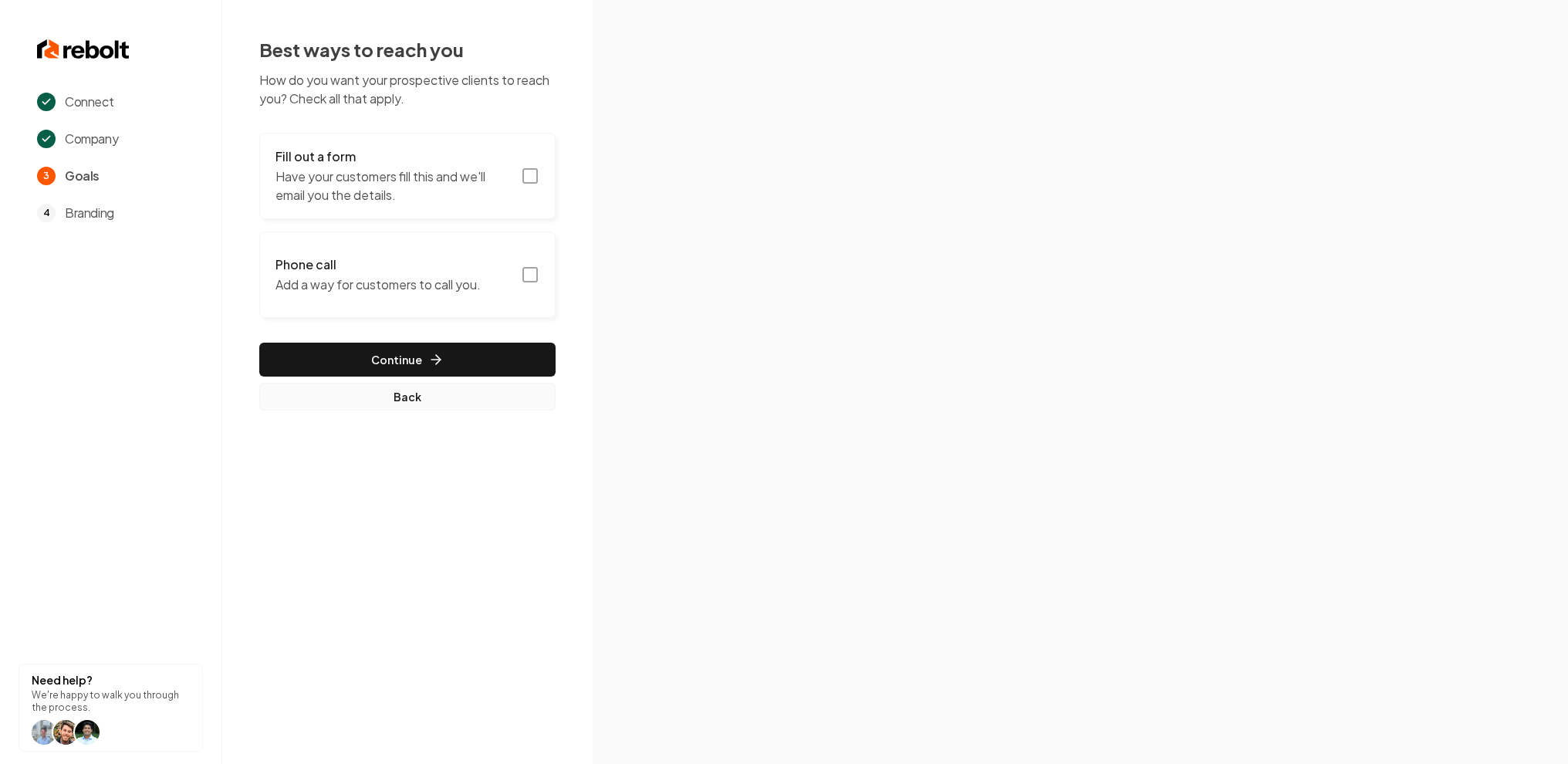
click at [344, 389] on button "Back" at bounding box center [407, 397] width 297 height 28
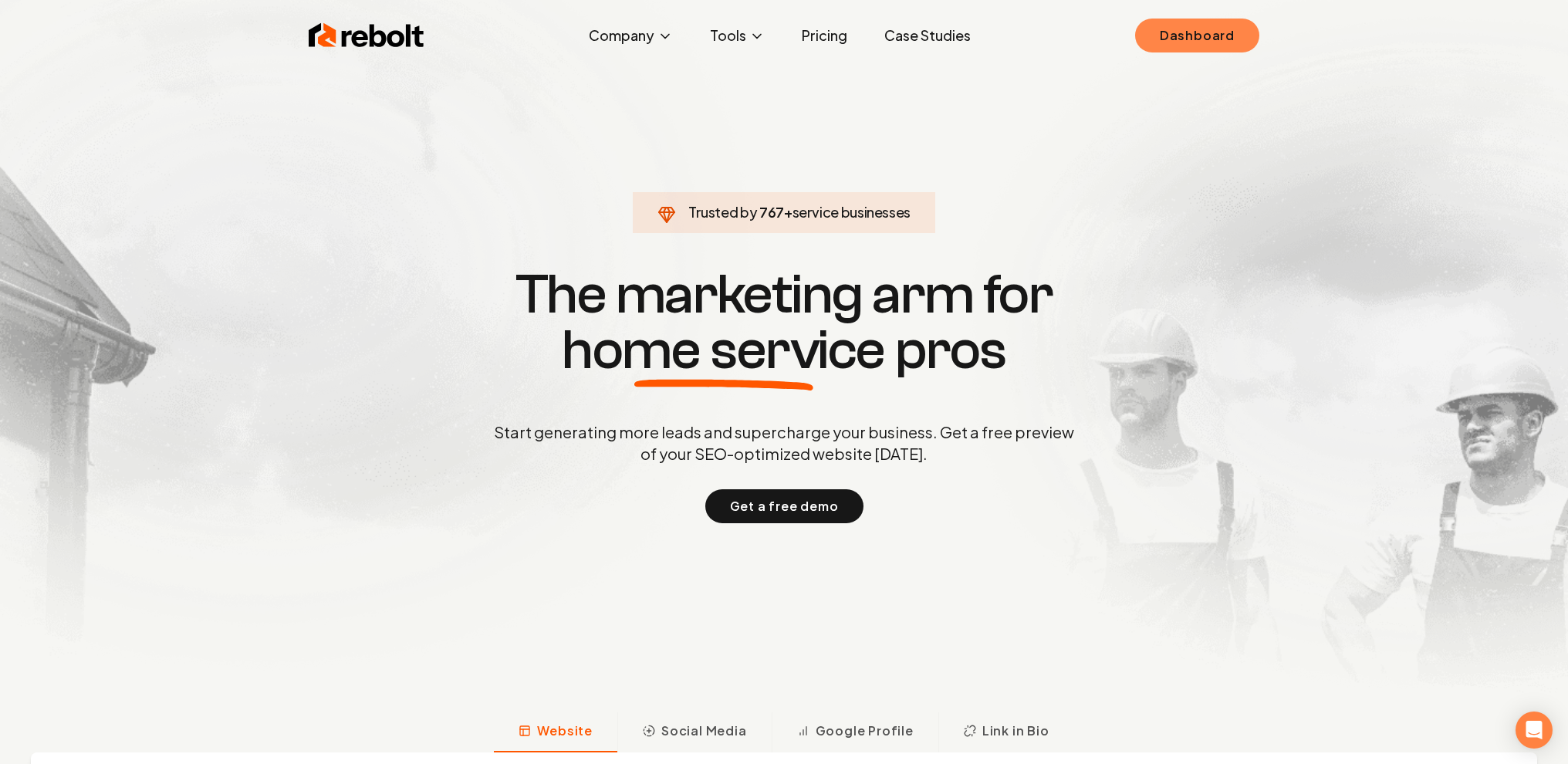
click at [1205, 30] on link "Dashboard" at bounding box center [1197, 36] width 124 height 34
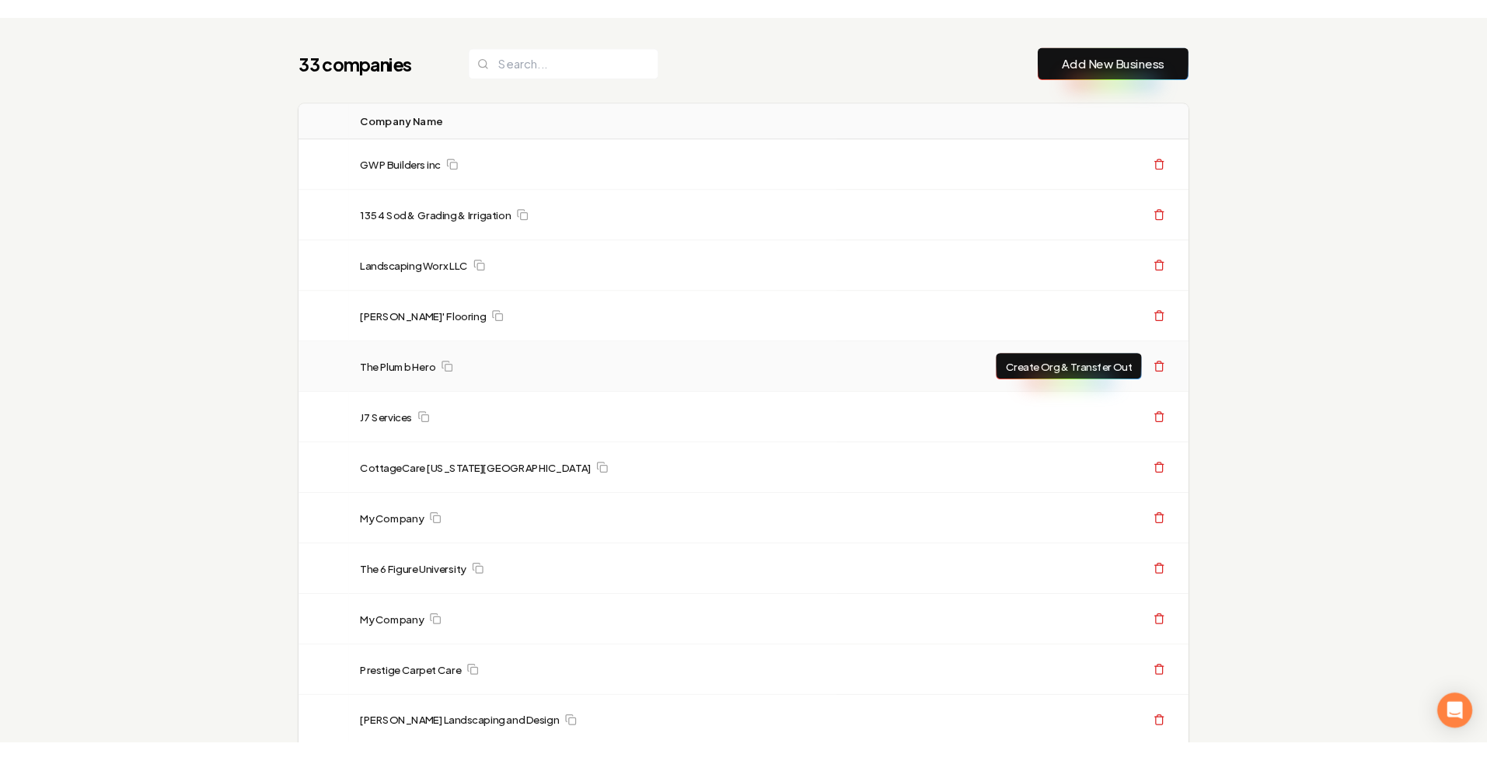
scroll to position [66, 0]
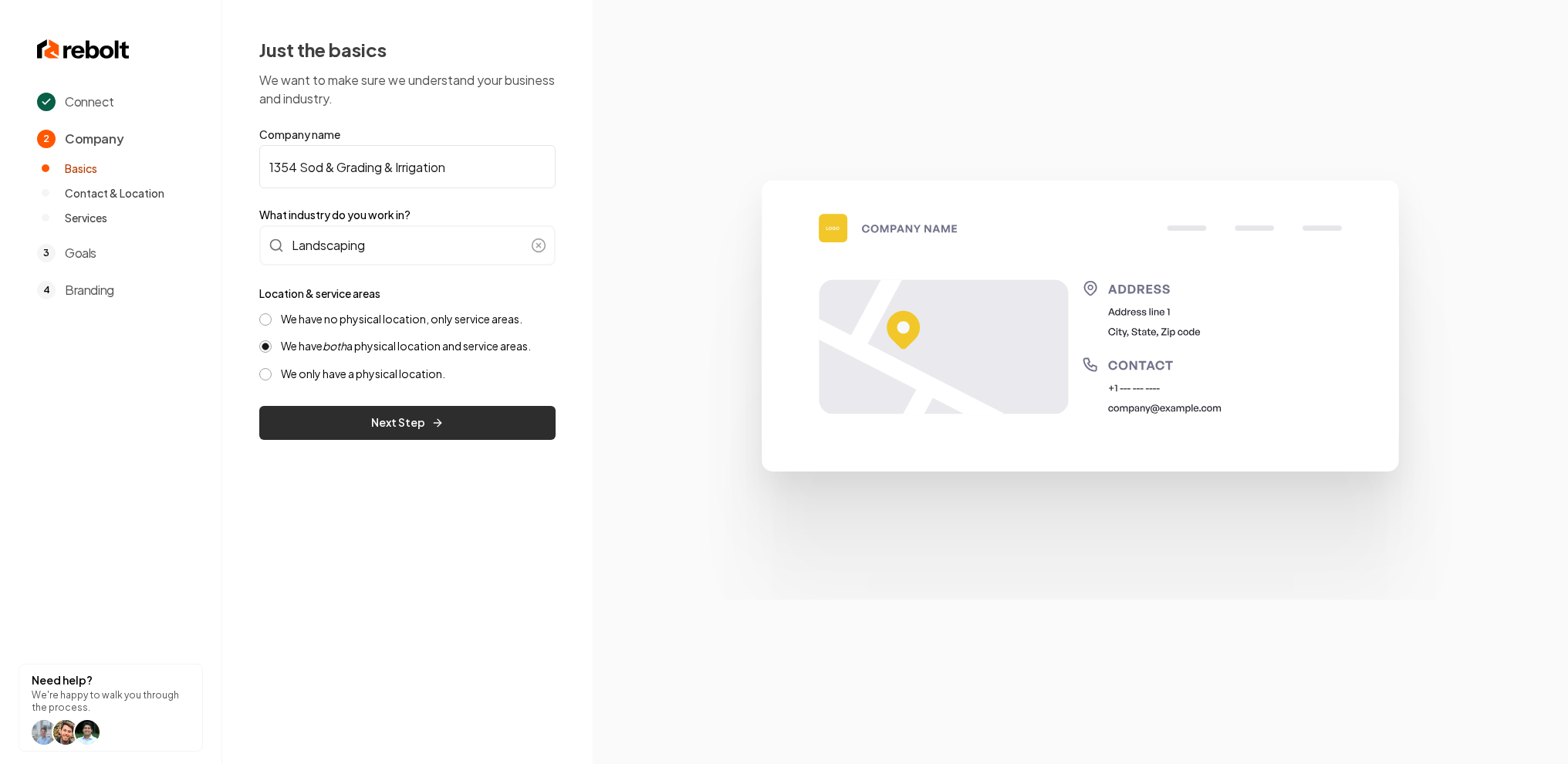
click at [380, 429] on button "Next Step" at bounding box center [407, 423] width 297 height 34
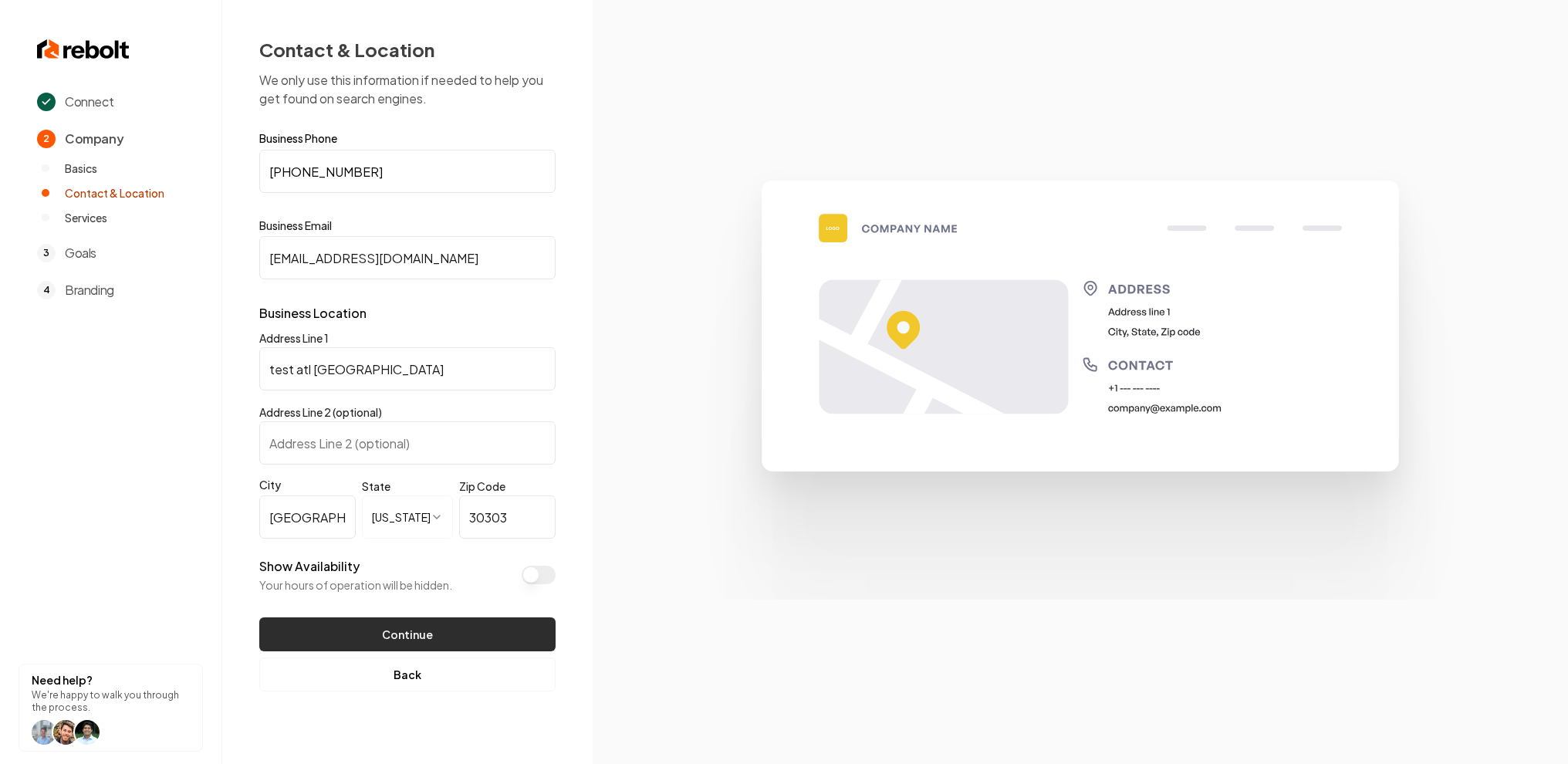
click at [414, 628] on button "Continue" at bounding box center [407, 634] width 297 height 34
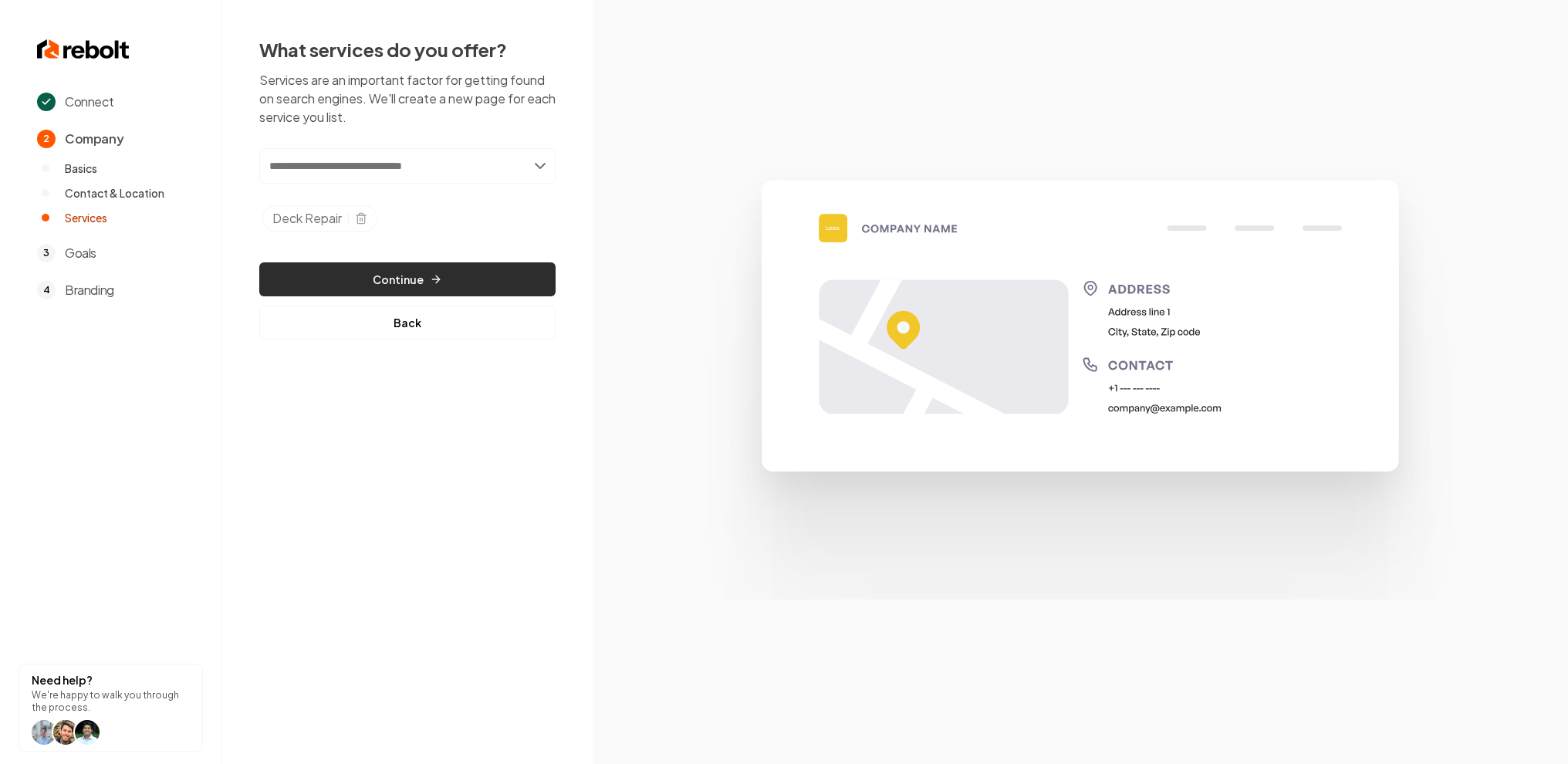
click at [453, 274] on button "Continue" at bounding box center [407, 279] width 297 height 34
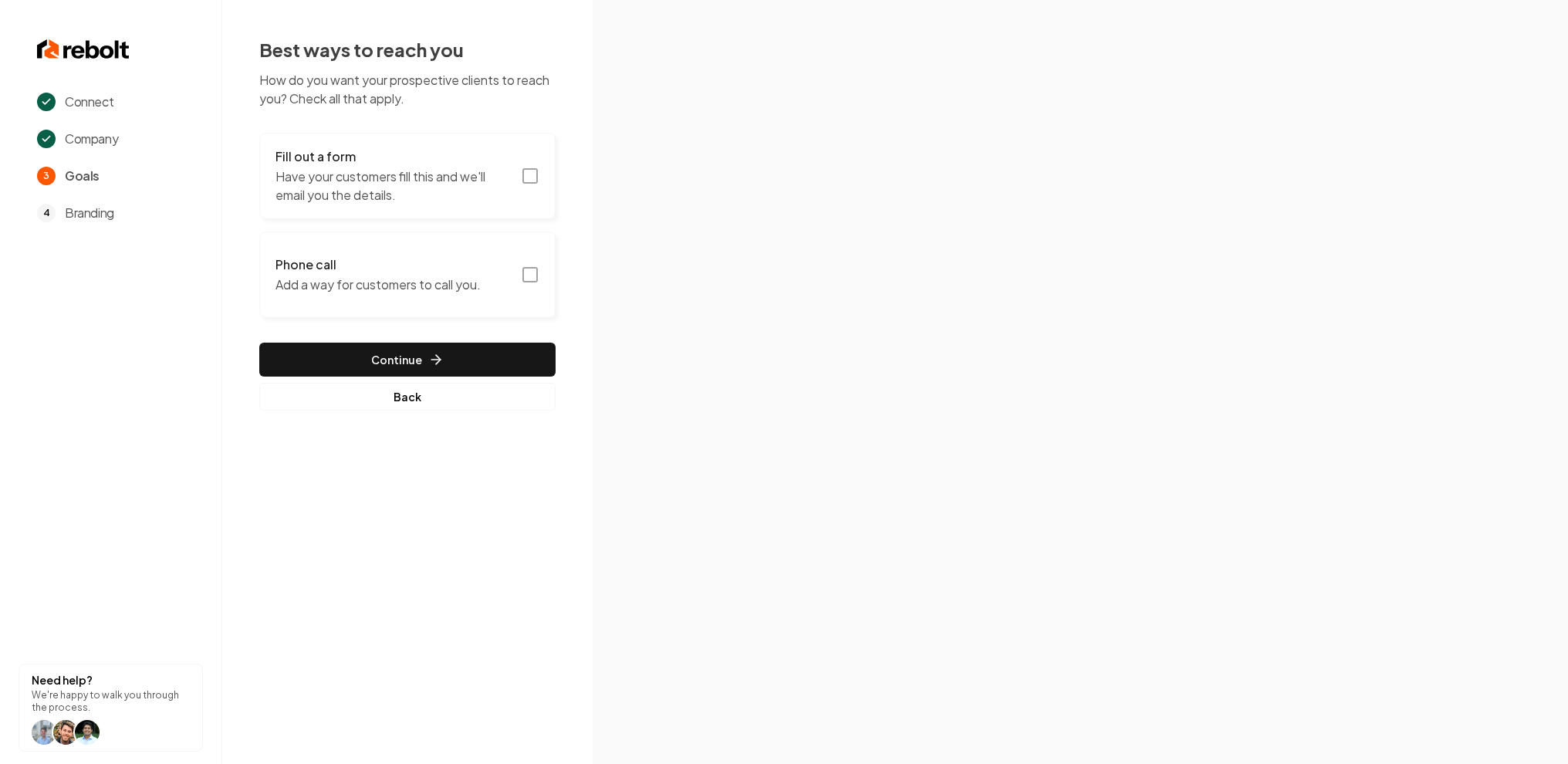
click at [326, 261] on h3 "Phone call" at bounding box center [378, 264] width 205 height 19
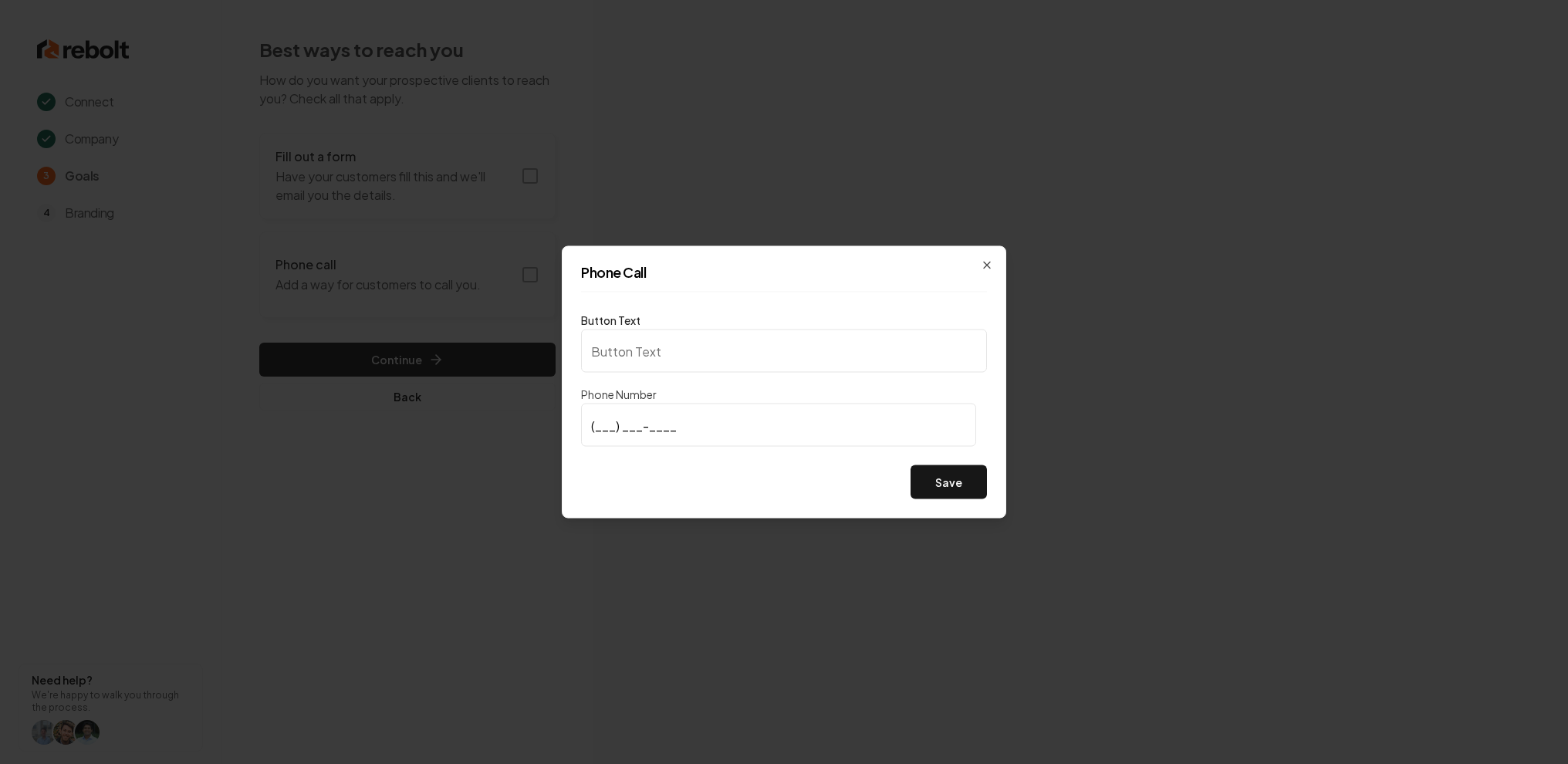
type input "Call us"
type input "(470) 553-0011"
click at [971, 485] on button "Save" at bounding box center [948, 482] width 76 height 34
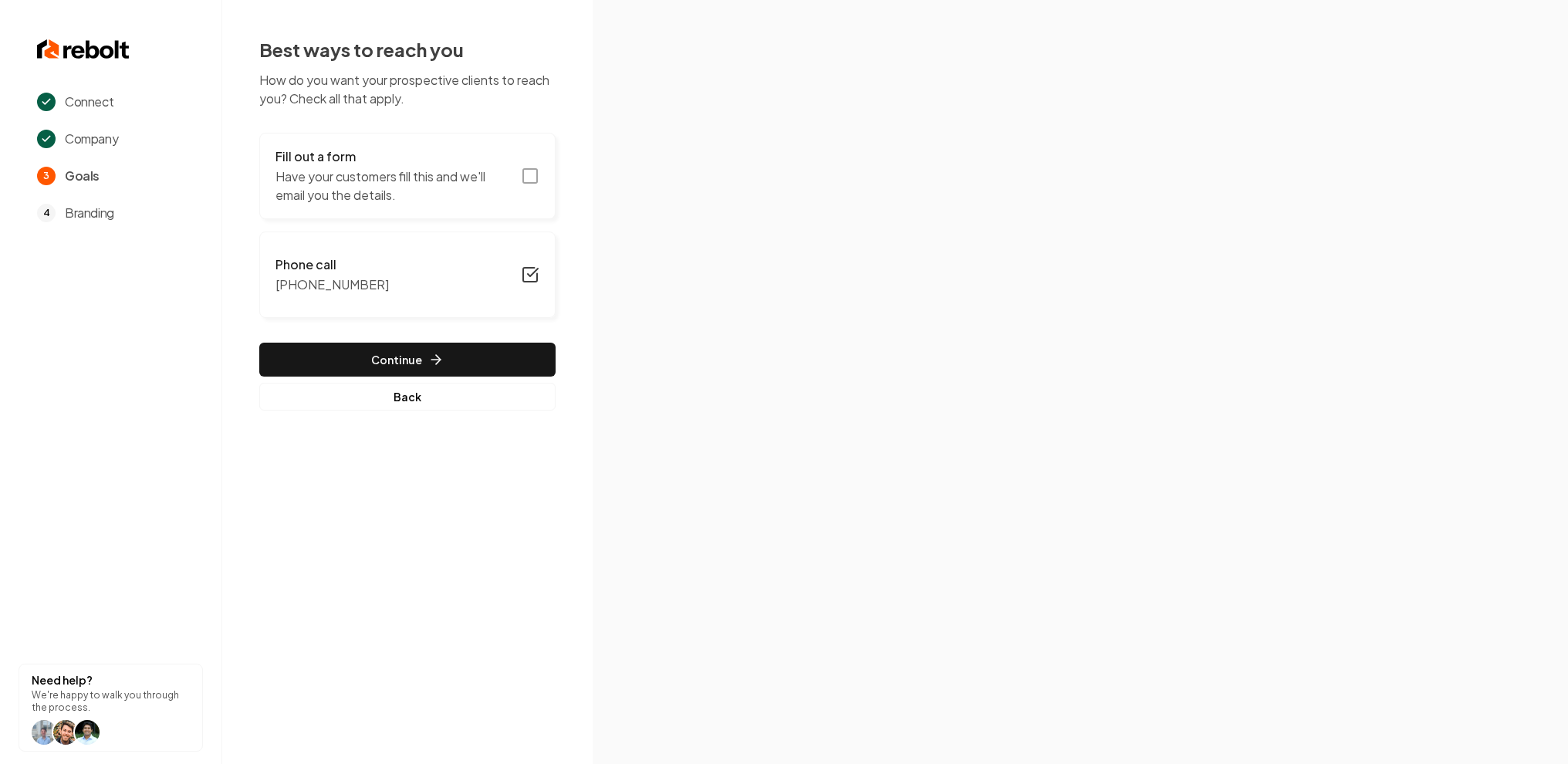
click at [523, 177] on rect "button" at bounding box center [530, 176] width 14 height 14
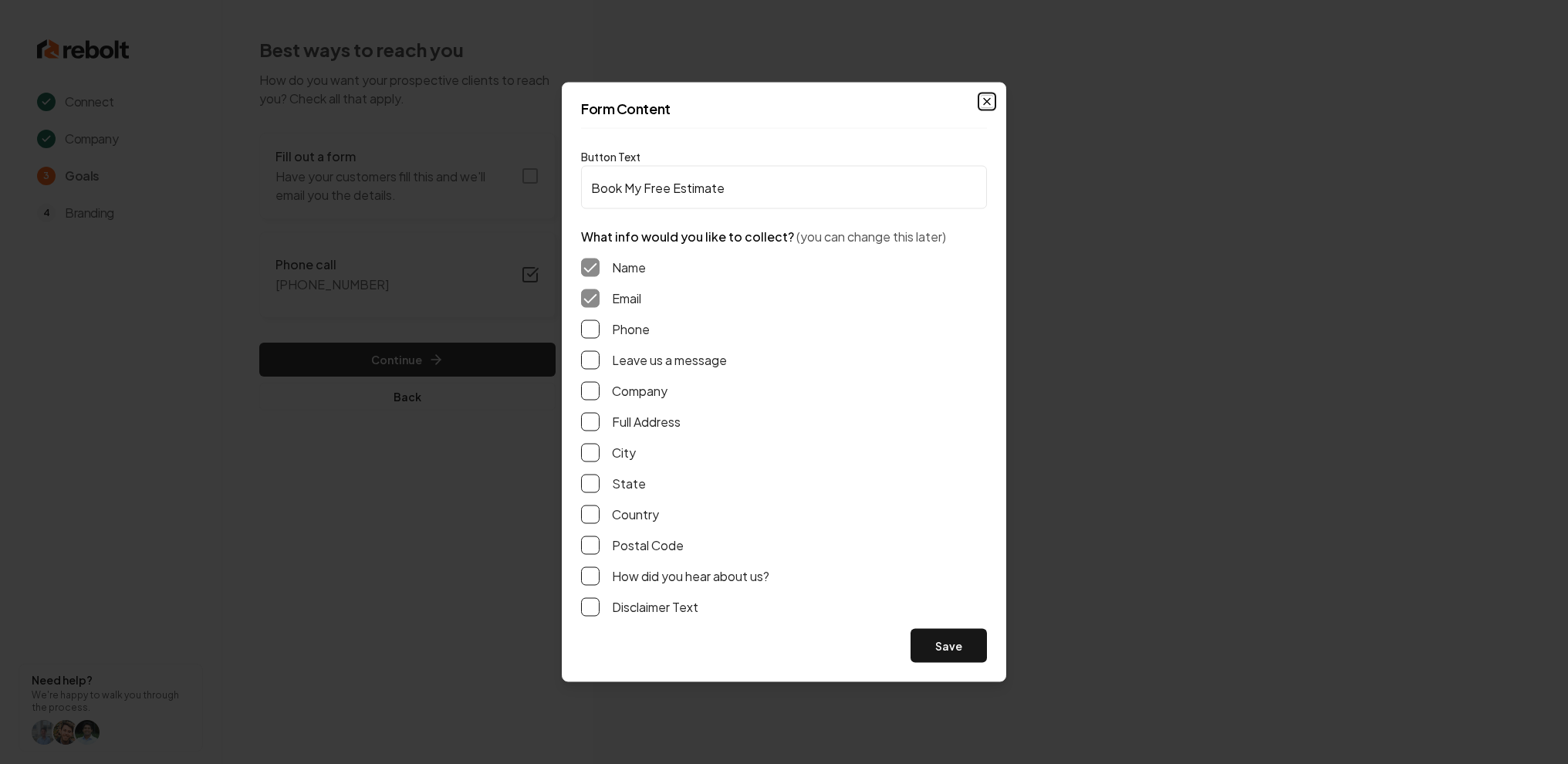
click at [988, 97] on icon "button" at bounding box center [986, 101] width 12 height 12
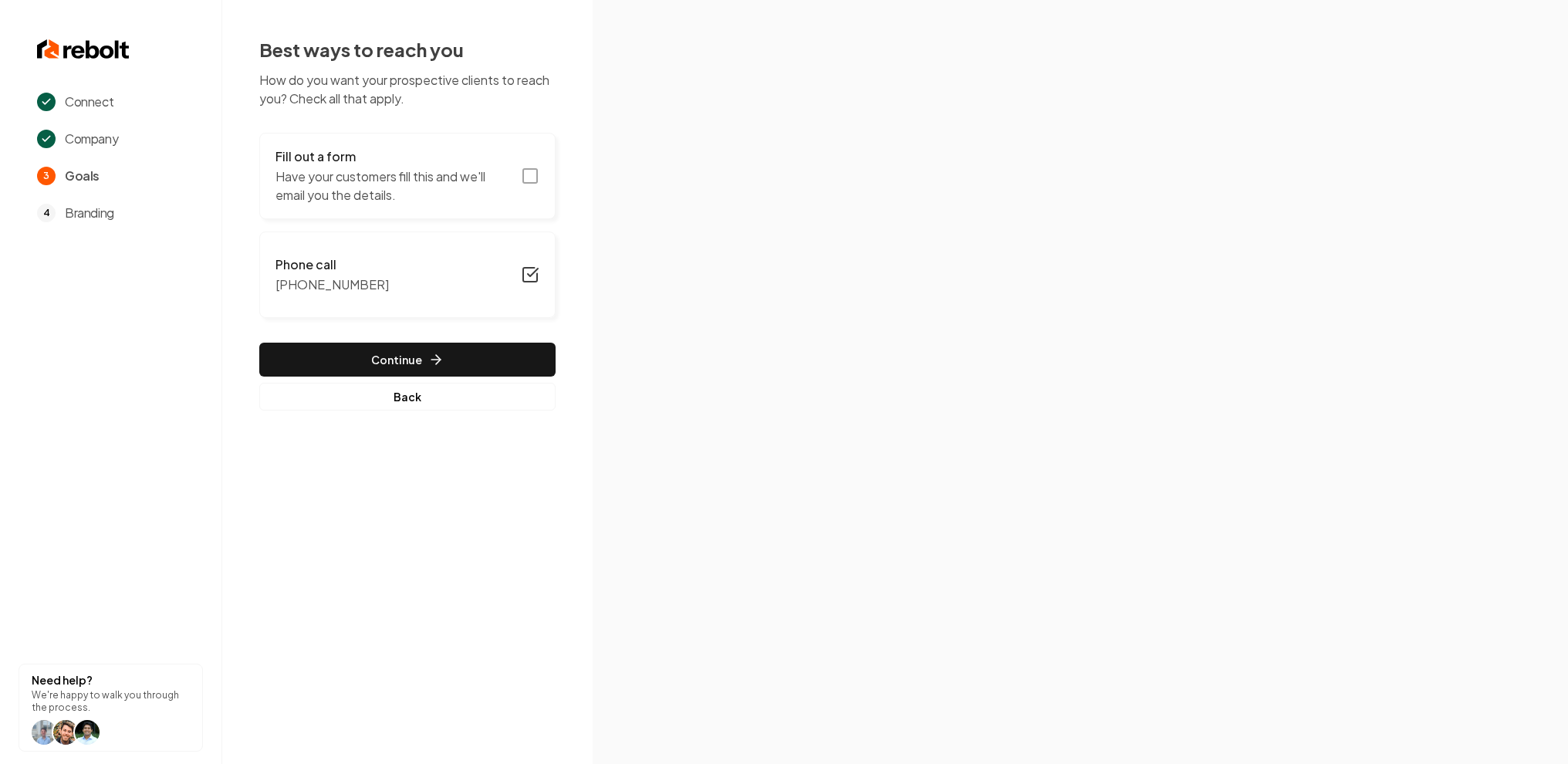
click at [355, 166] on div "Fill out a form Have your customers fill this and we'll email you the details." at bounding box center [394, 176] width 236 height 58
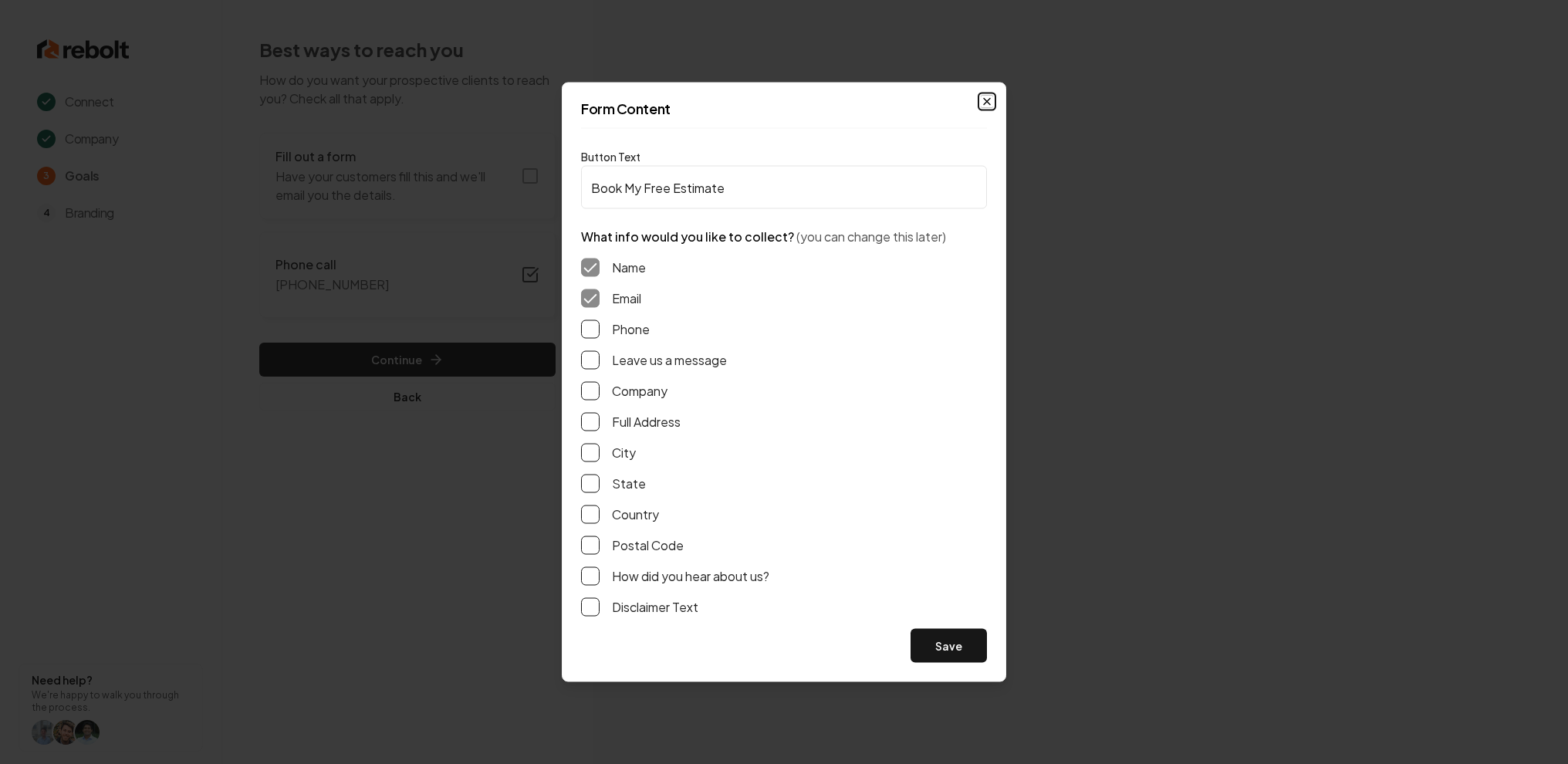
click at [989, 99] on icon "button" at bounding box center [986, 101] width 12 height 12
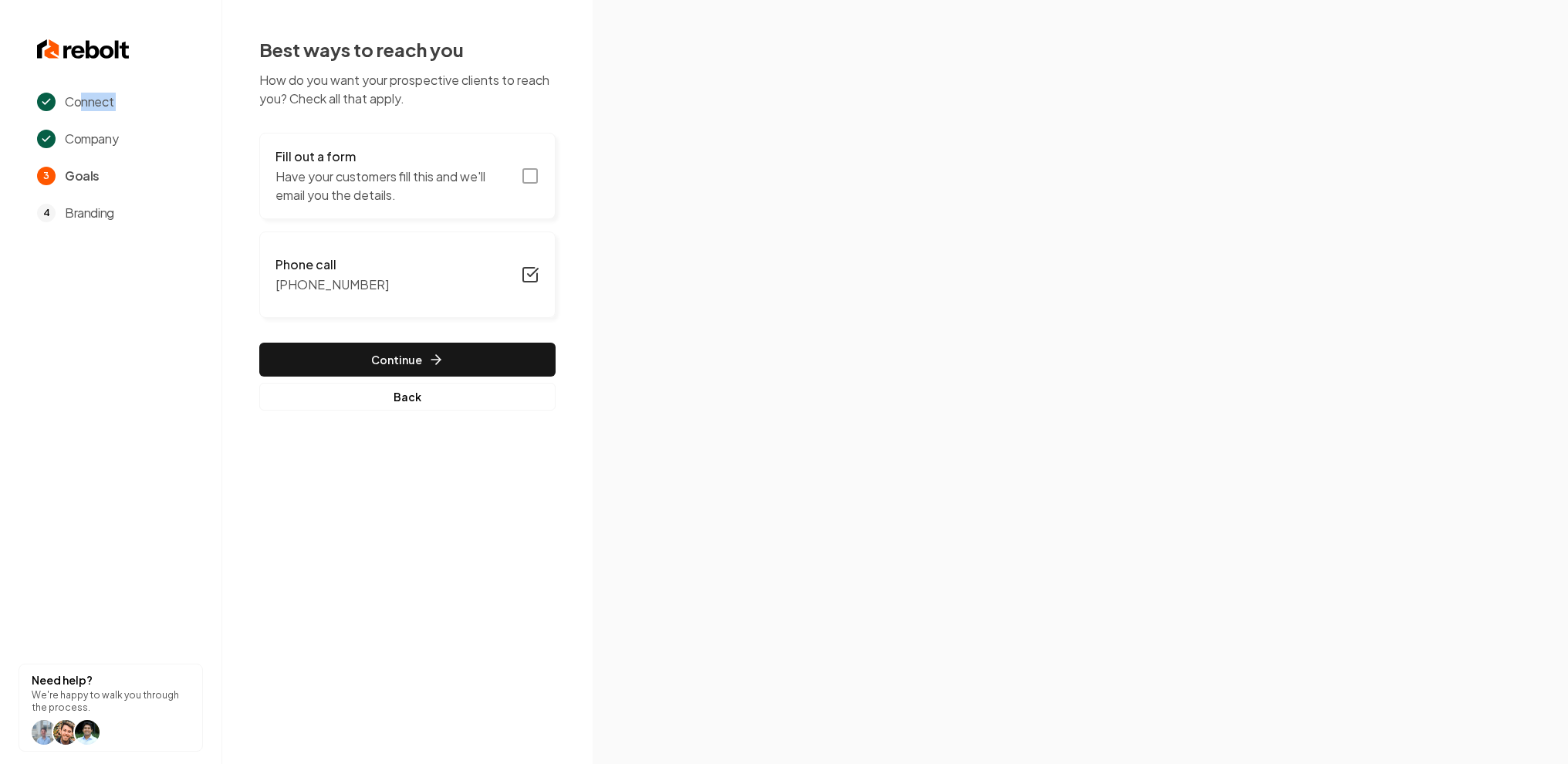
drag, startPoint x: 78, startPoint y: 97, endPoint x: 85, endPoint y: 120, distance: 24.0
click at [85, 120] on div "Connect Company 3 Goals 4 Branding" at bounding box center [119, 157] width 166 height 130
drag, startPoint x: 85, startPoint y: 118, endPoint x: 114, endPoint y: 137, distance: 34.7
click at [123, 138] on div "Connect Company 3 Goals 4 Branding" at bounding box center [119, 157] width 166 height 130
drag, startPoint x: 54, startPoint y: 123, endPoint x: 118, endPoint y: 127, distance: 64.1
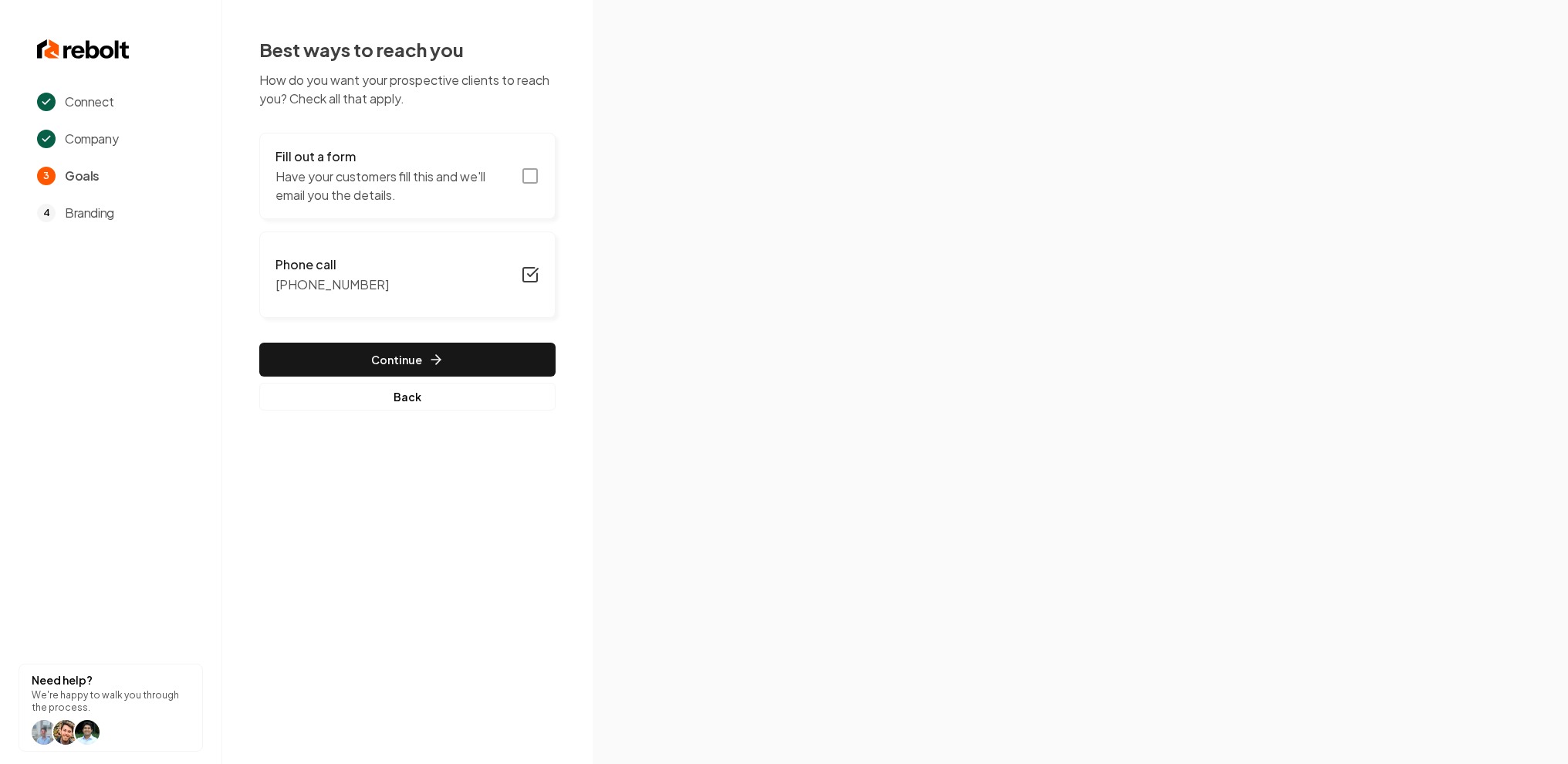
click at [118, 127] on div "Connect Company 3 Goals 4 Branding" at bounding box center [119, 157] width 166 height 130
drag, startPoint x: 74, startPoint y: 128, endPoint x: 126, endPoint y: 128, distance: 52.0
click at [126, 128] on div "Connect Company 3 Goals 4 Branding" at bounding box center [119, 157] width 166 height 130
drag, startPoint x: 70, startPoint y: 137, endPoint x: 122, endPoint y: 137, distance: 52.0
click at [122, 137] on div "Company" at bounding box center [119, 139] width 166 height 19
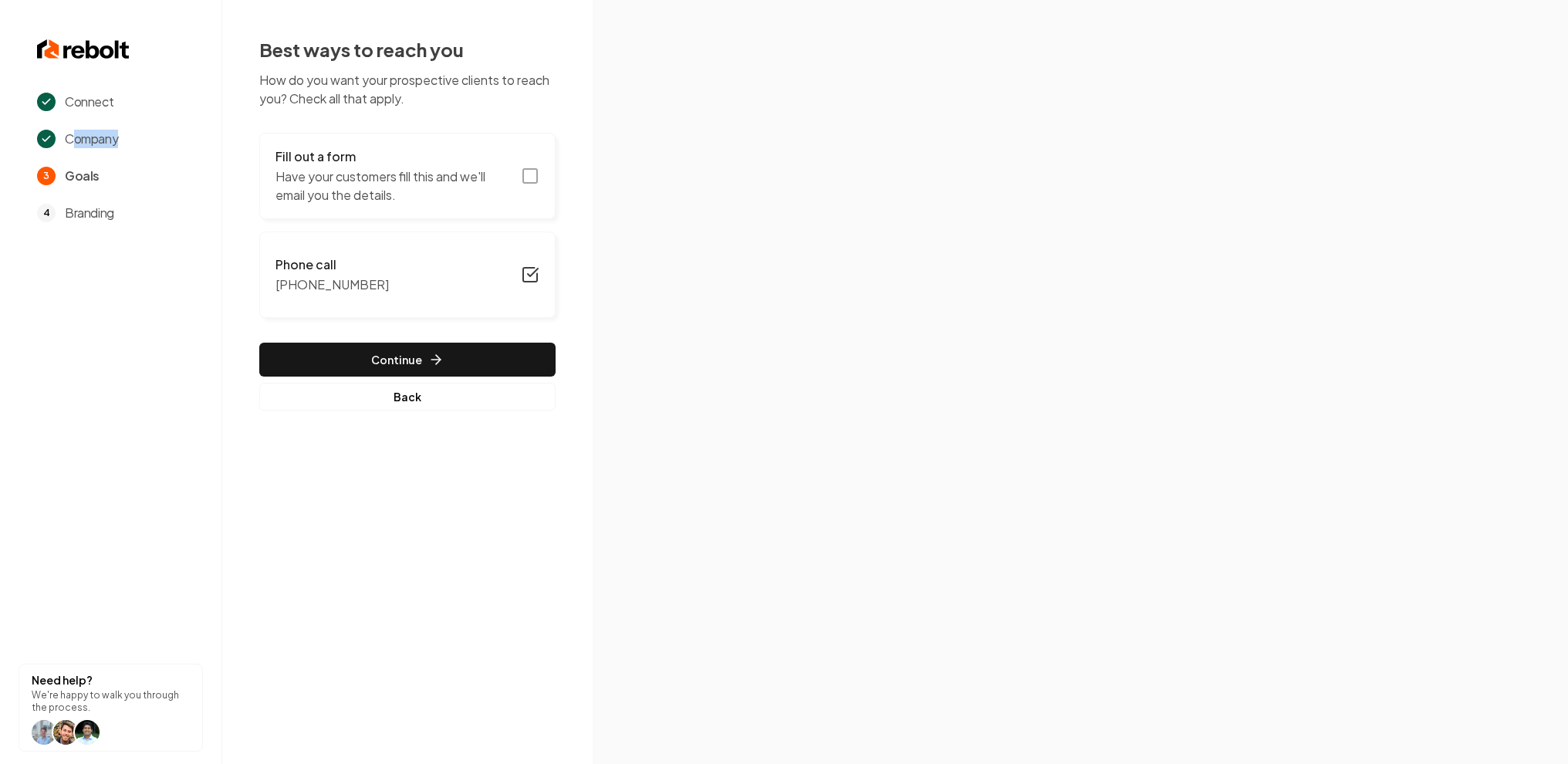
click at [318, 279] on p "(470) 553-0011" at bounding box center [332, 285] width 113 height 19
click at [457, 262] on h3 "Phone call" at bounding box center [378, 264] width 205 height 19
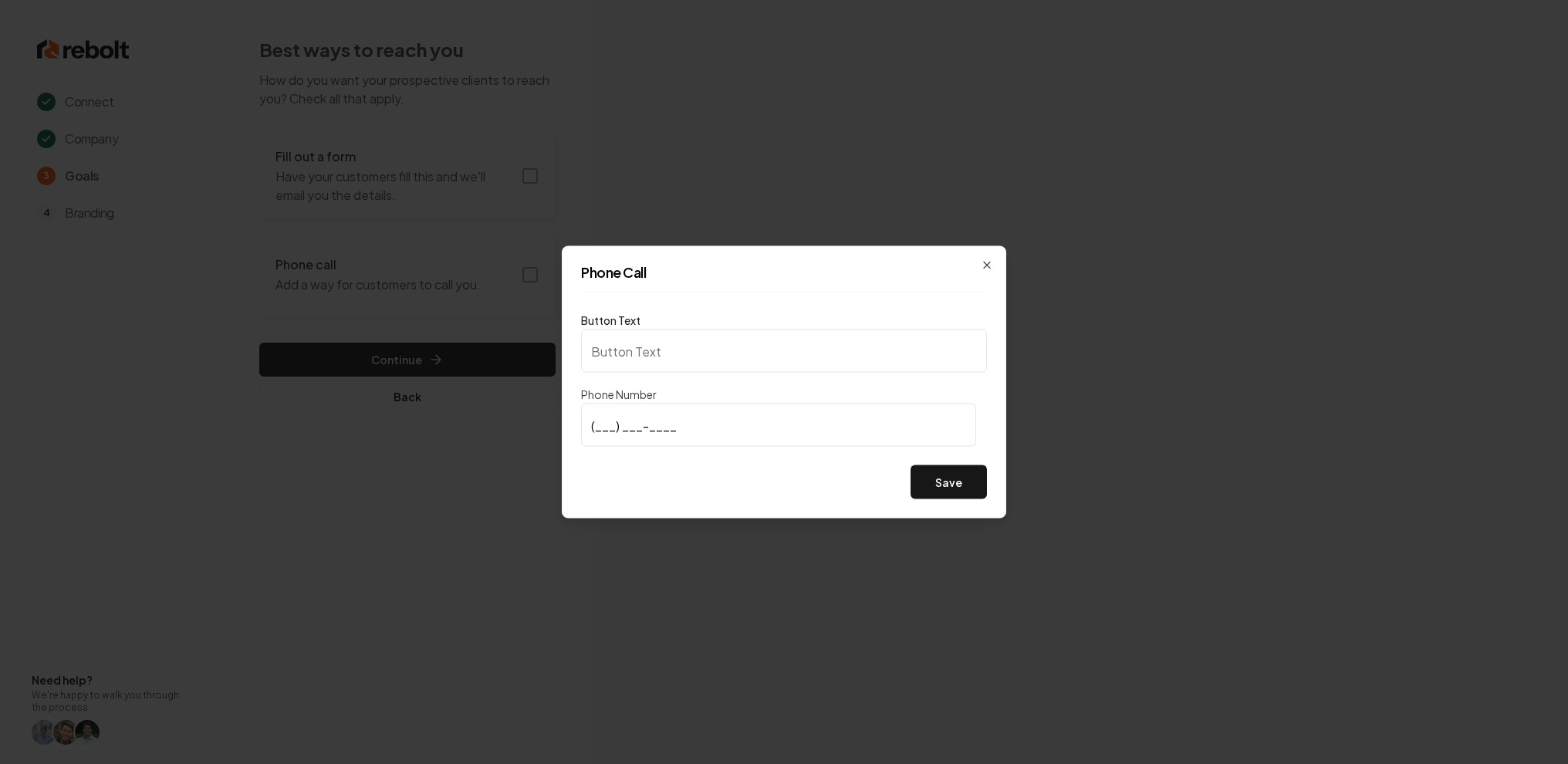
type input "Call us"
type input "(470) 553-0011"
drag, startPoint x: 598, startPoint y: 425, endPoint x: 726, endPoint y: 432, distance: 128.2
click at [726, 432] on input "(470) 553-0011" at bounding box center [778, 426] width 395 height 44
drag, startPoint x: 683, startPoint y: 432, endPoint x: 530, endPoint y: 432, distance: 153.0
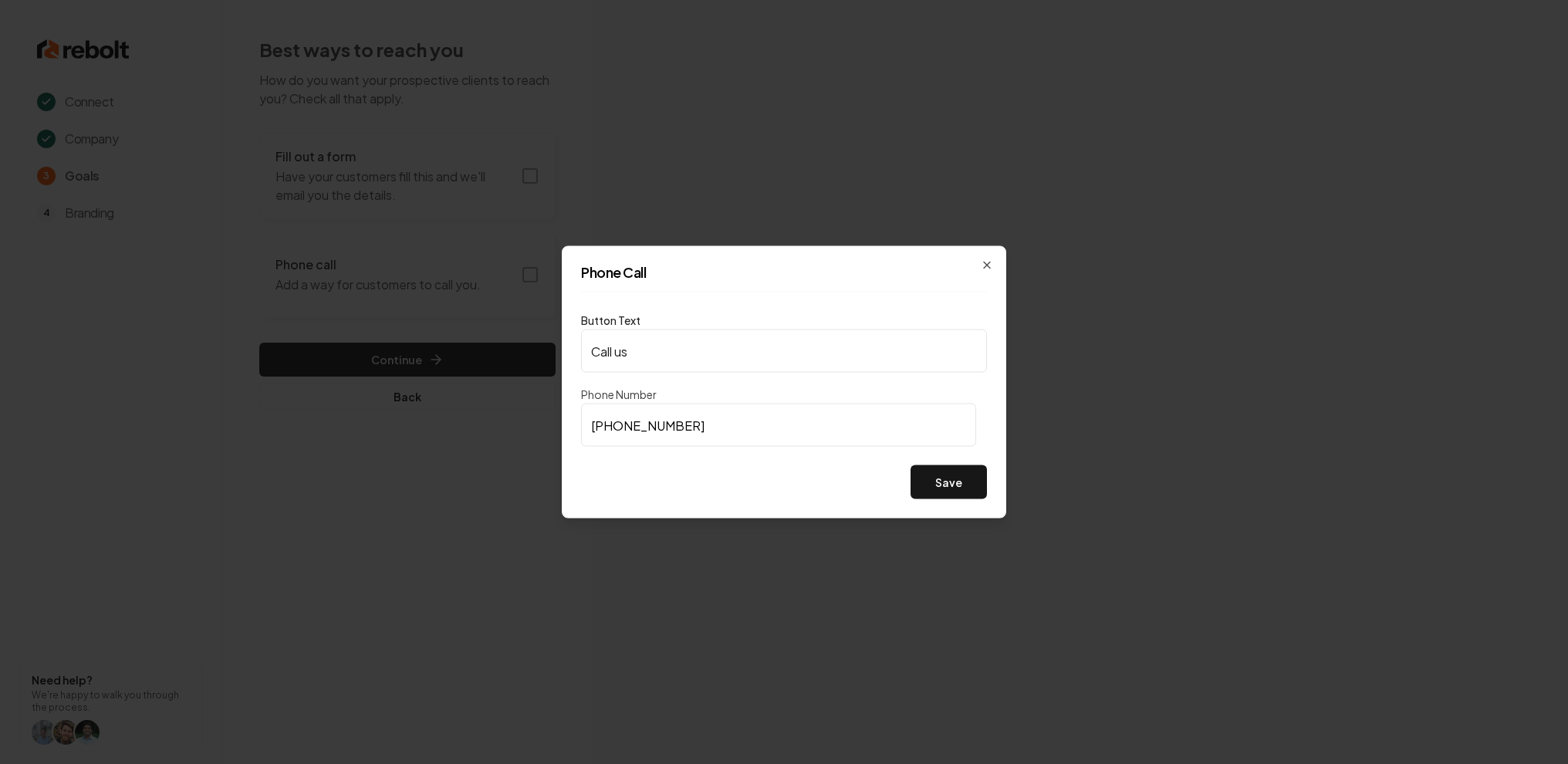
click at [530, 432] on body "Connect Company 3 Goals 4 Branding Need help? We're happy to walk you through t…" at bounding box center [784, 382] width 1568 height 764
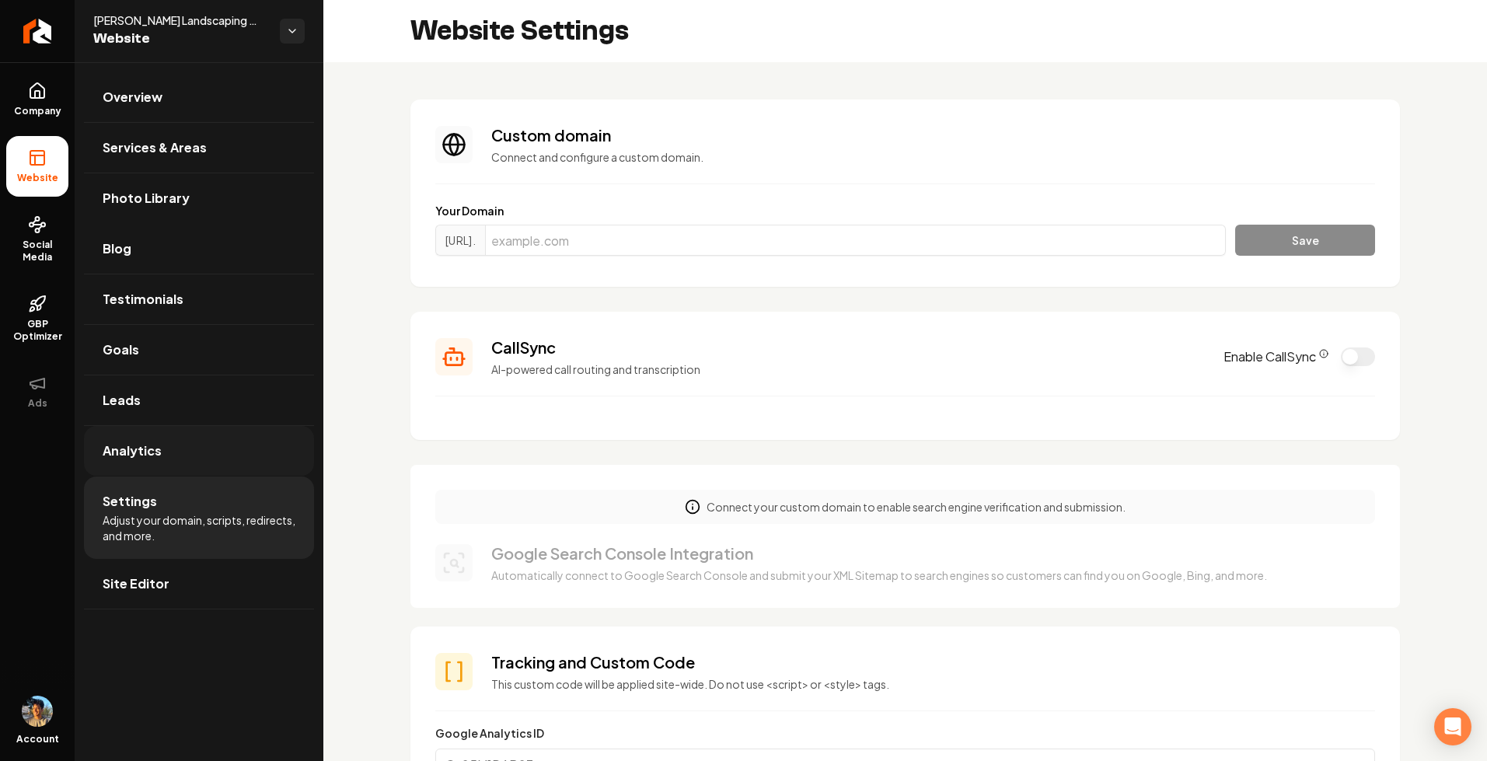
scroll to position [56, 0]
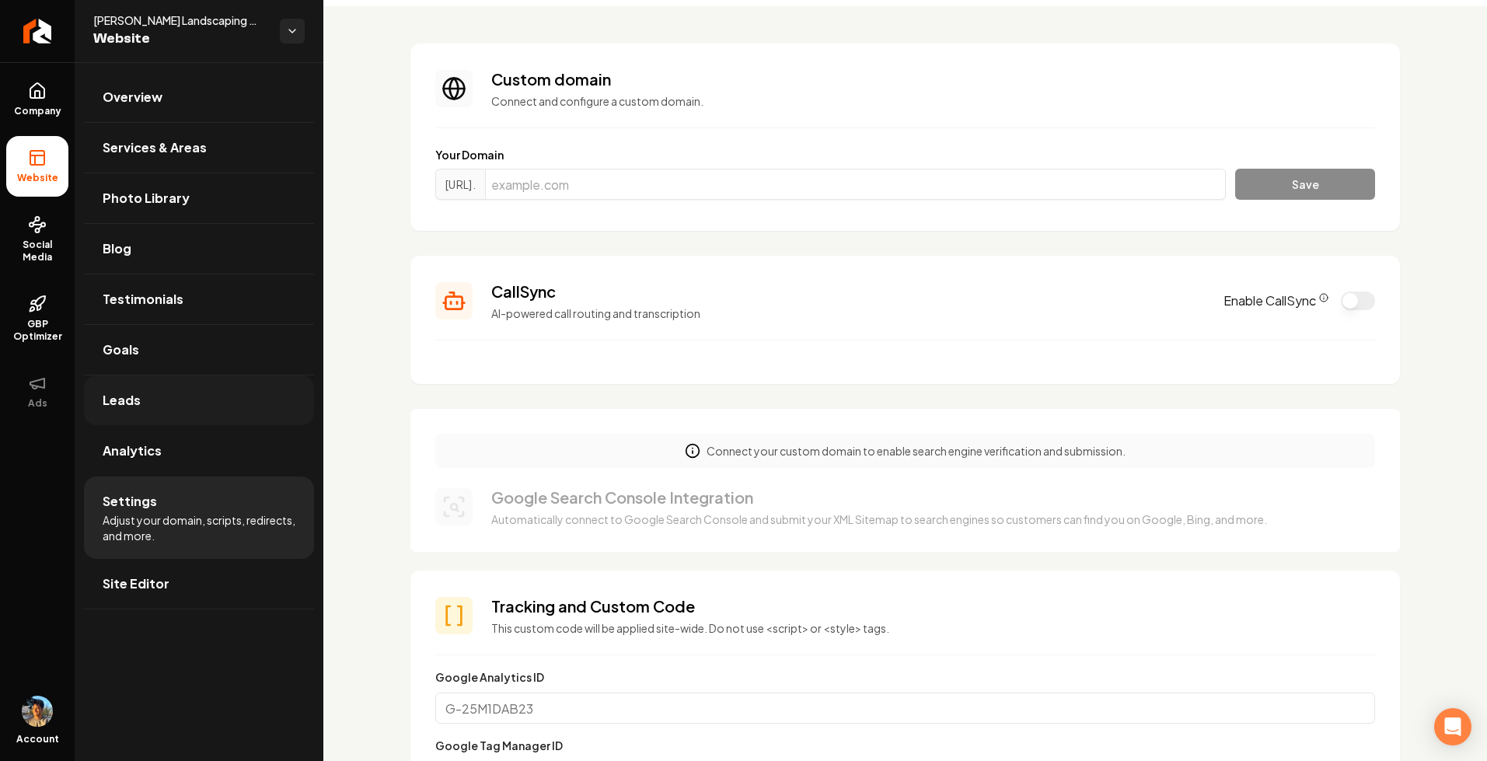
click at [162, 415] on link "Leads" at bounding box center [199, 401] width 230 height 50
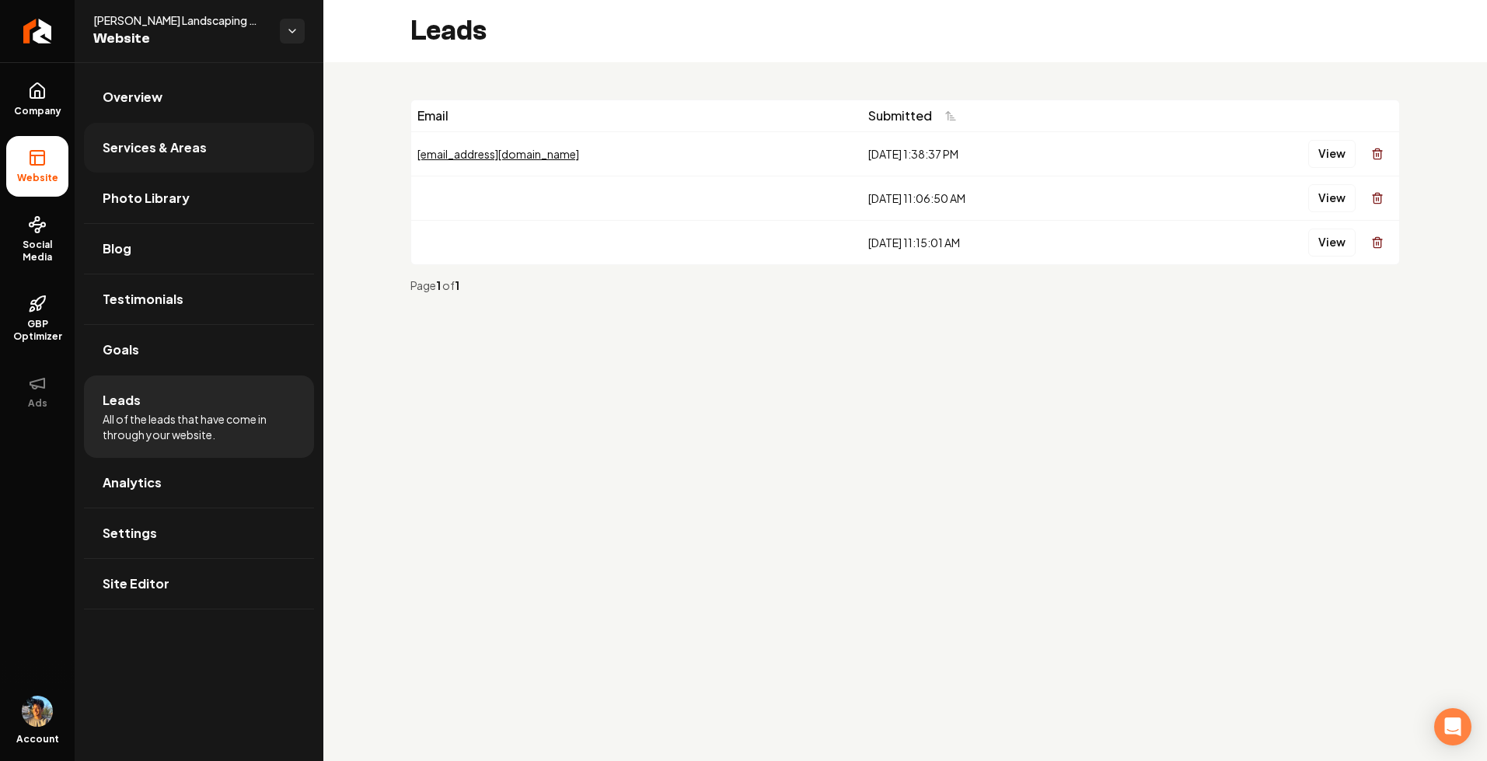
click at [175, 142] on span "Services & Areas" at bounding box center [155, 147] width 104 height 19
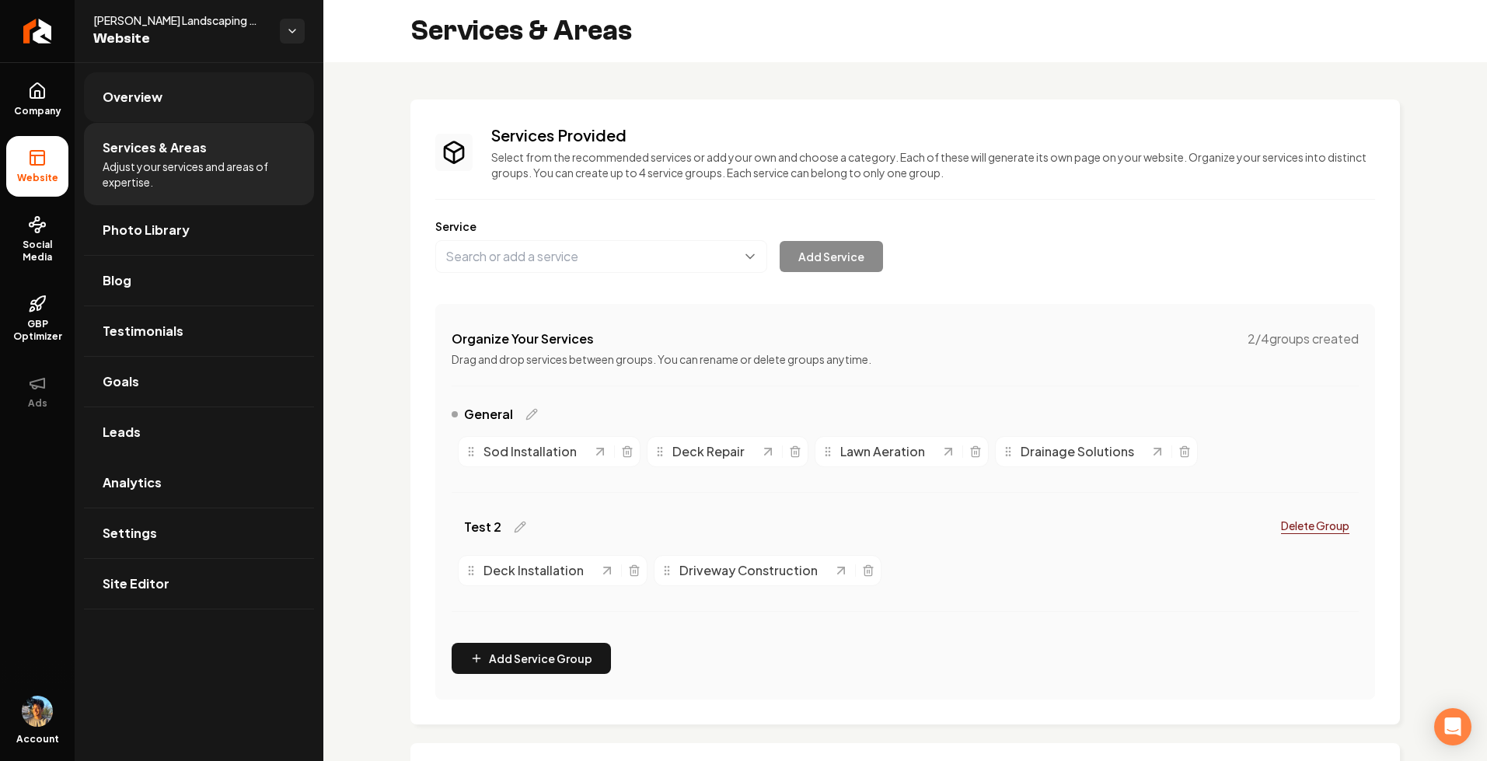
click at [188, 93] on link "Overview" at bounding box center [199, 97] width 230 height 50
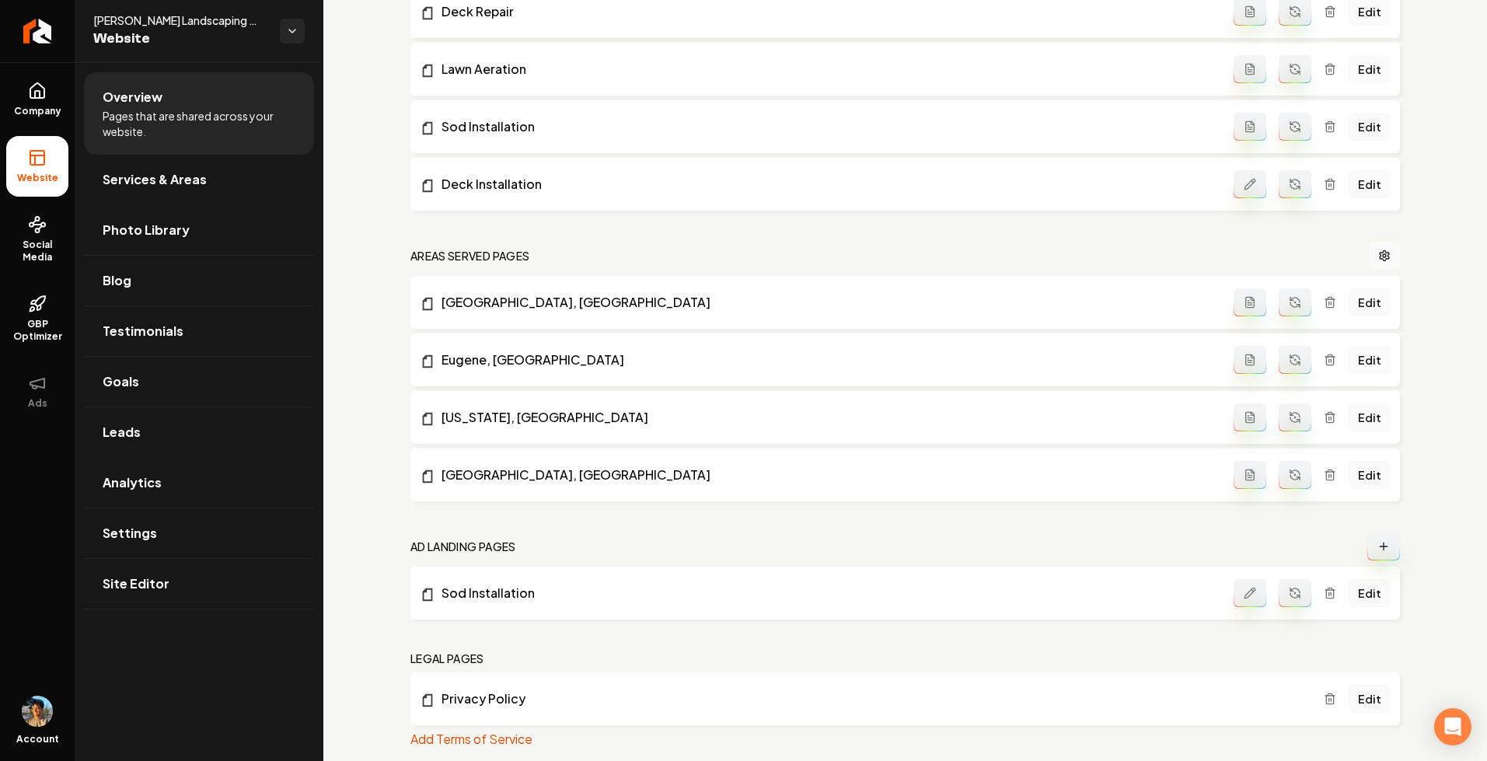
scroll to position [908, 0]
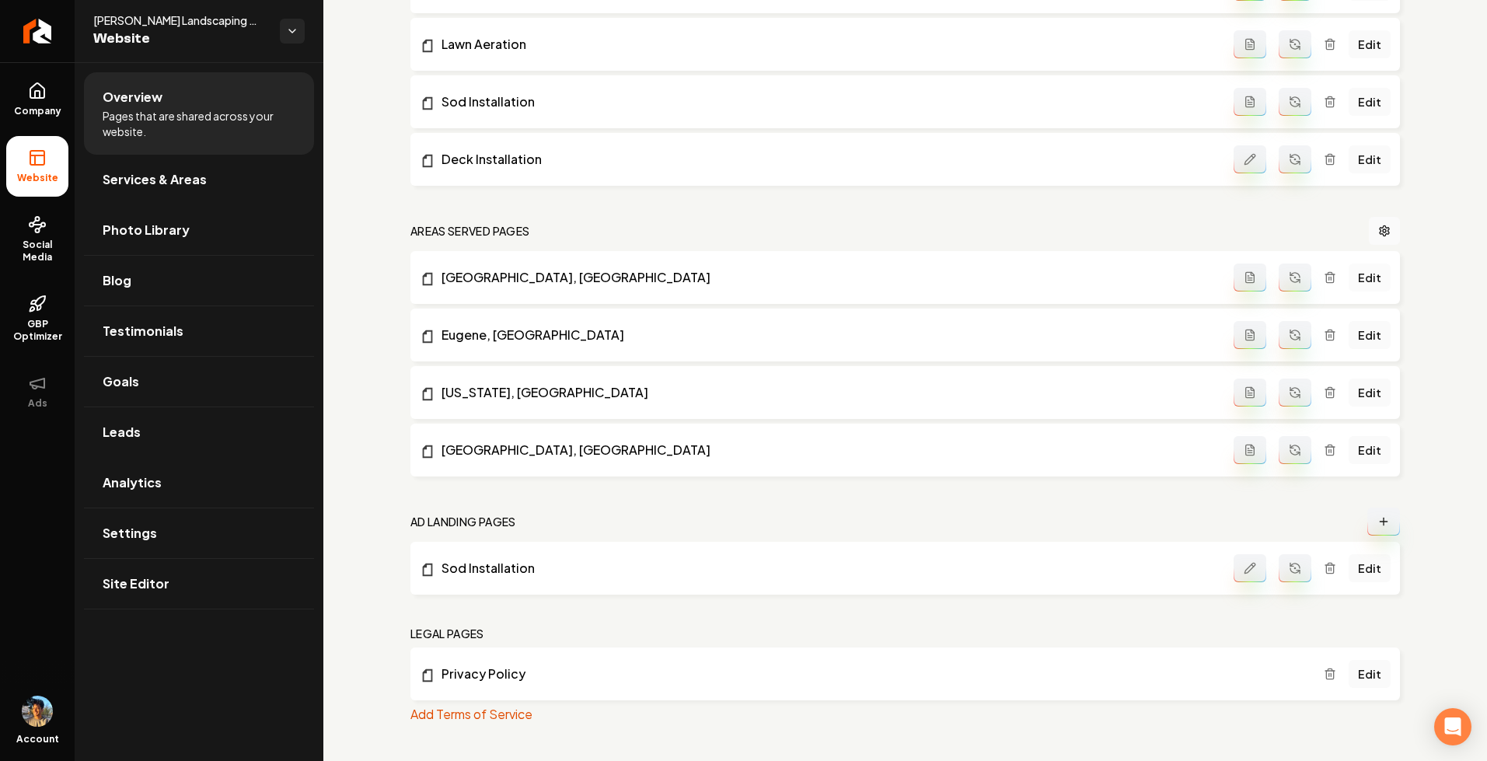
click at [1374, 278] on link "Edit" at bounding box center [1370, 278] width 42 height 28
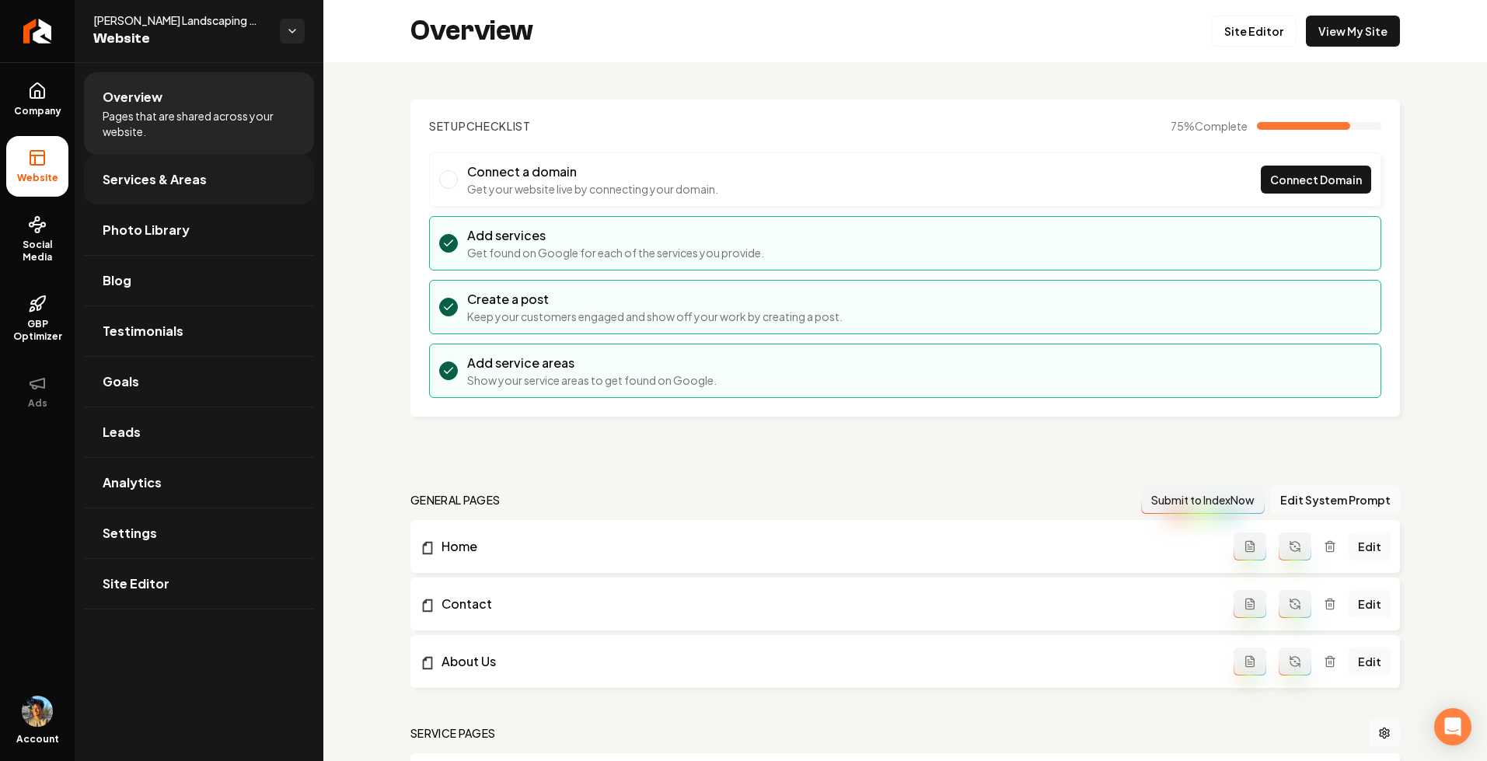
click at [187, 181] on span "Services & Areas" at bounding box center [155, 179] width 104 height 19
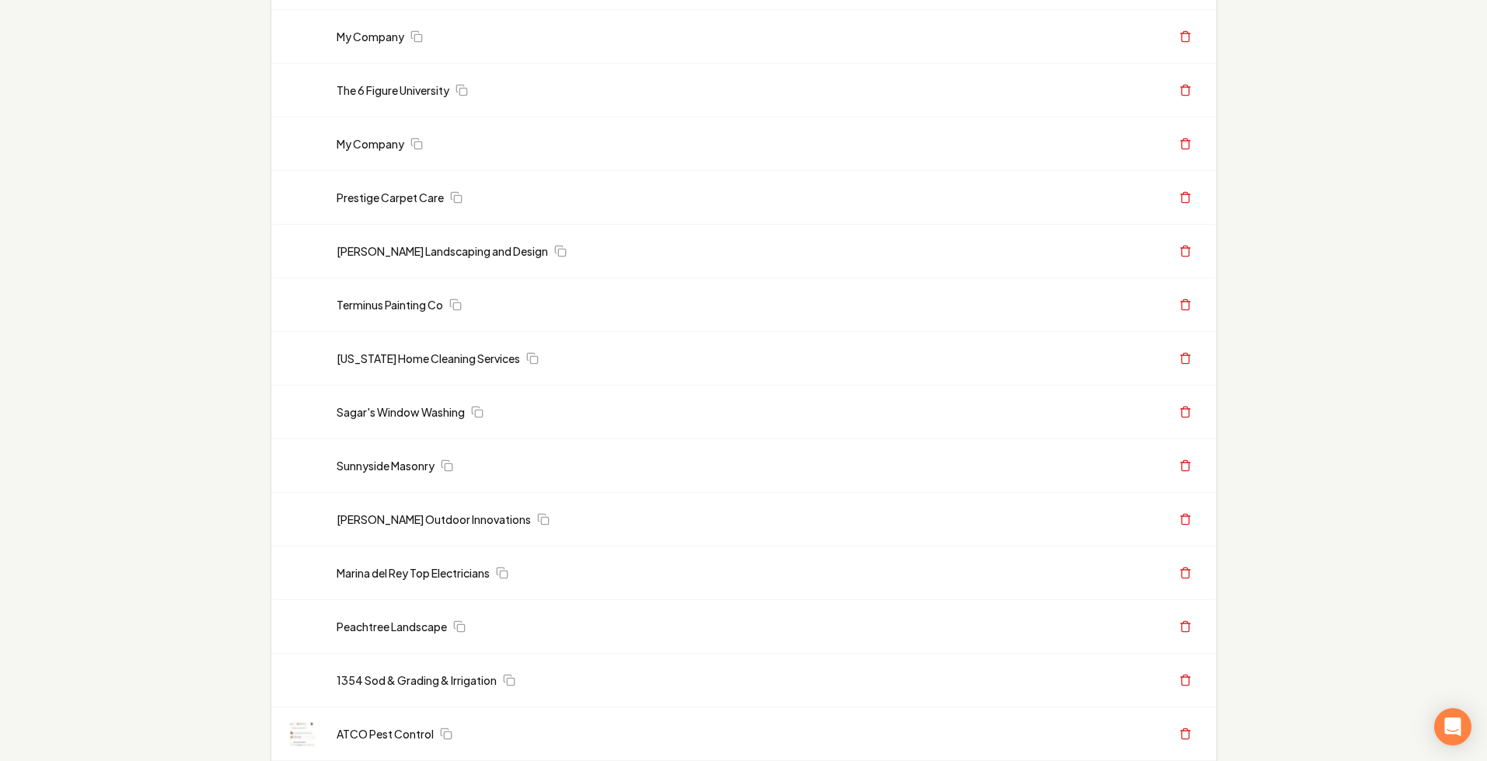
scroll to position [562, 0]
click at [1316, 264] on div "33 companies Add New Business Logo Company Name Actions GWP Builders inc Create…" at bounding box center [743, 499] width 1487 height 2004
